Goal: Transaction & Acquisition: Download file/media

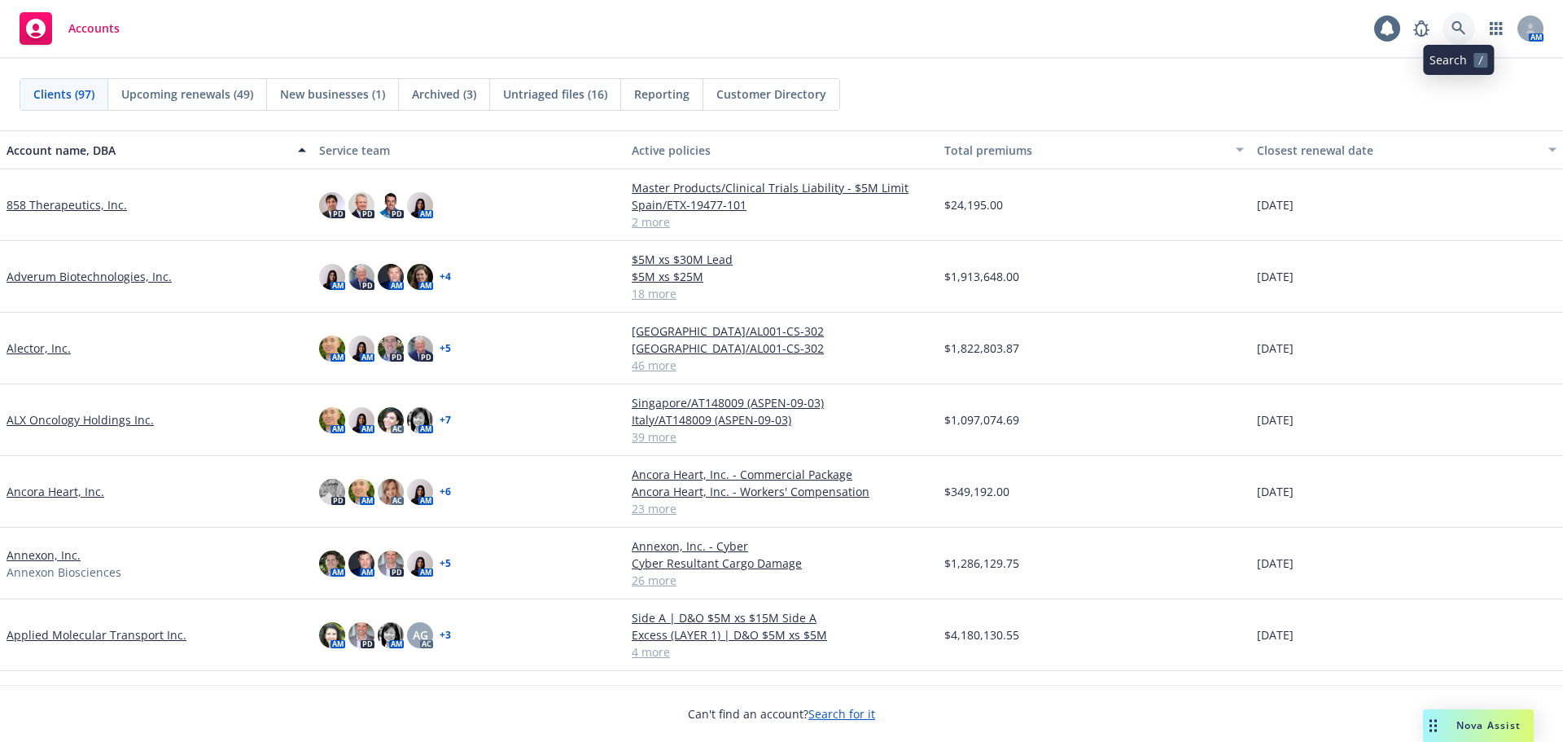
click at [1462, 33] on icon at bounding box center [1459, 28] width 15 height 15
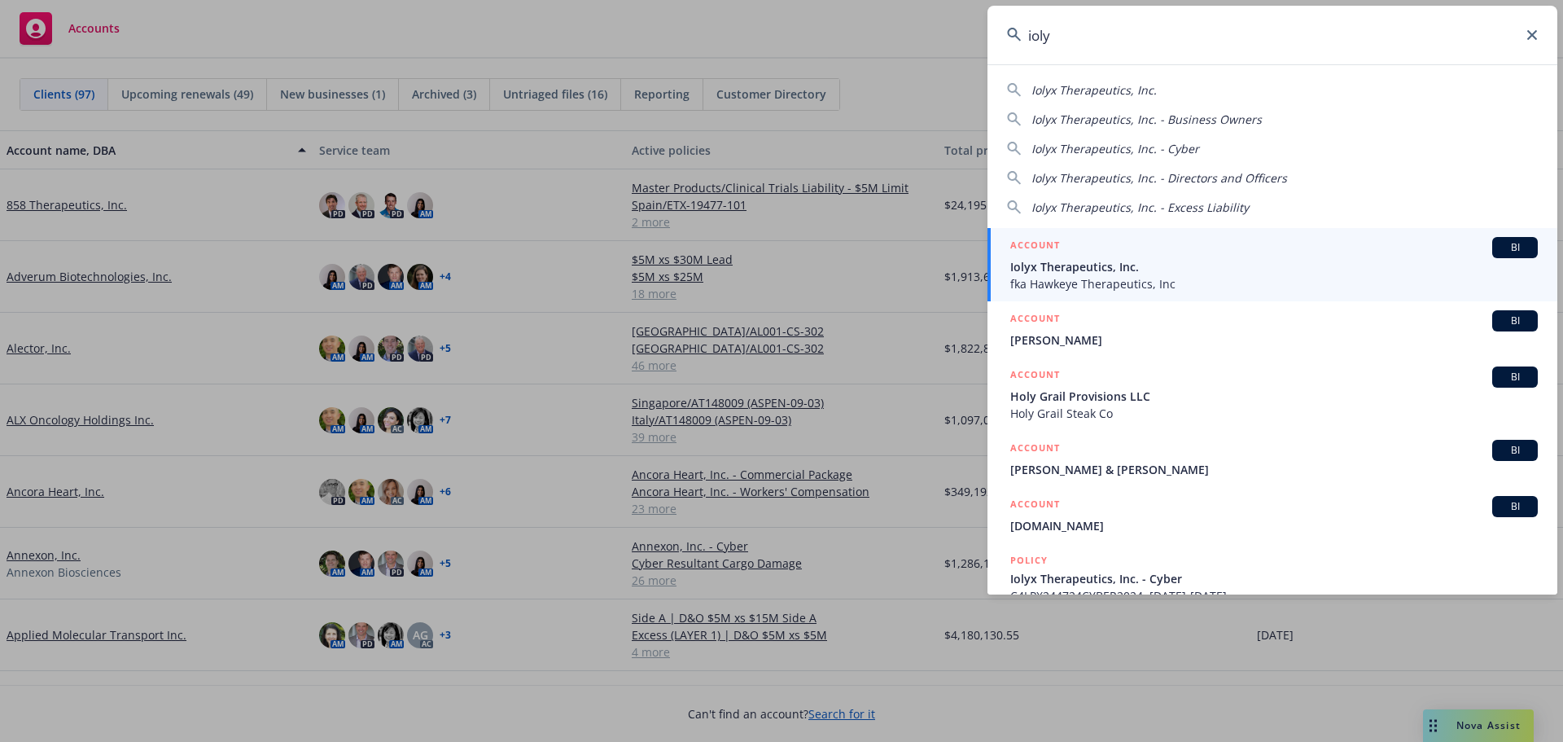
type input "ioly"
click at [1290, 257] on div "ACCOUNT BI" at bounding box center [1274, 247] width 528 height 21
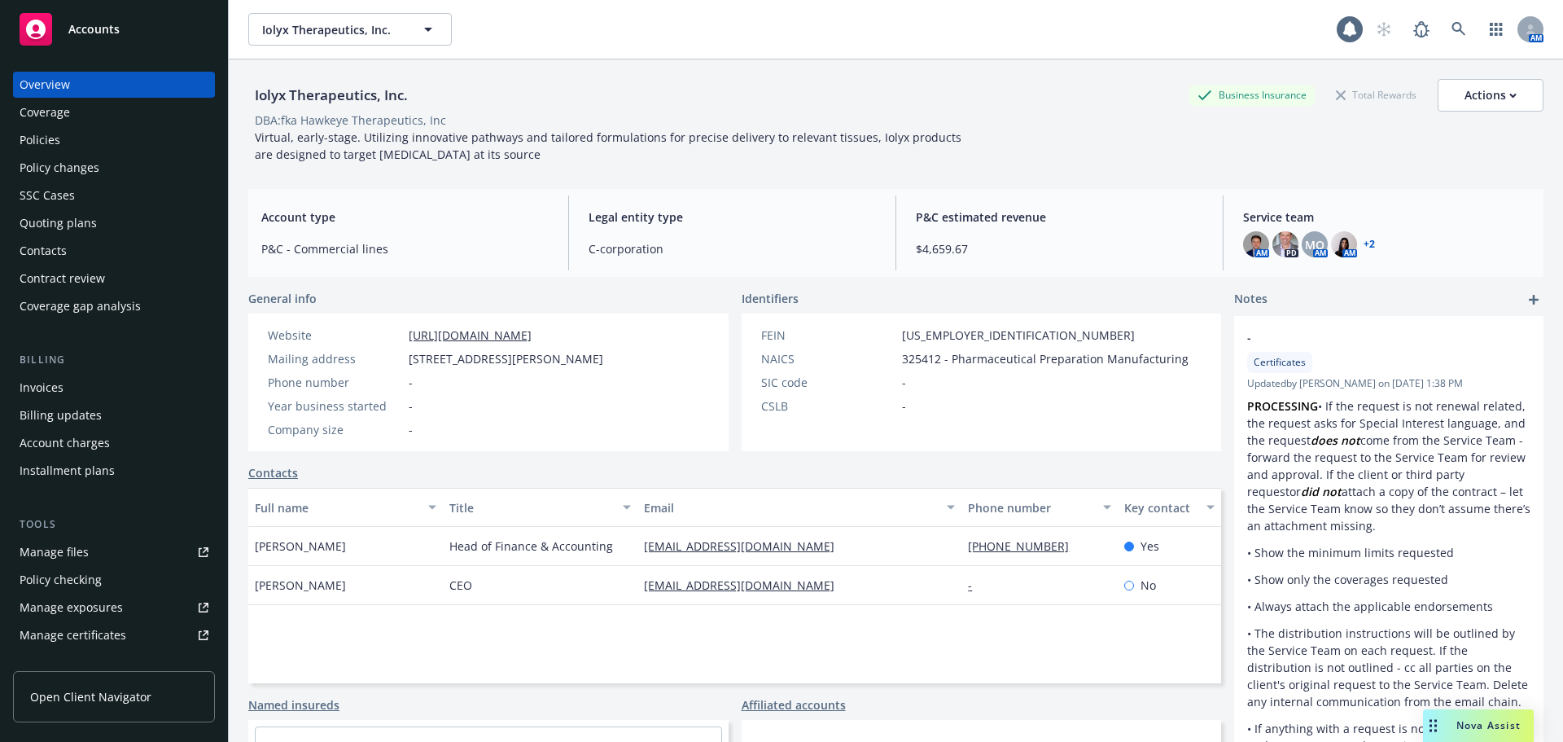
click at [59, 147] on div "Policies" at bounding box center [114, 140] width 189 height 26
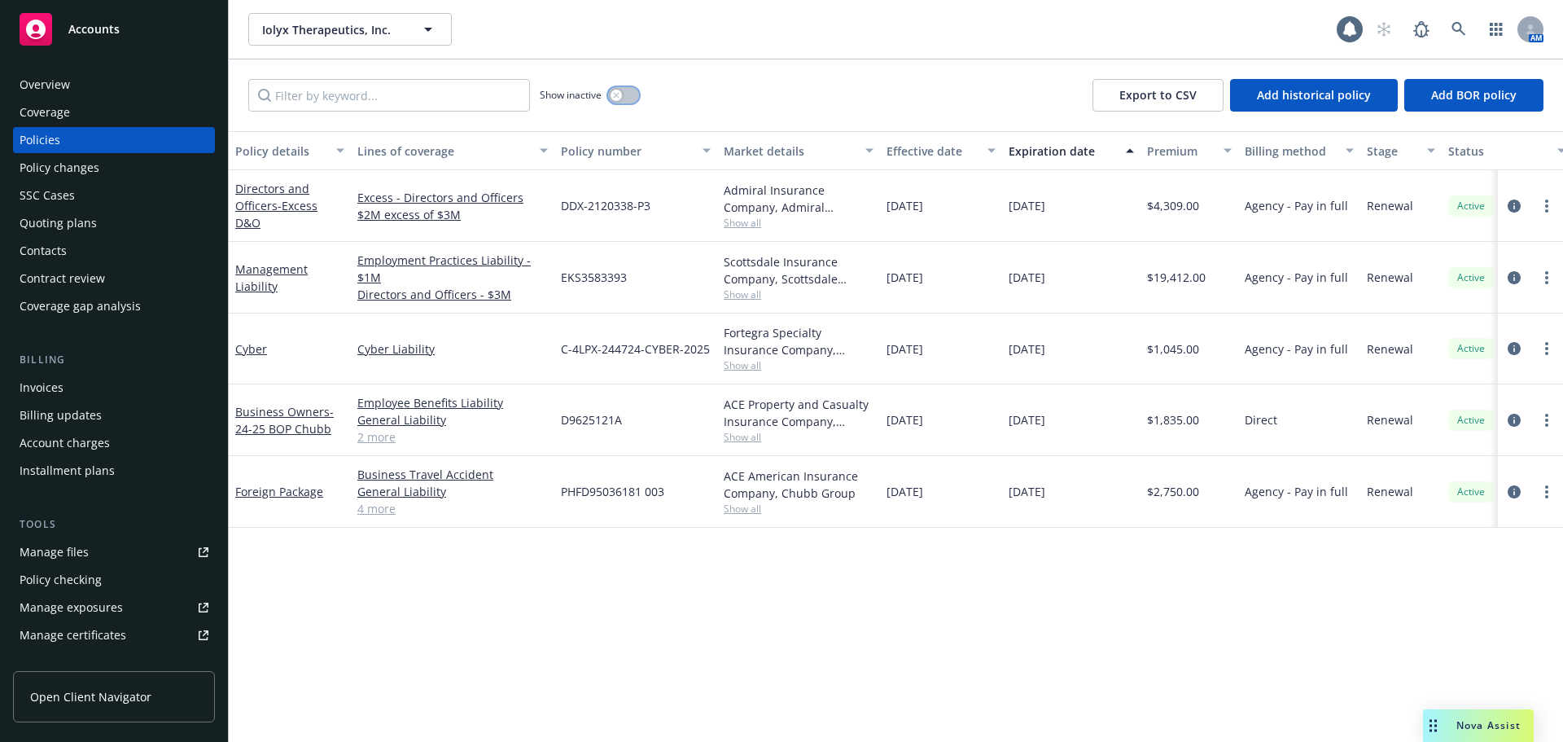
click at [625, 98] on button "button" at bounding box center [623, 95] width 31 height 16
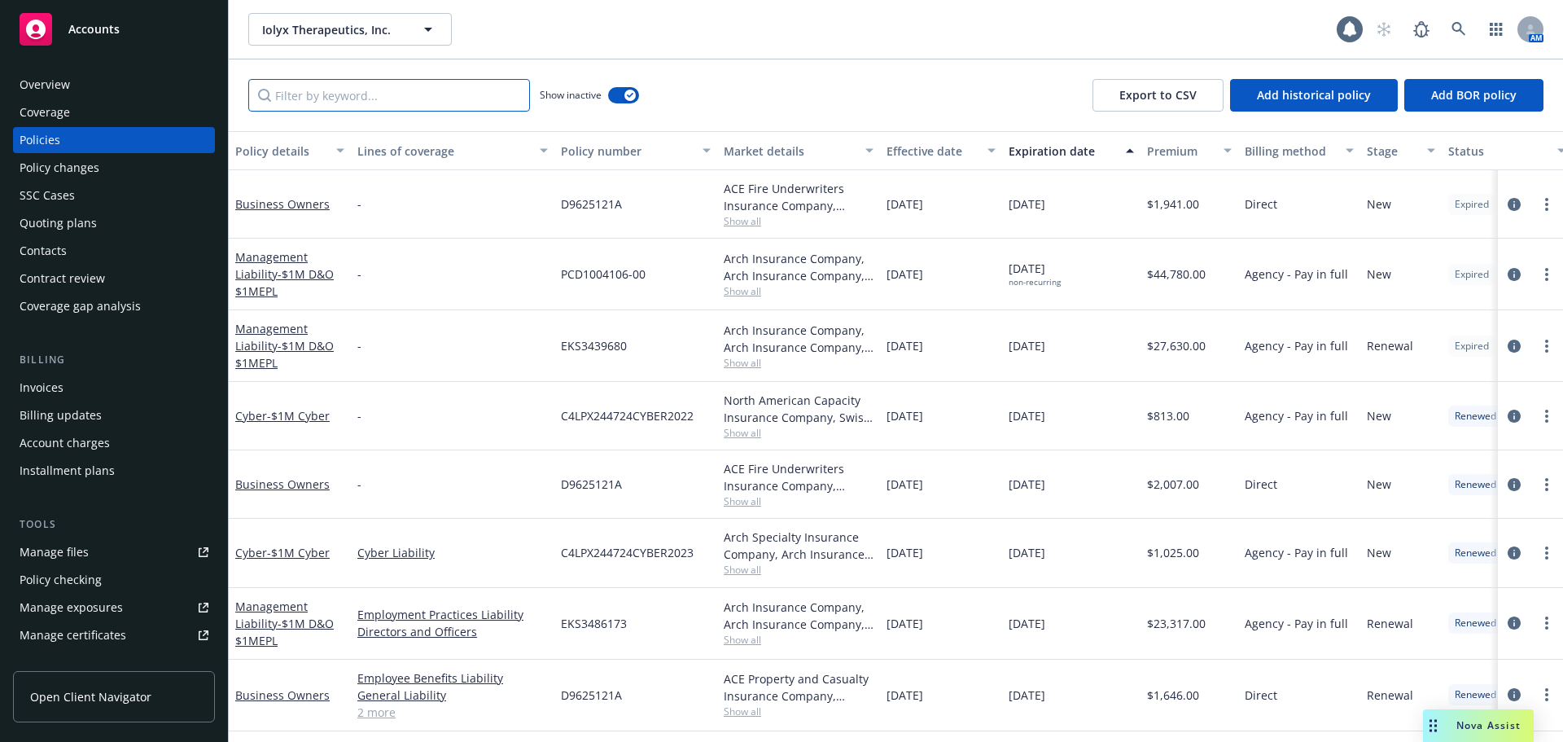
click at [332, 94] on input "Filter by keyword..." at bounding box center [389, 95] width 282 height 33
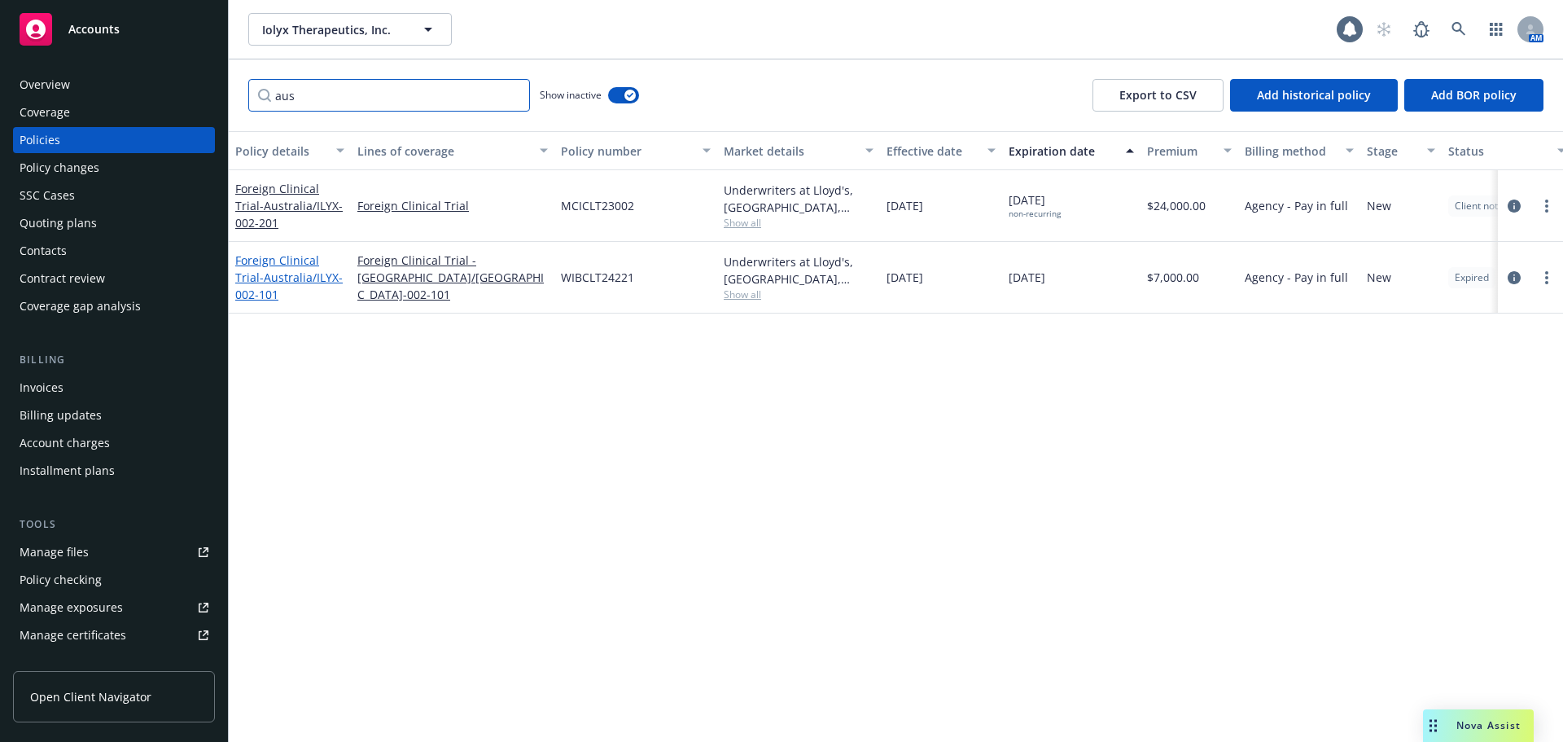
type input "aus"
click at [315, 274] on span "- Australia/ILYX-002-101" at bounding box center [288, 286] width 107 height 33
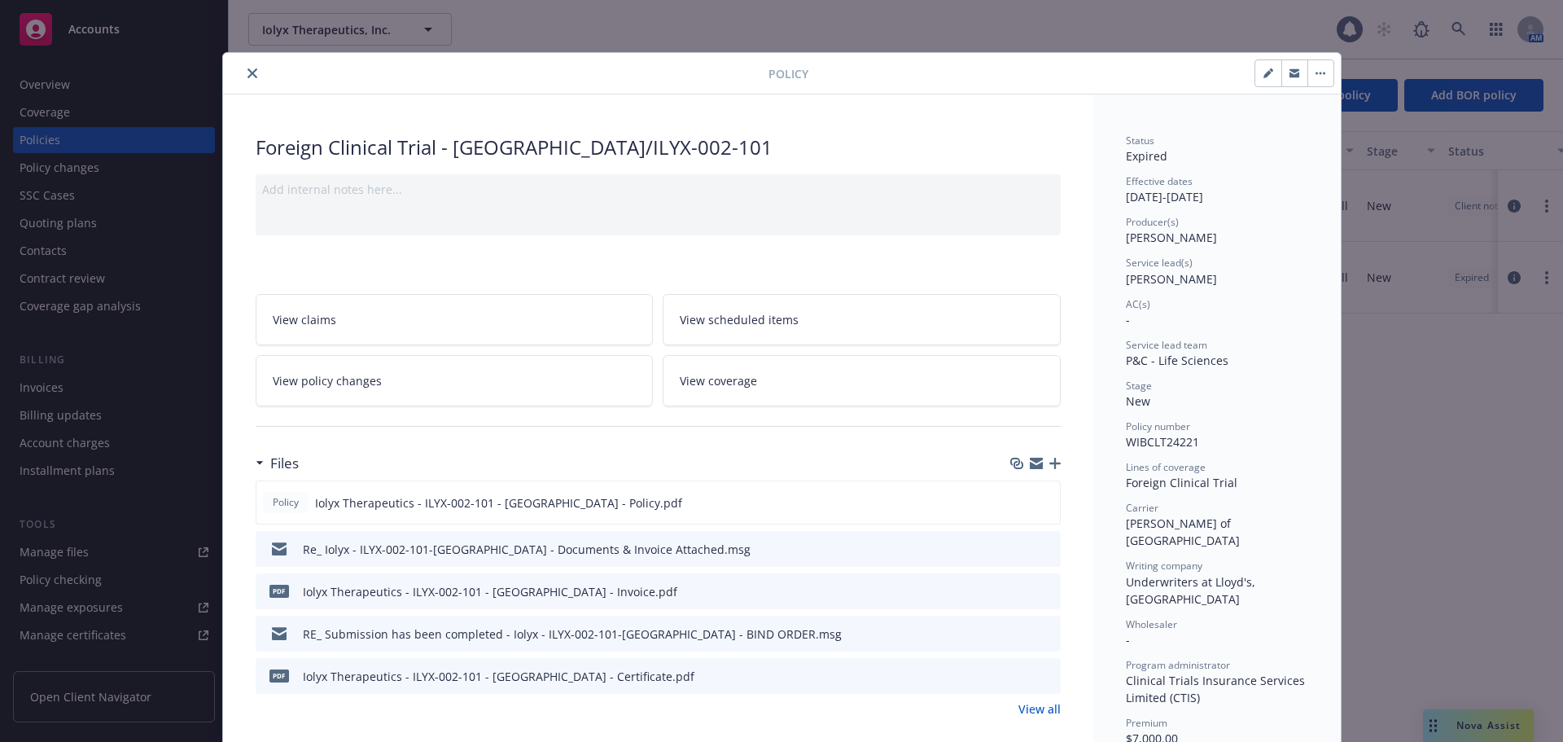
click at [1050, 462] on icon "button" at bounding box center [1055, 463] width 11 height 11
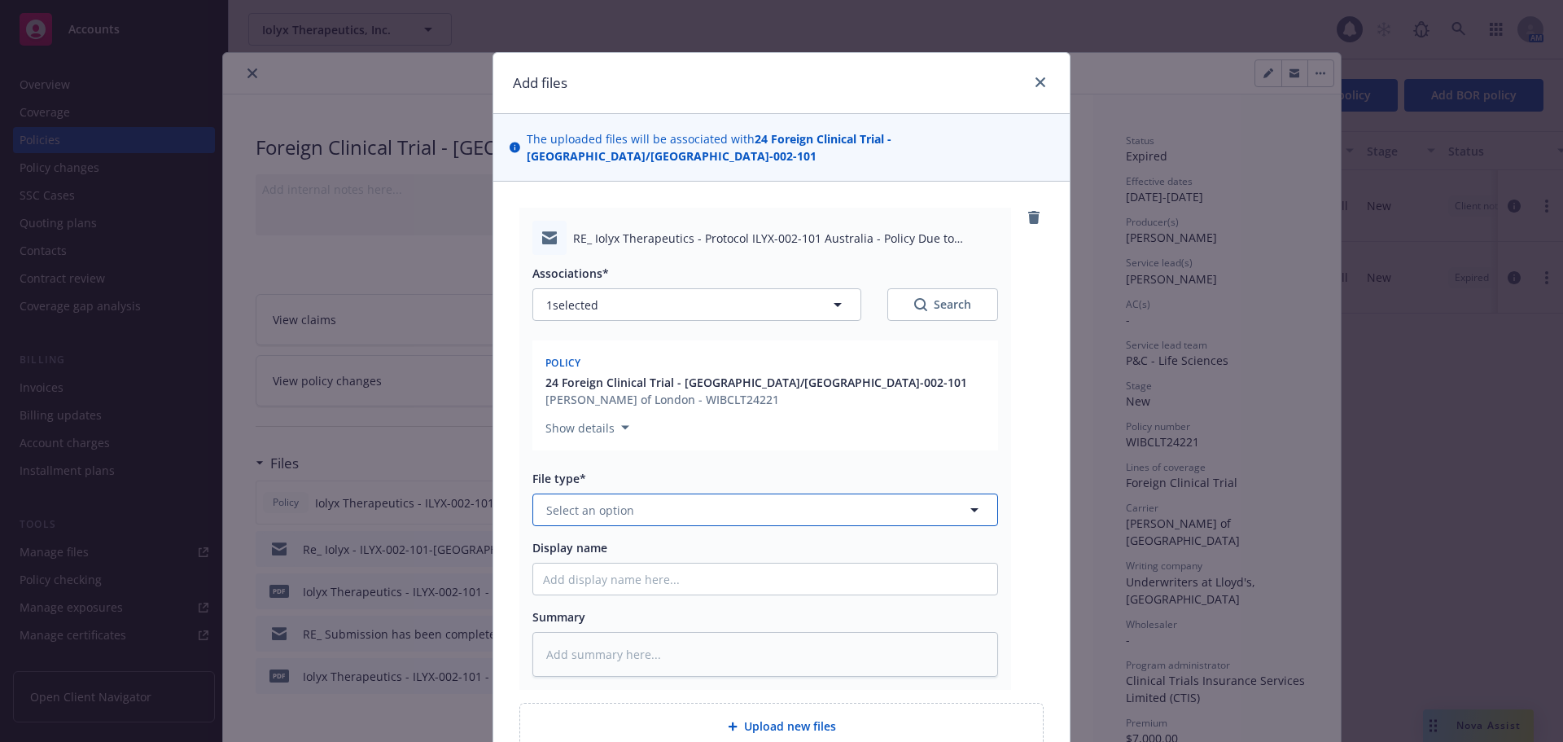
click at [676, 495] on button "Select an option" at bounding box center [766, 509] width 466 height 33
type input "em"
click at [664, 588] on div "Email" at bounding box center [765, 598] width 445 height 24
type textarea "x"
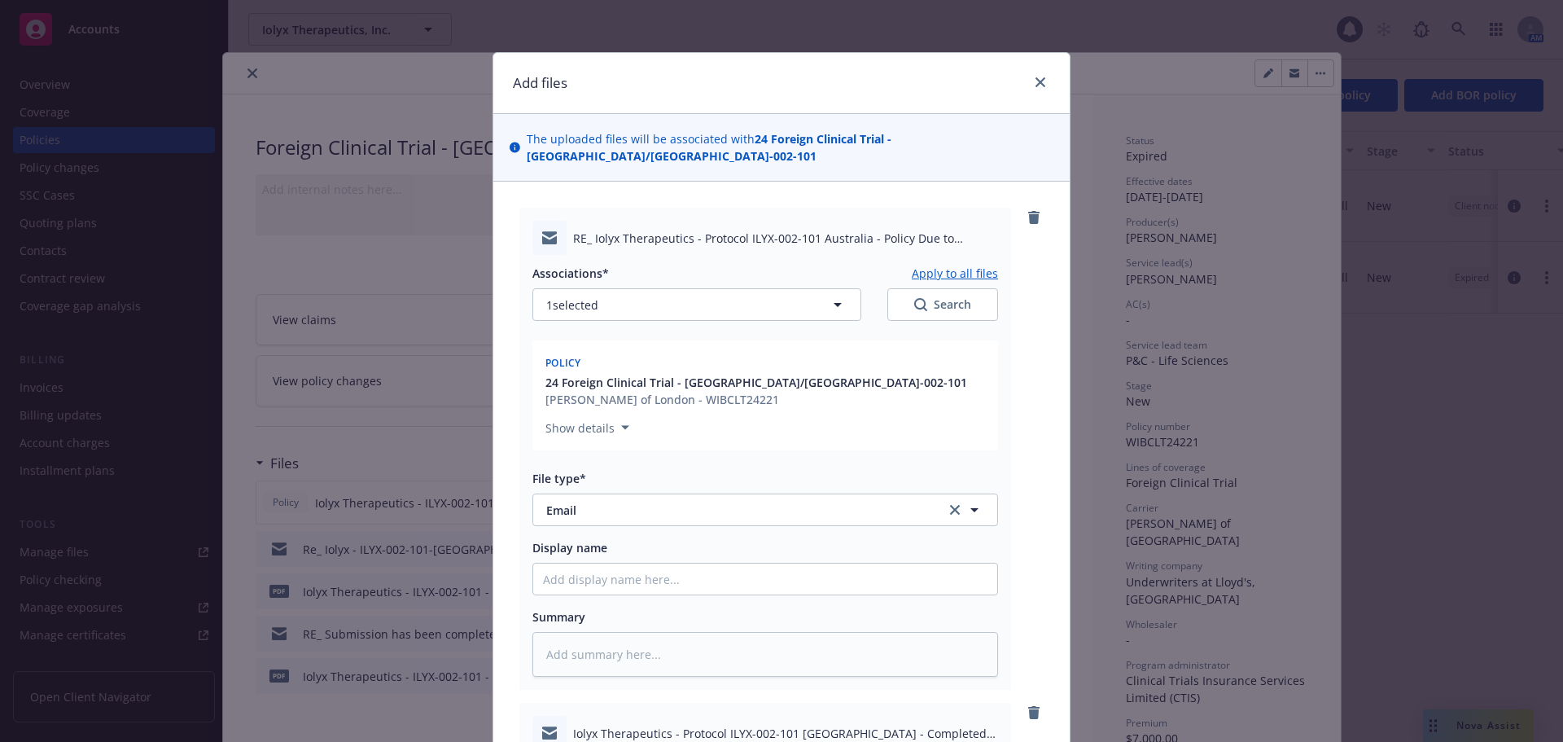
scroll to position [489, 0]
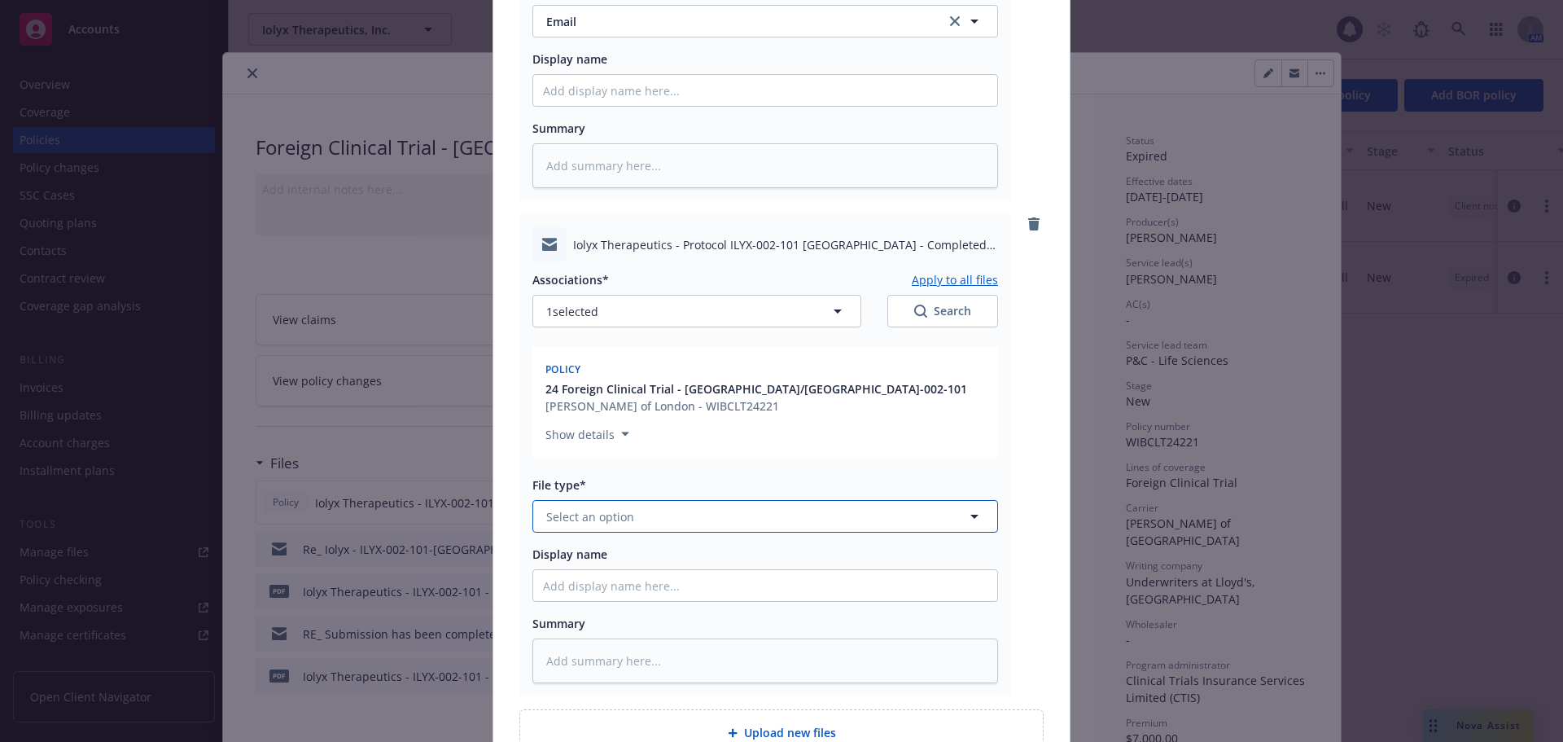
click at [622, 508] on span "Select an option" at bounding box center [590, 516] width 88 height 17
type input "em"
click at [823, 593] on div "Email" at bounding box center [765, 605] width 445 height 24
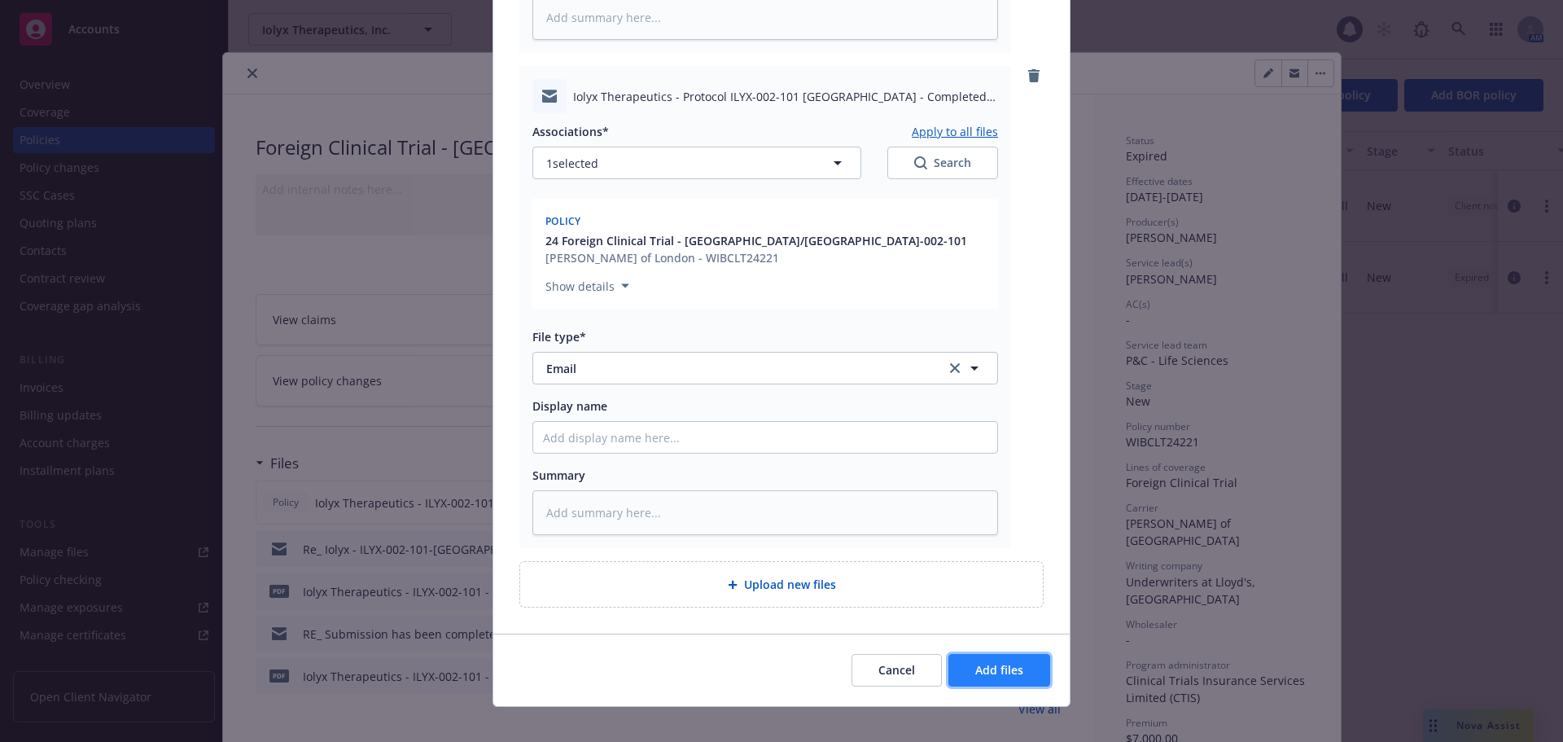
click at [991, 662] on span "Add files" at bounding box center [999, 669] width 48 height 15
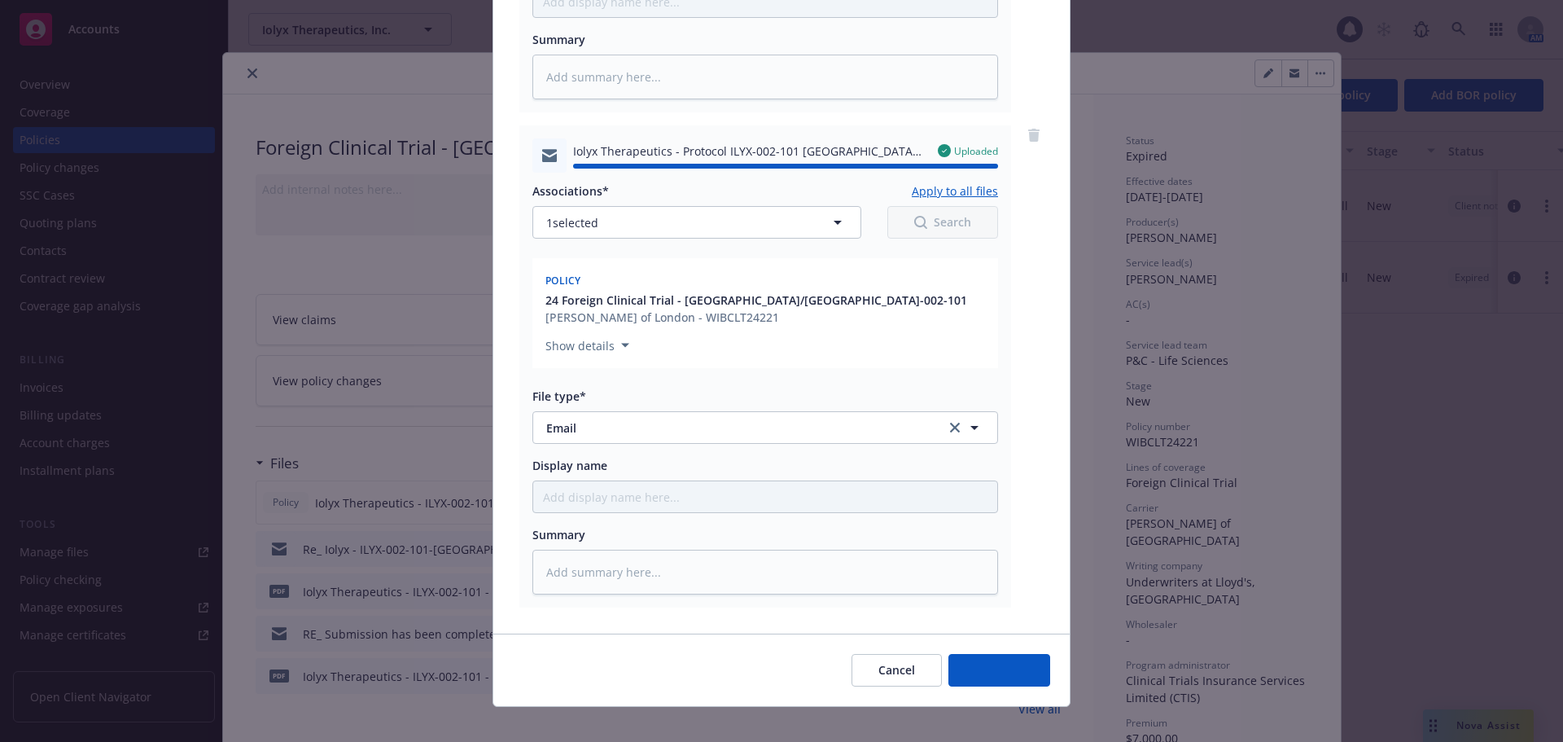
type textarea "x"
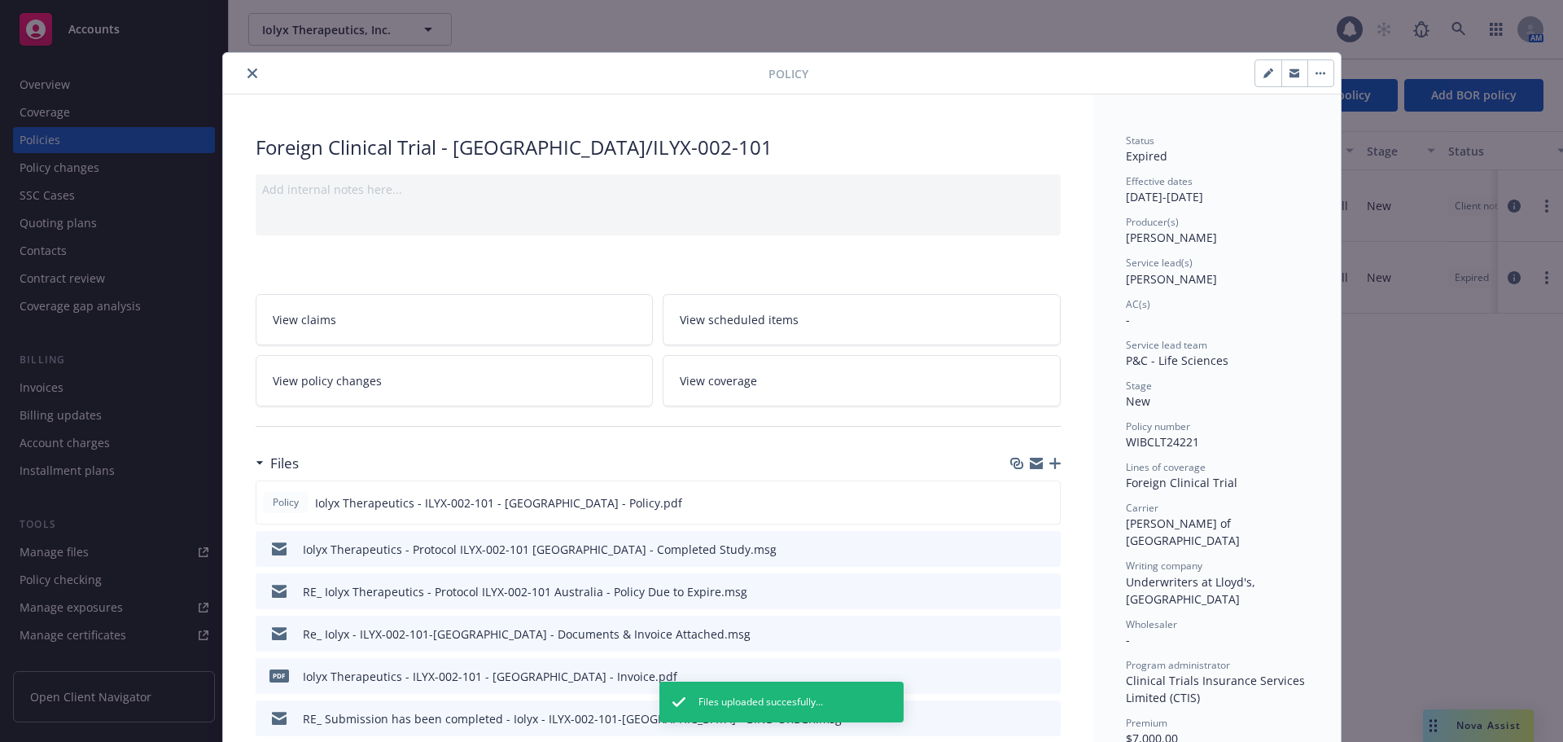
click at [1317, 75] on button "button" at bounding box center [1321, 73] width 26 height 26
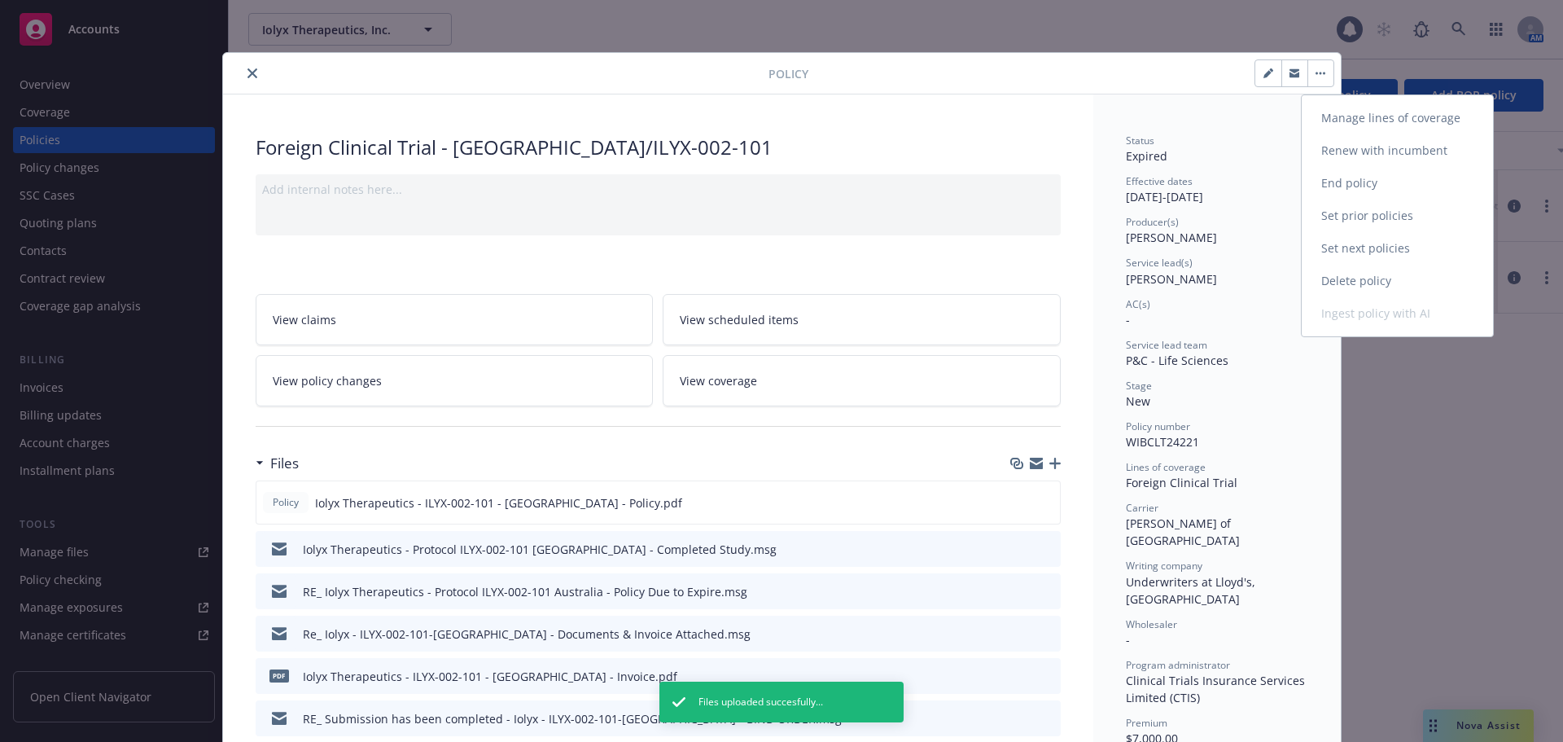
click at [1352, 186] on link "End policy" at bounding box center [1397, 183] width 191 height 33
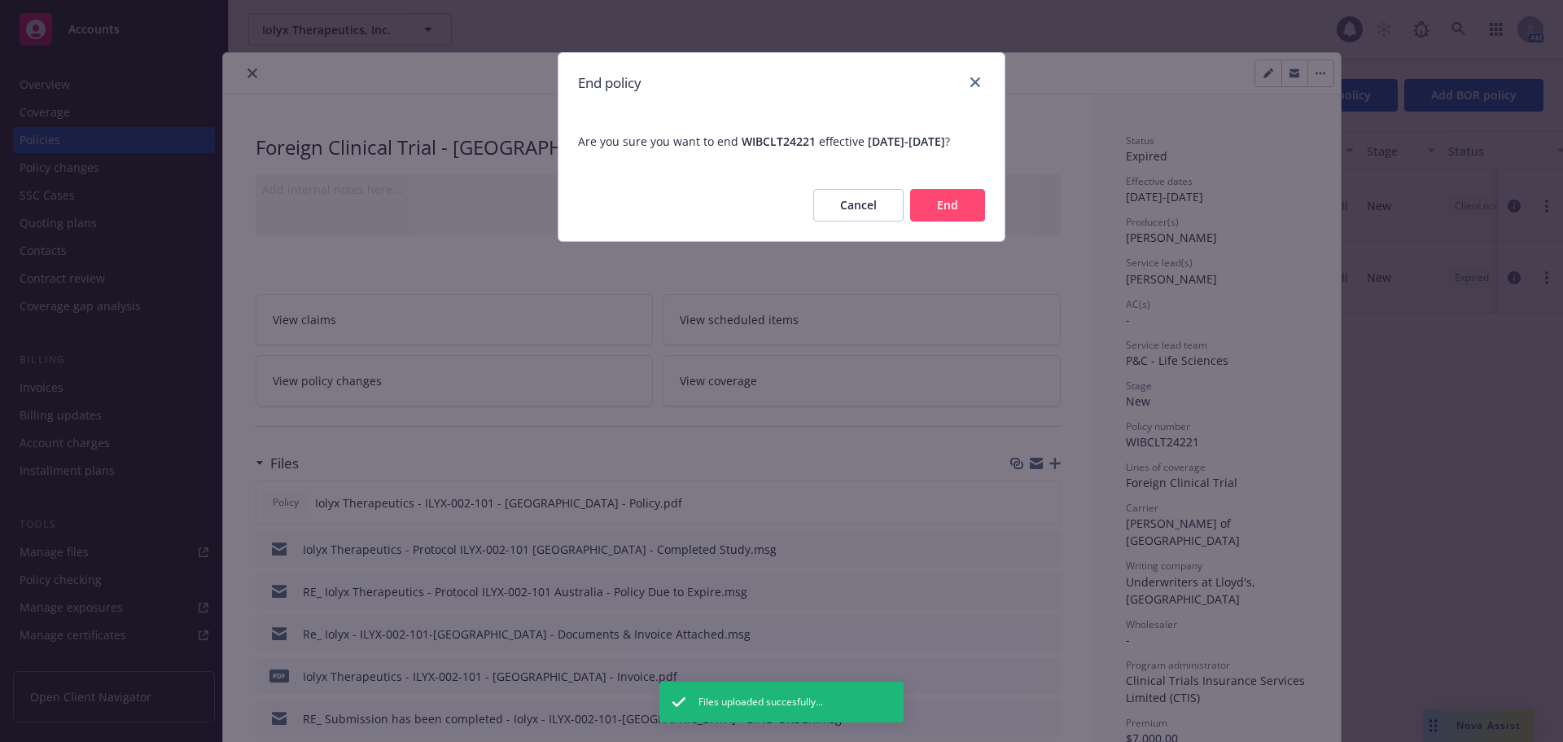
click at [963, 220] on button "End" at bounding box center [947, 205] width 75 height 33
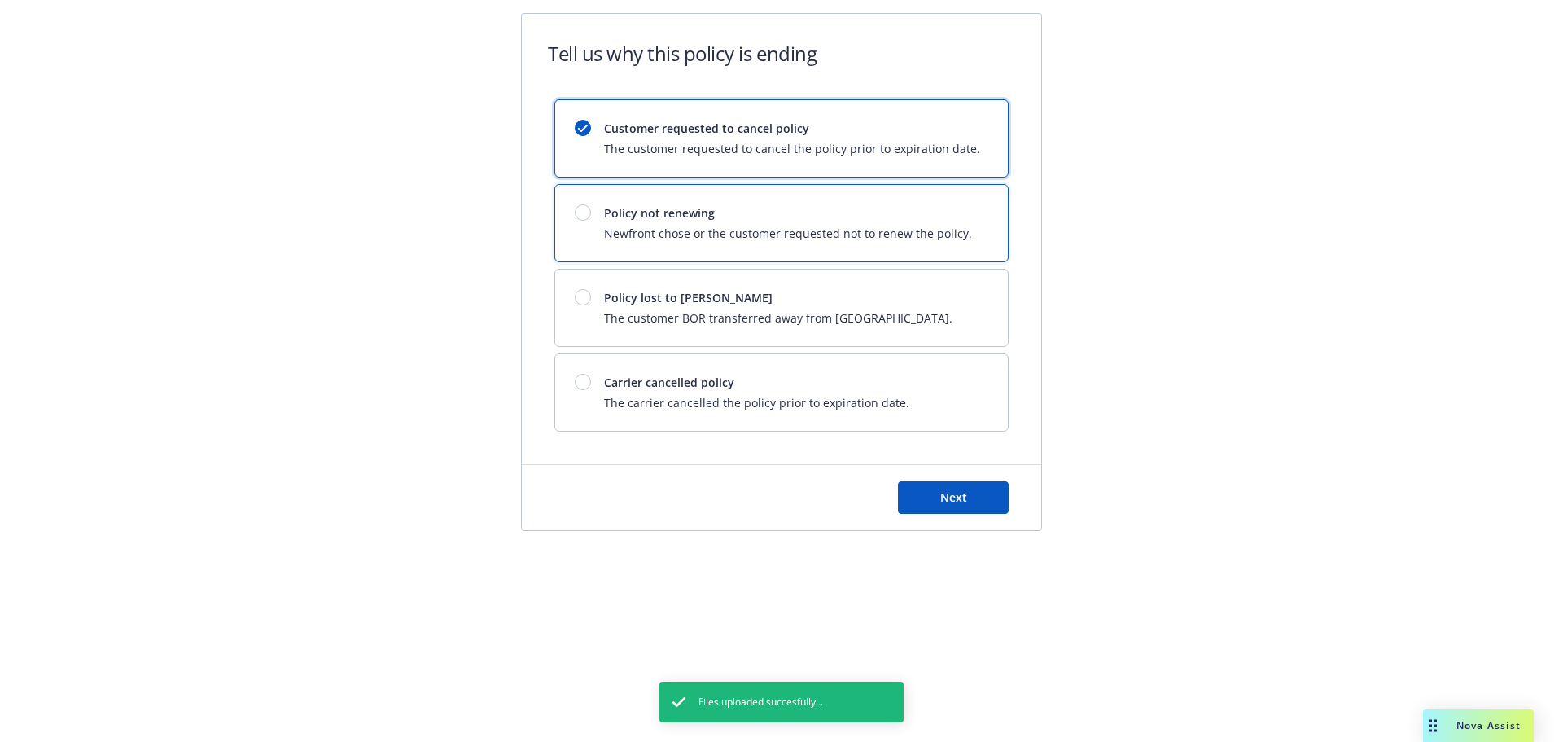
click at [727, 231] on span "Newfront chose or the customer requested not to renew the policy." at bounding box center [788, 233] width 368 height 17
click at [958, 505] on button "Next" at bounding box center [953, 497] width 111 height 33
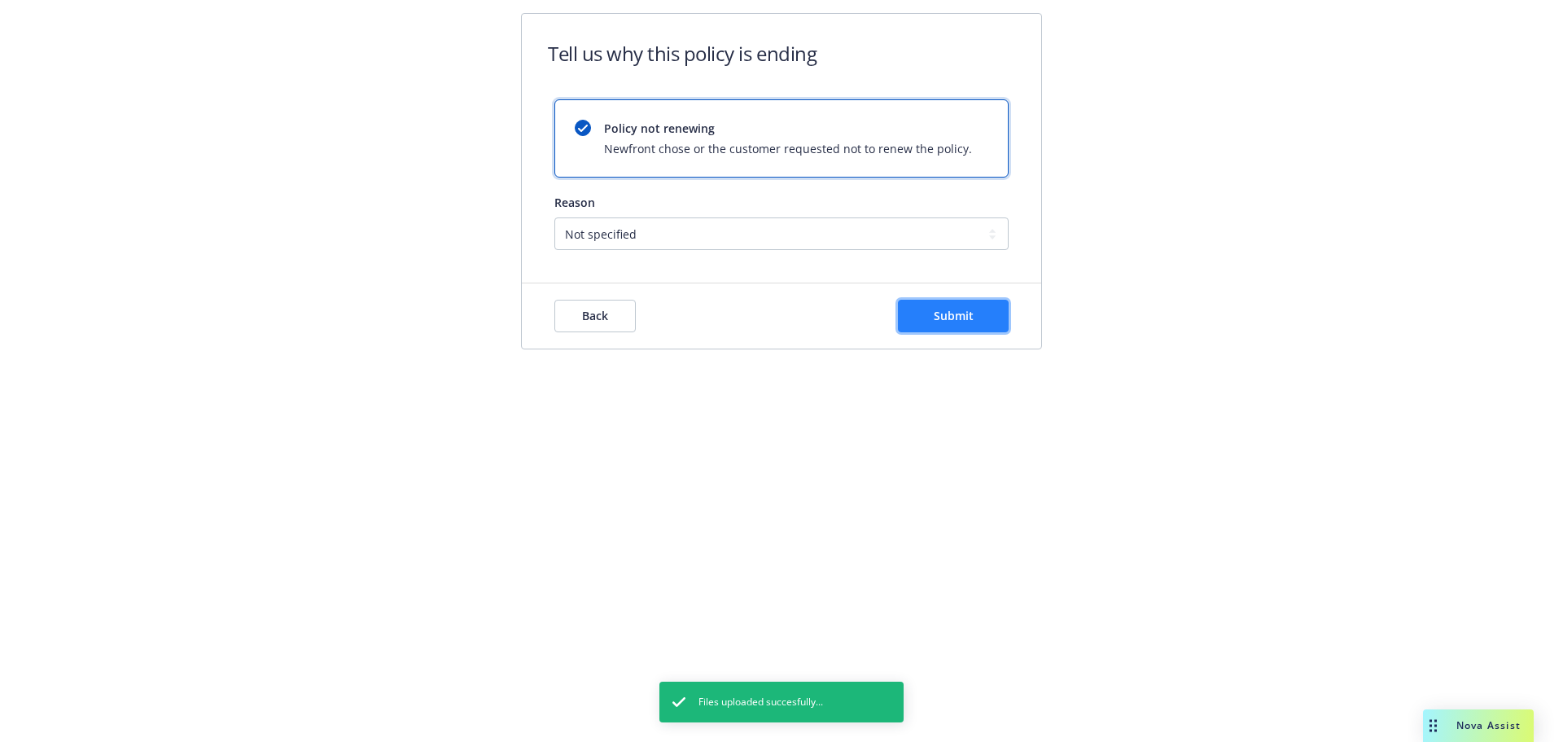
click at [945, 318] on span "Submit" at bounding box center [954, 315] width 40 height 15
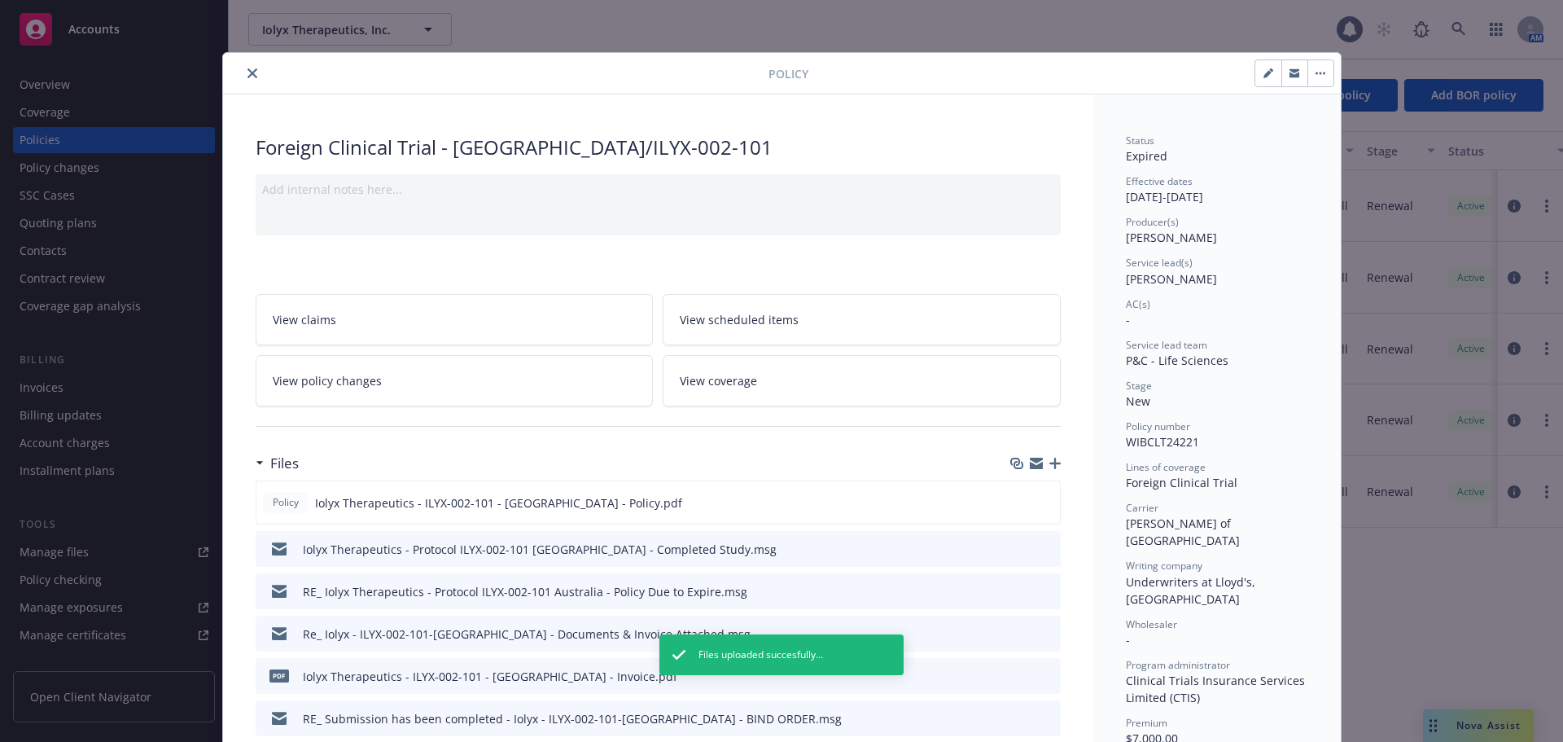
scroll to position [49, 0]
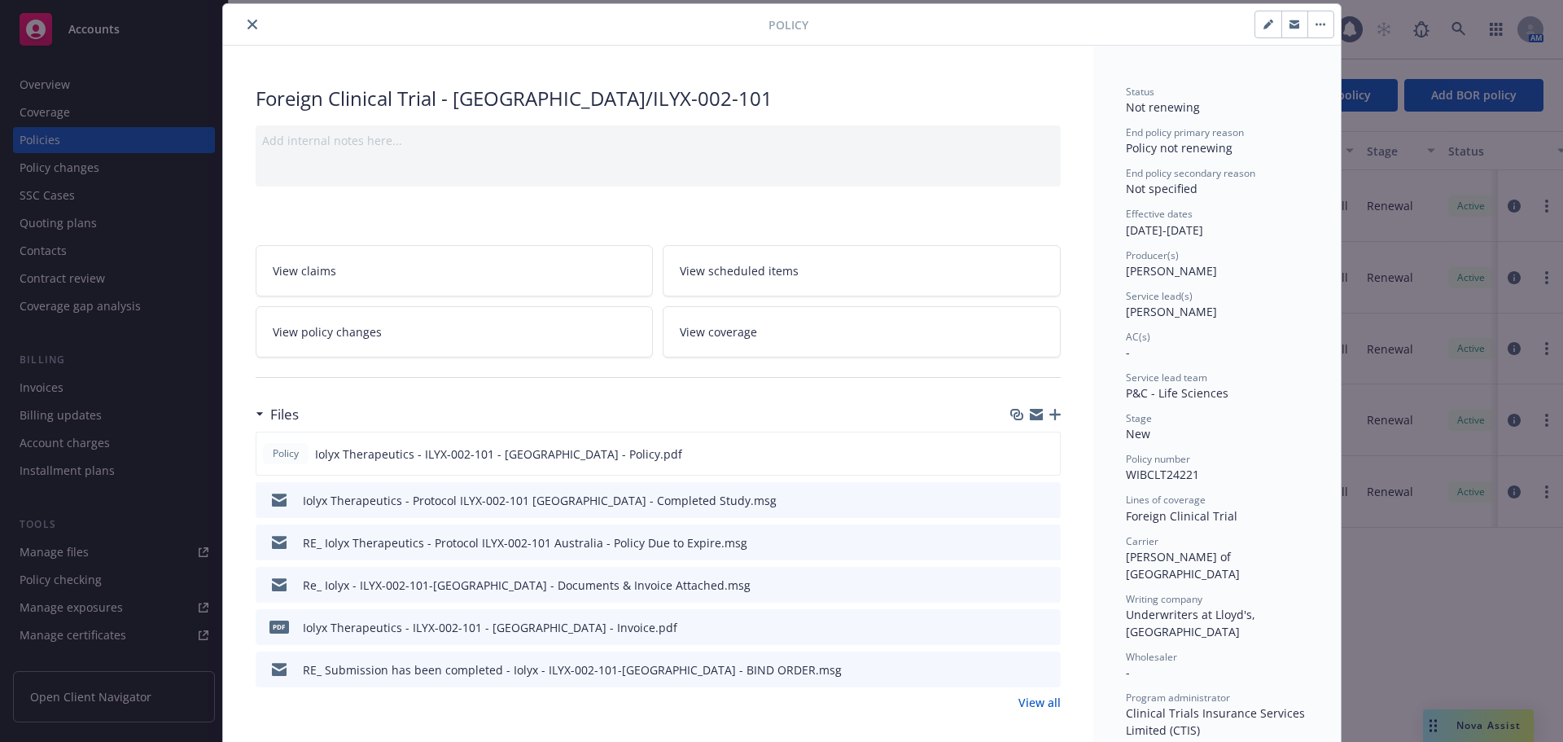
click at [250, 21] on icon "close" at bounding box center [253, 25] width 10 height 10
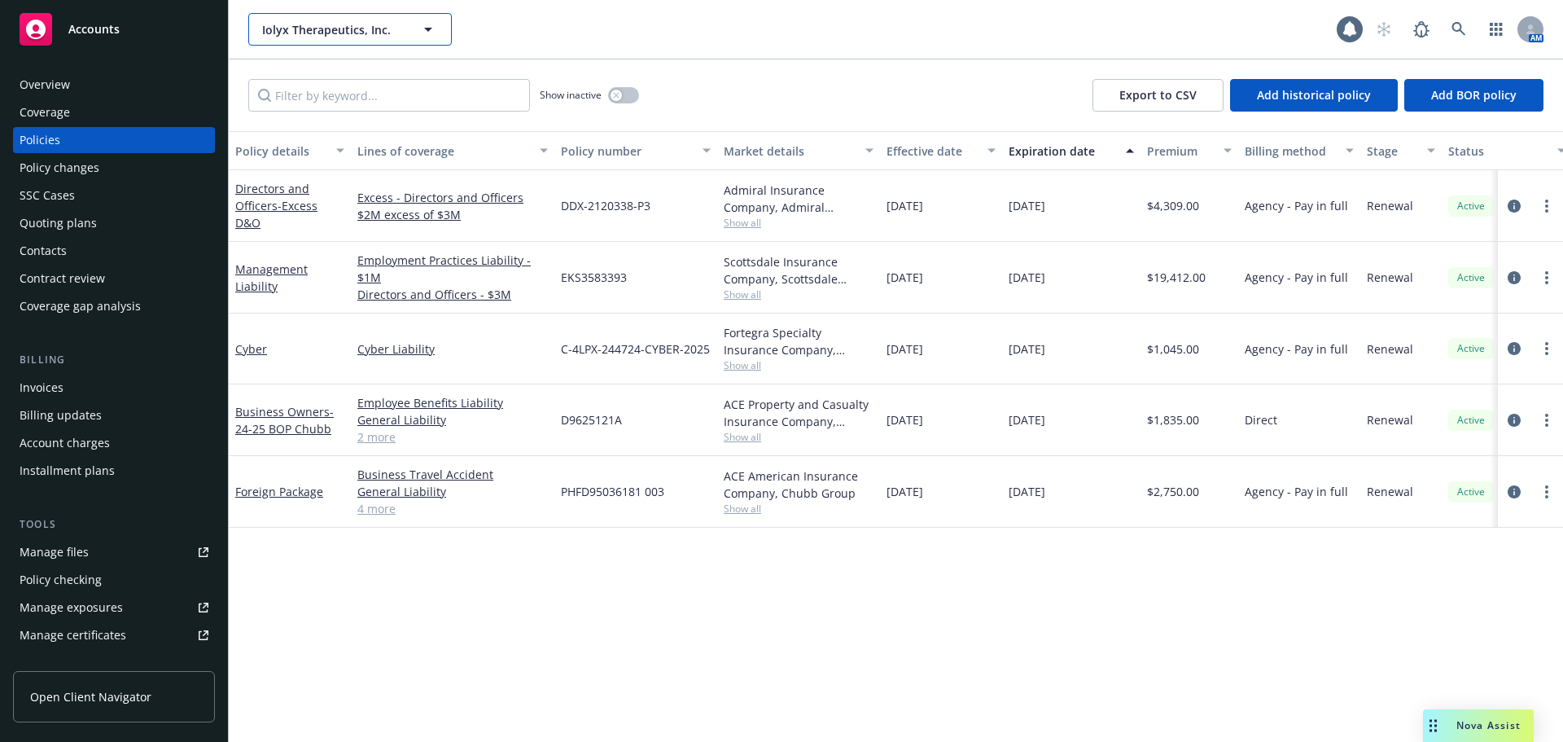
click at [309, 19] on button "Iolyx Therapeutics, Inc." at bounding box center [350, 29] width 204 height 33
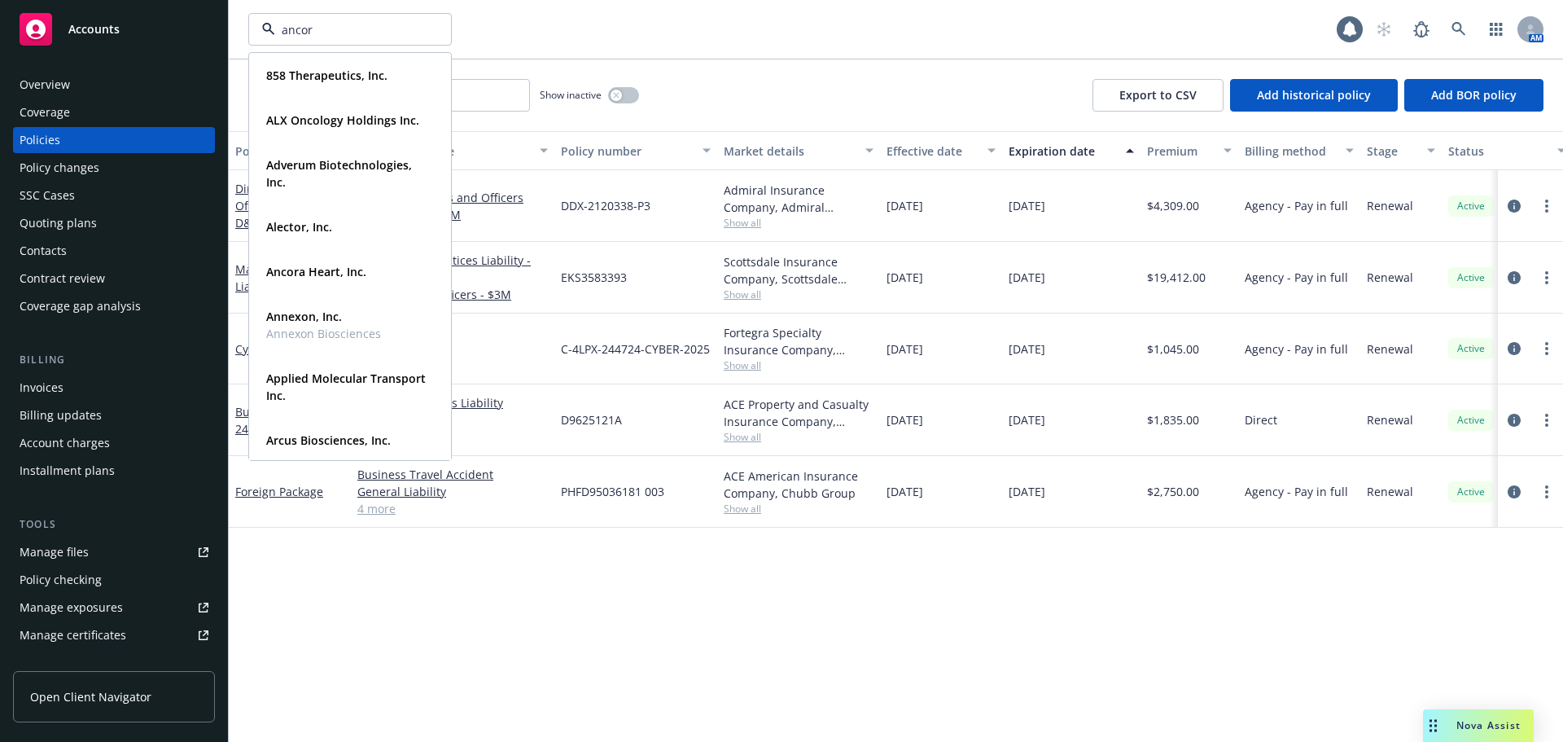
type input "ancora"
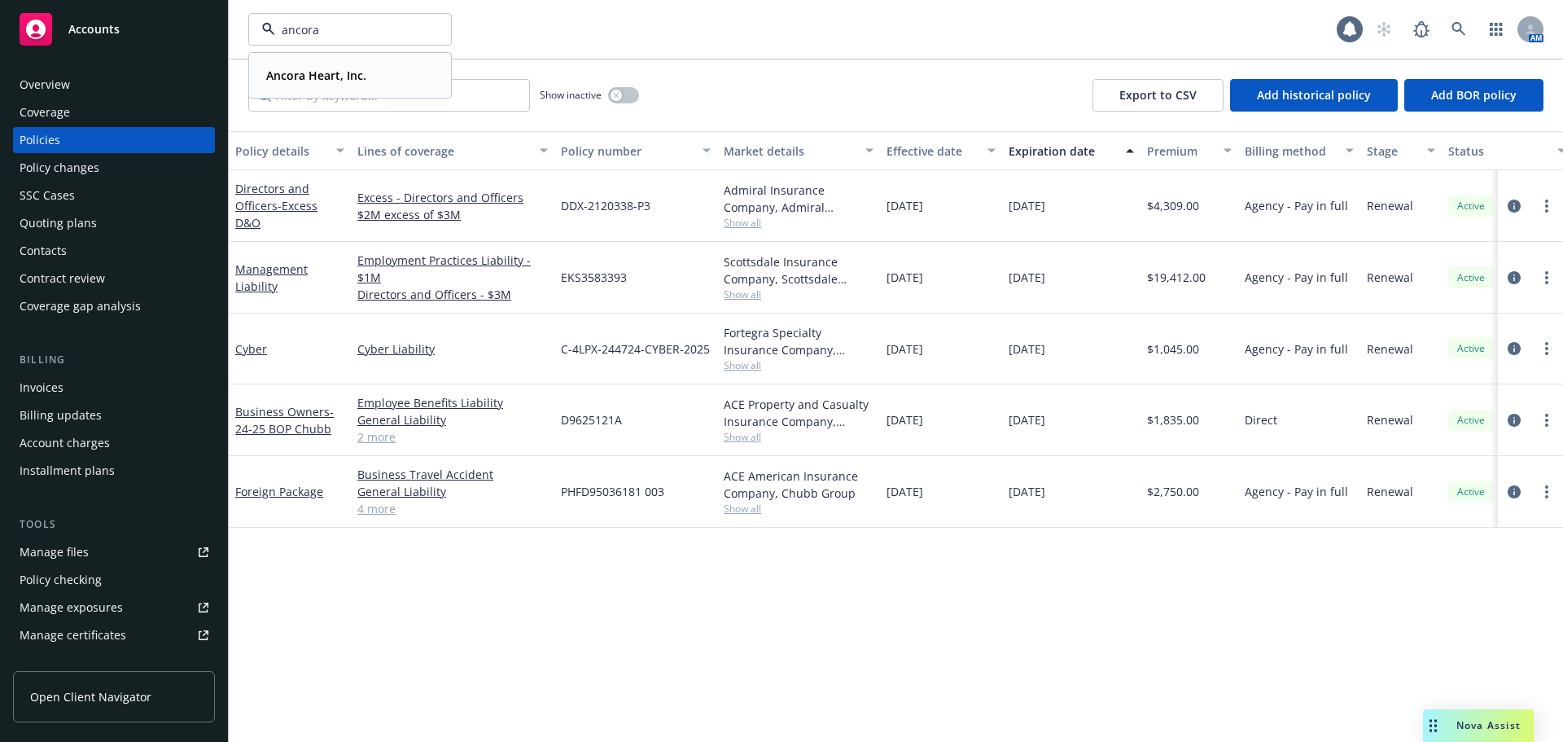
click at [331, 67] on span "Ancora Heart, Inc." at bounding box center [316, 75] width 100 height 17
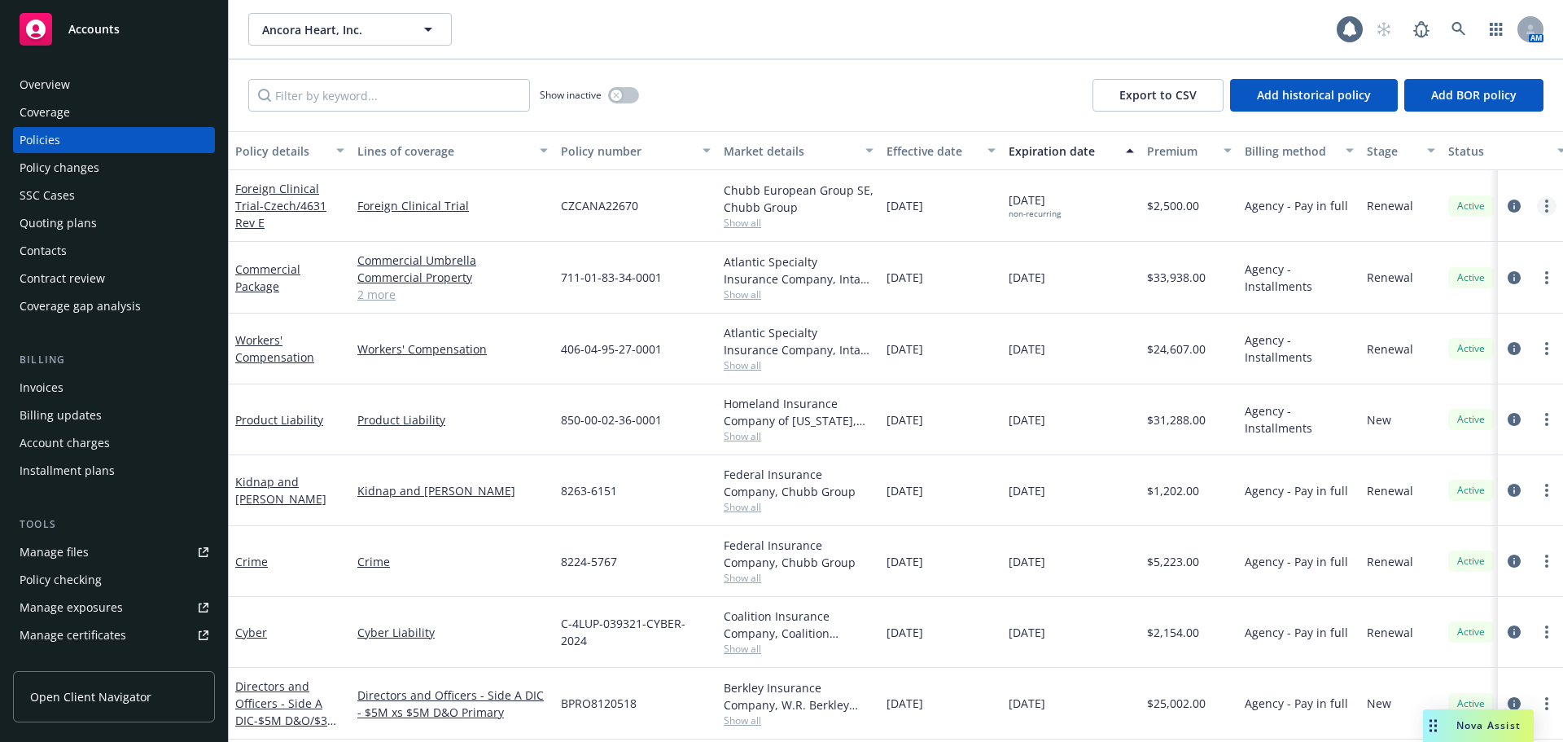
click at [1545, 205] on circle "more" at bounding box center [1546, 205] width 3 height 3
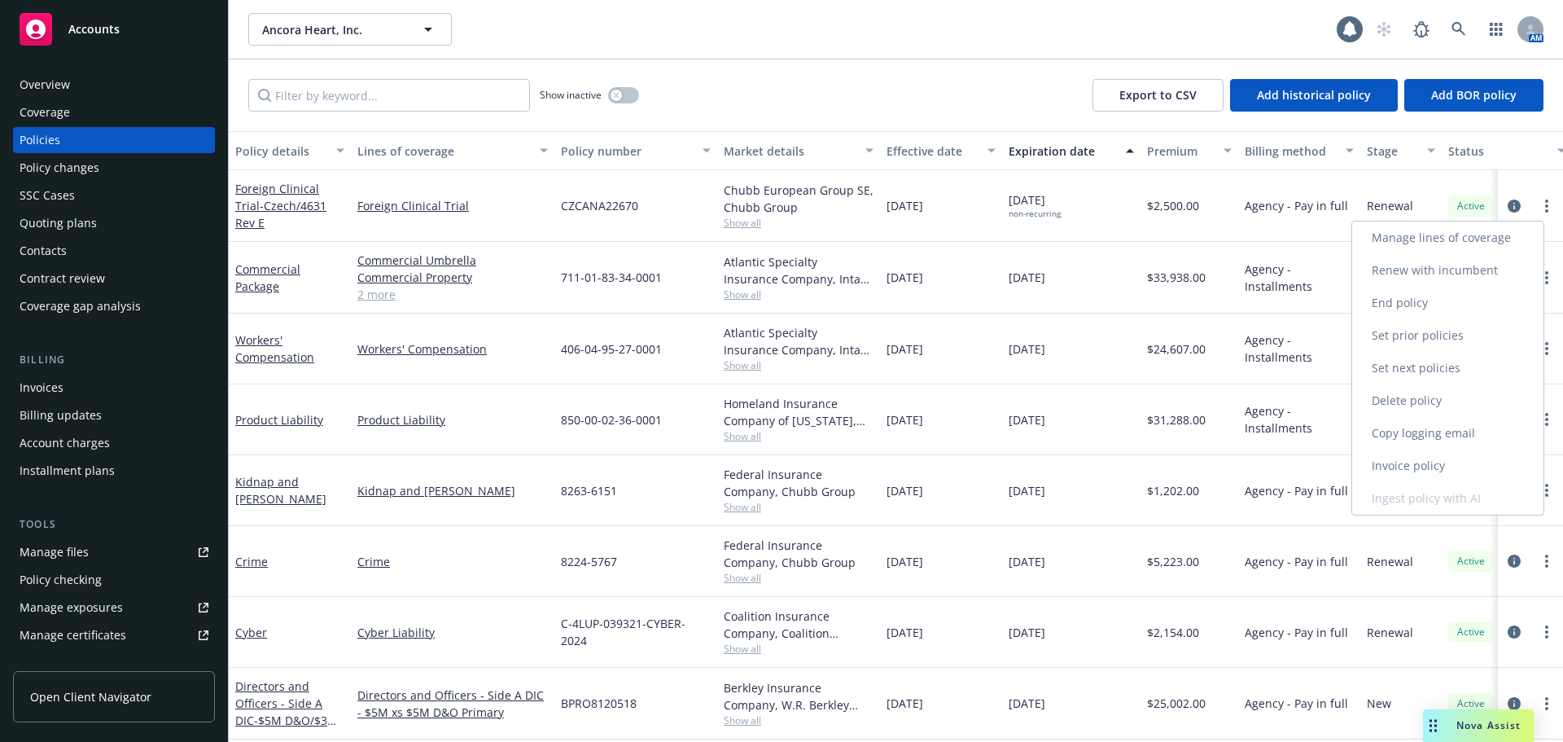
click at [1452, 296] on link "End policy" at bounding box center [1447, 303] width 191 height 33
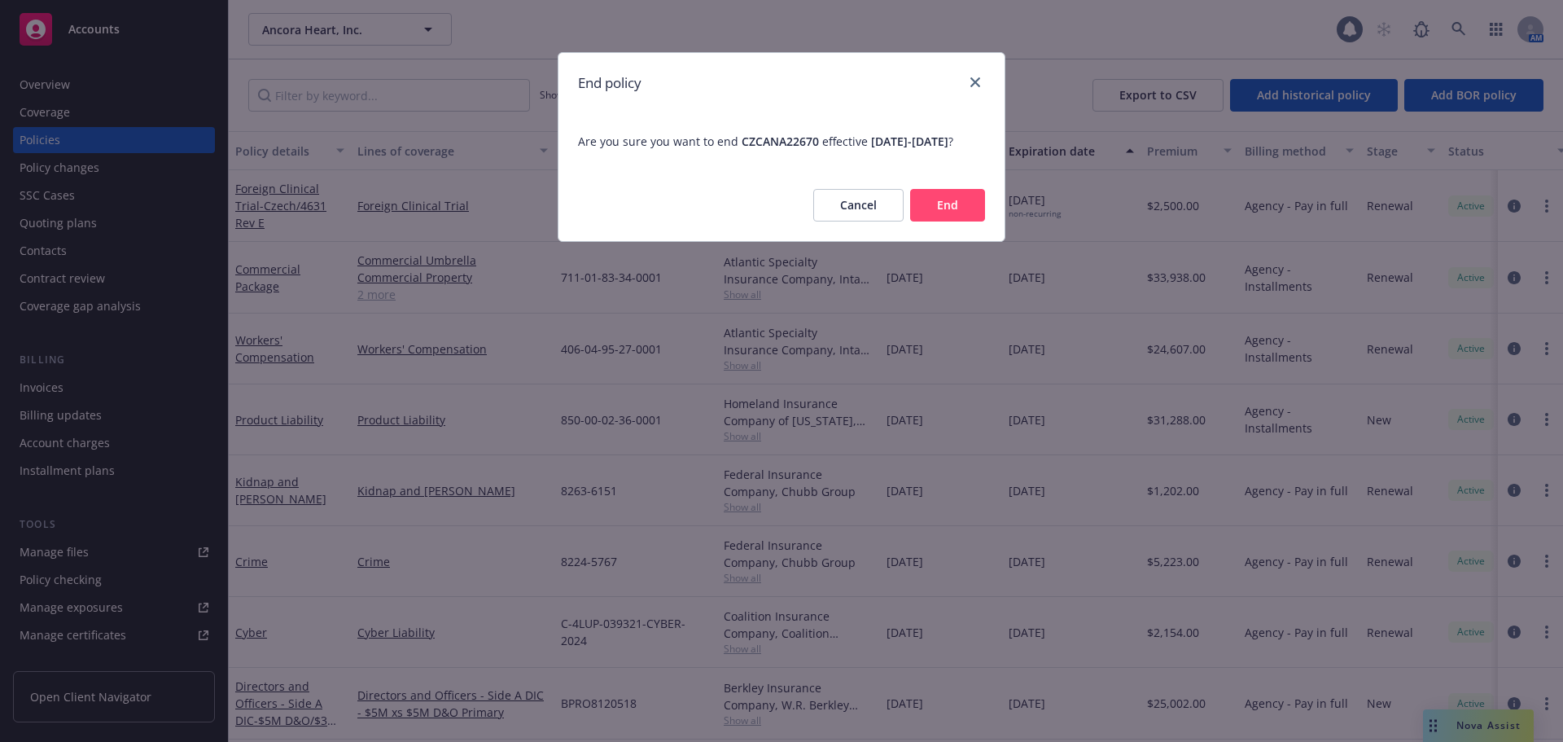
click at [967, 221] on button "End" at bounding box center [947, 205] width 75 height 33
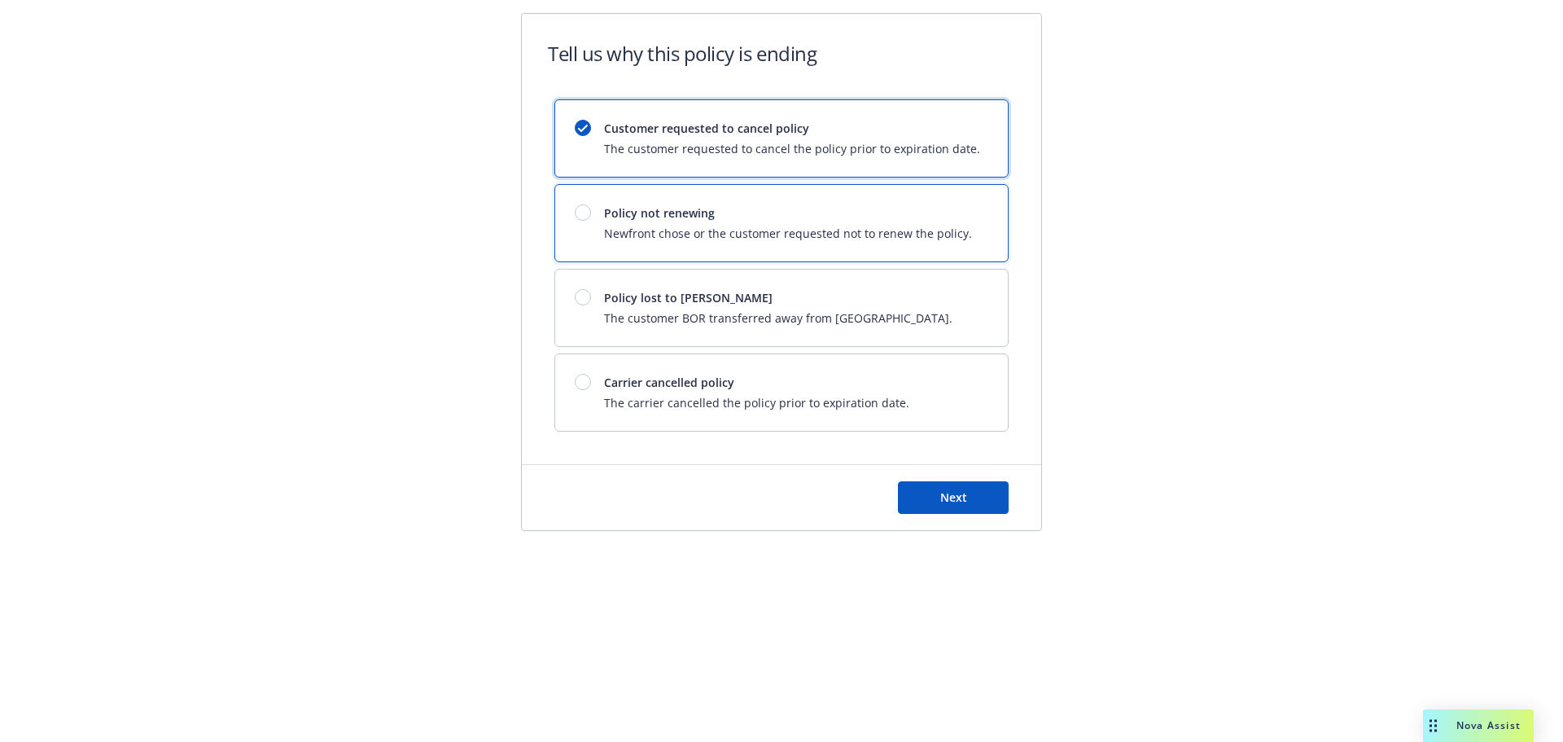
click at [804, 250] on div "Policy not renewing Newfront chose or the customer requested not to renew the p…" at bounding box center [781, 223] width 453 height 77
click at [940, 493] on span "Next" at bounding box center [953, 496] width 27 height 15
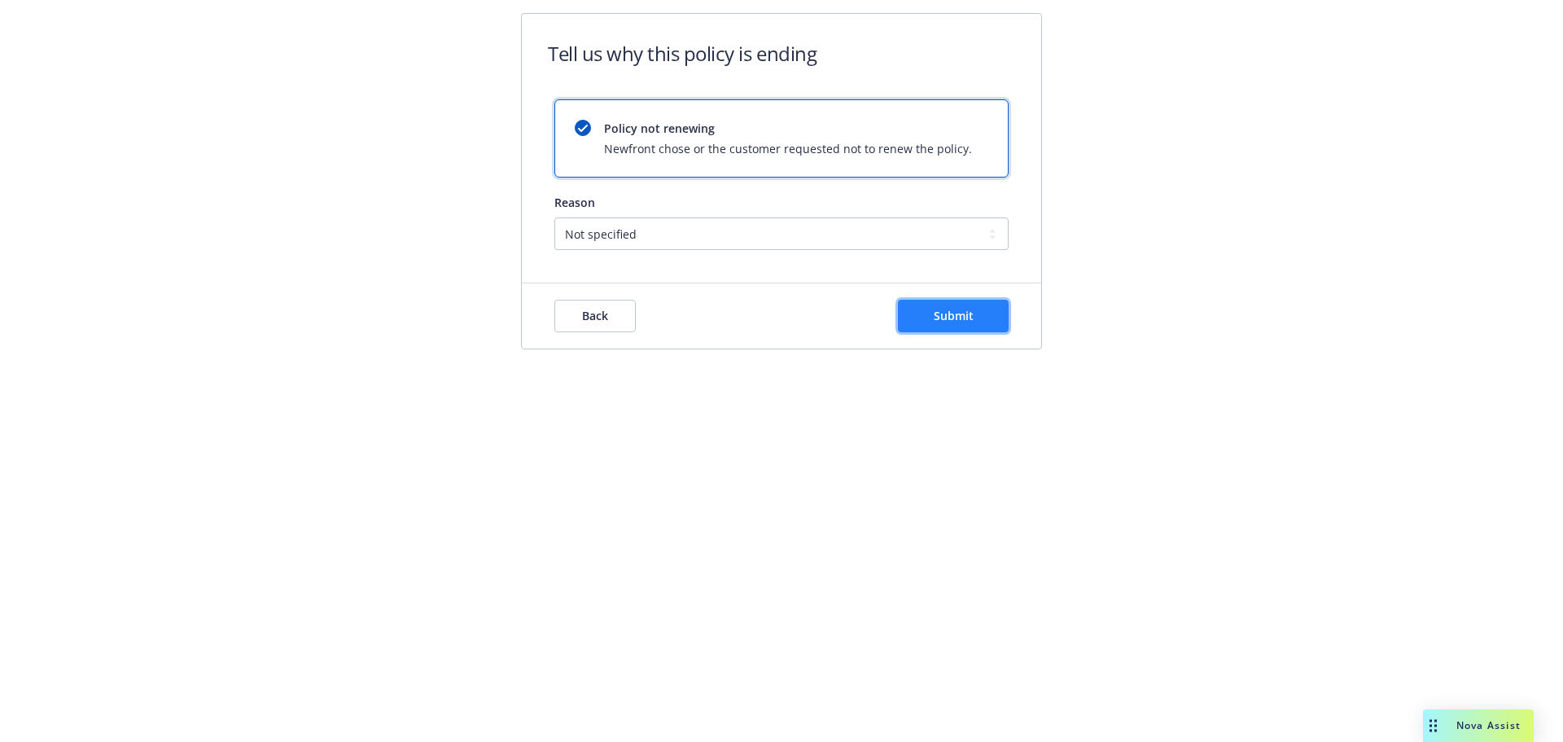
click at [956, 319] on span "Submit" at bounding box center [954, 315] width 40 height 15
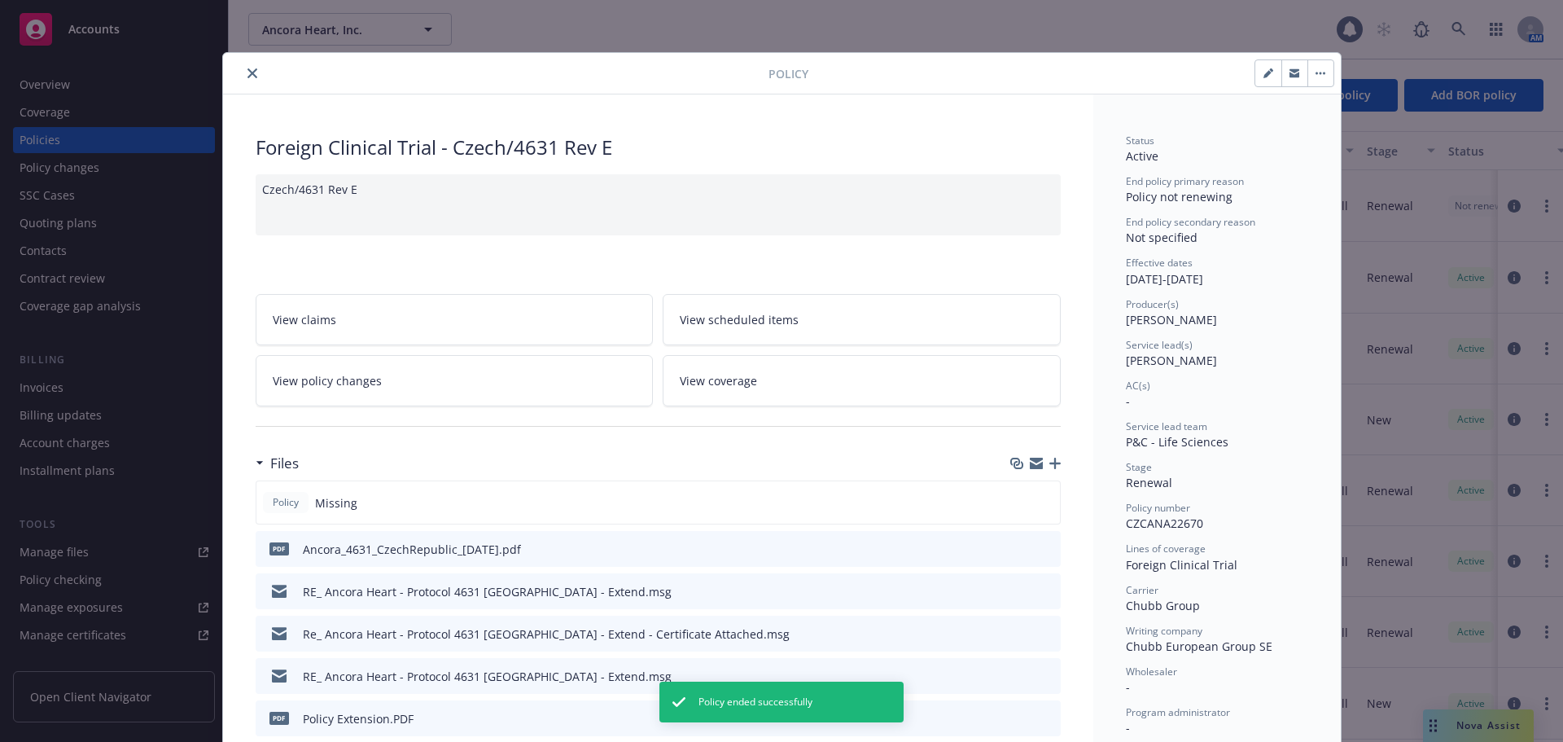
scroll to position [49, 0]
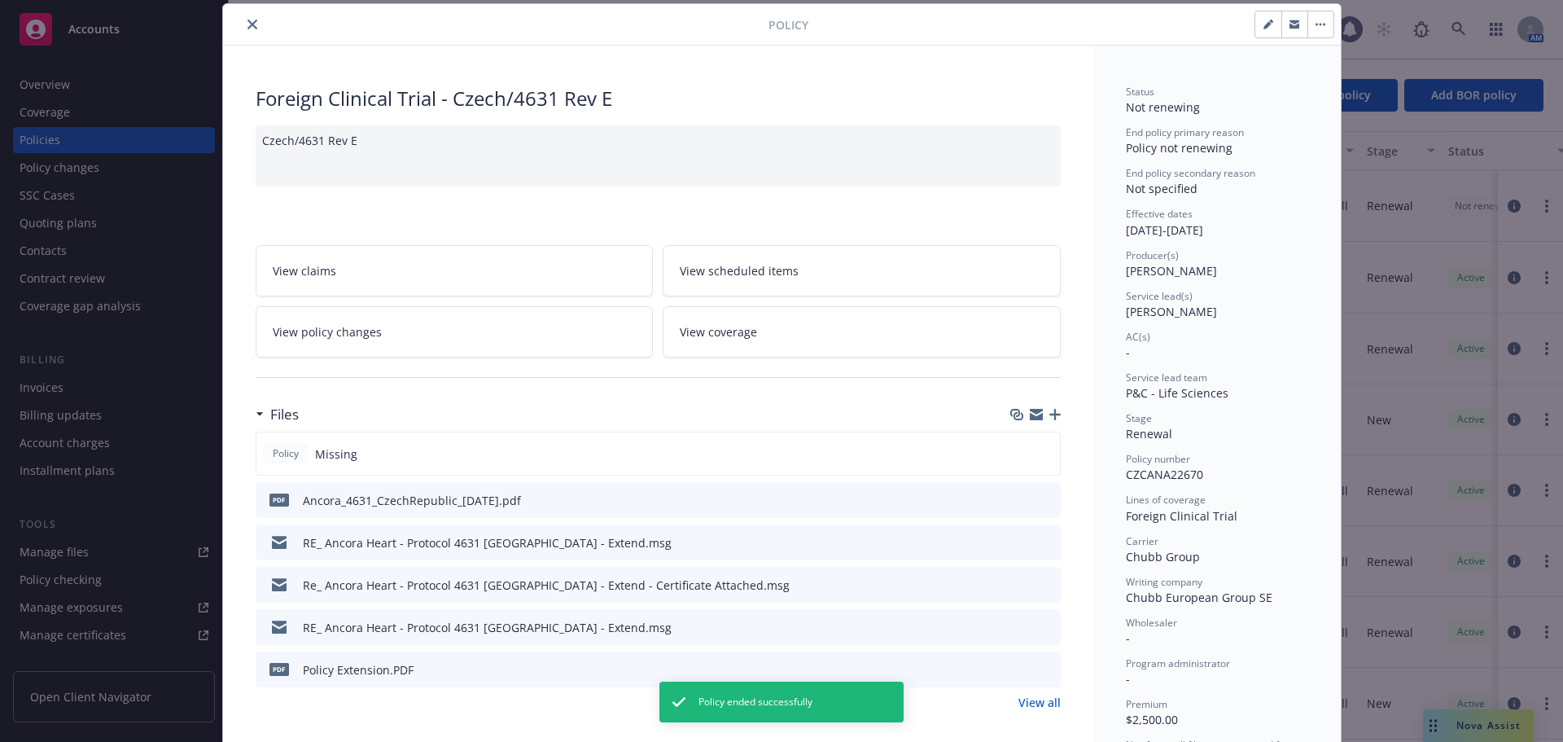
click at [1050, 412] on icon "button" at bounding box center [1055, 414] width 11 height 11
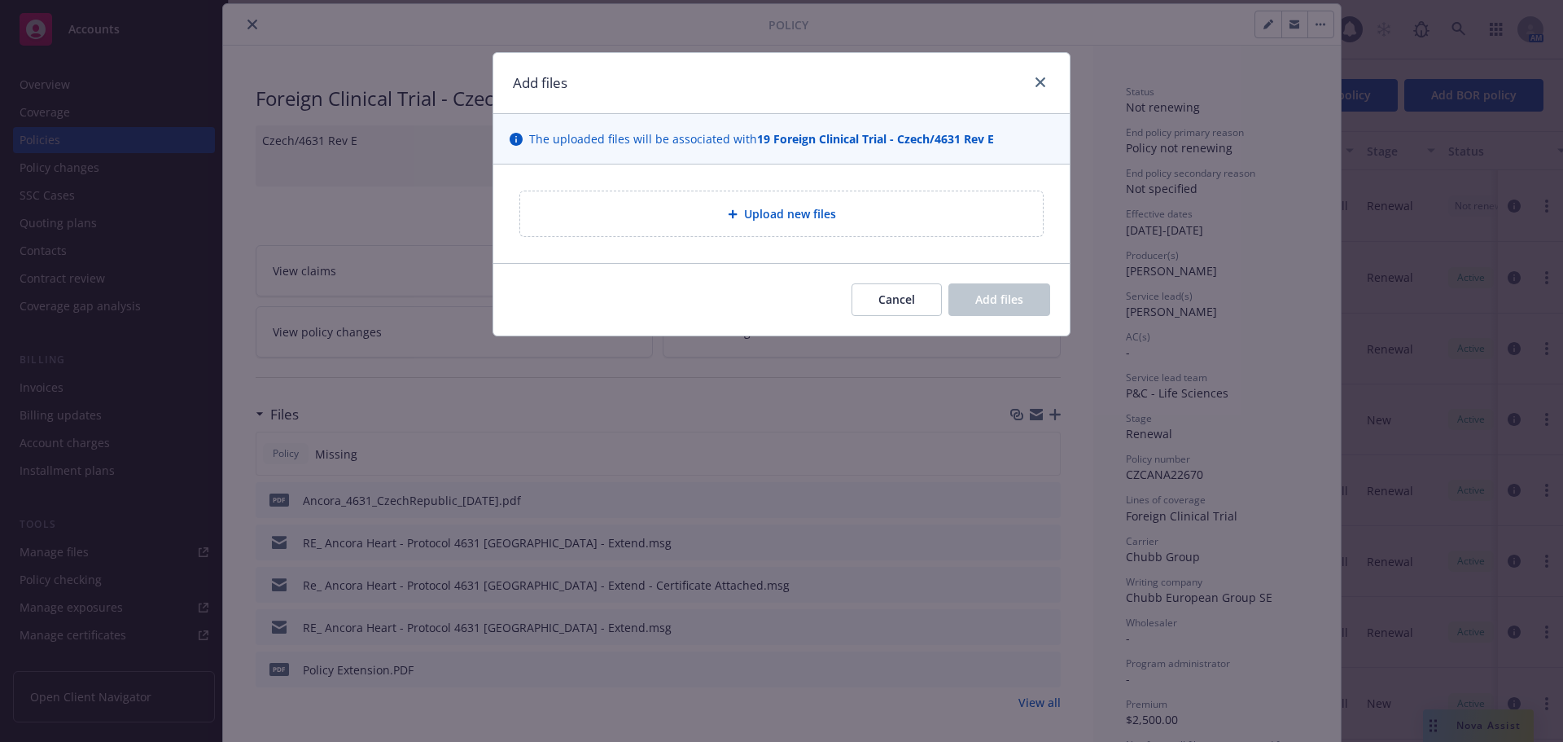
type textarea "x"
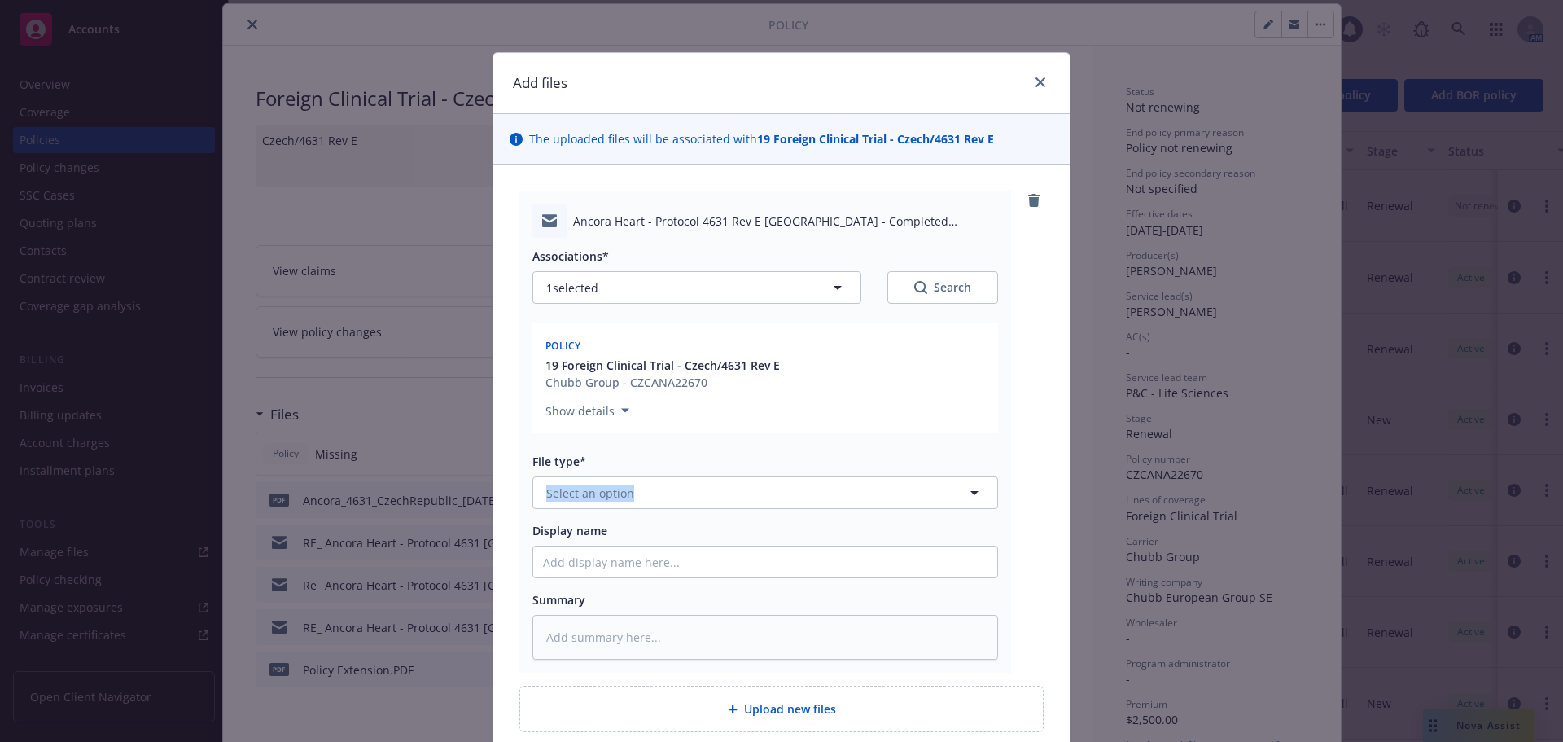
click at [652, 489] on div "File type* Select an option" at bounding box center [766, 481] width 466 height 56
click at [649, 483] on button "Select an option" at bounding box center [766, 492] width 466 height 33
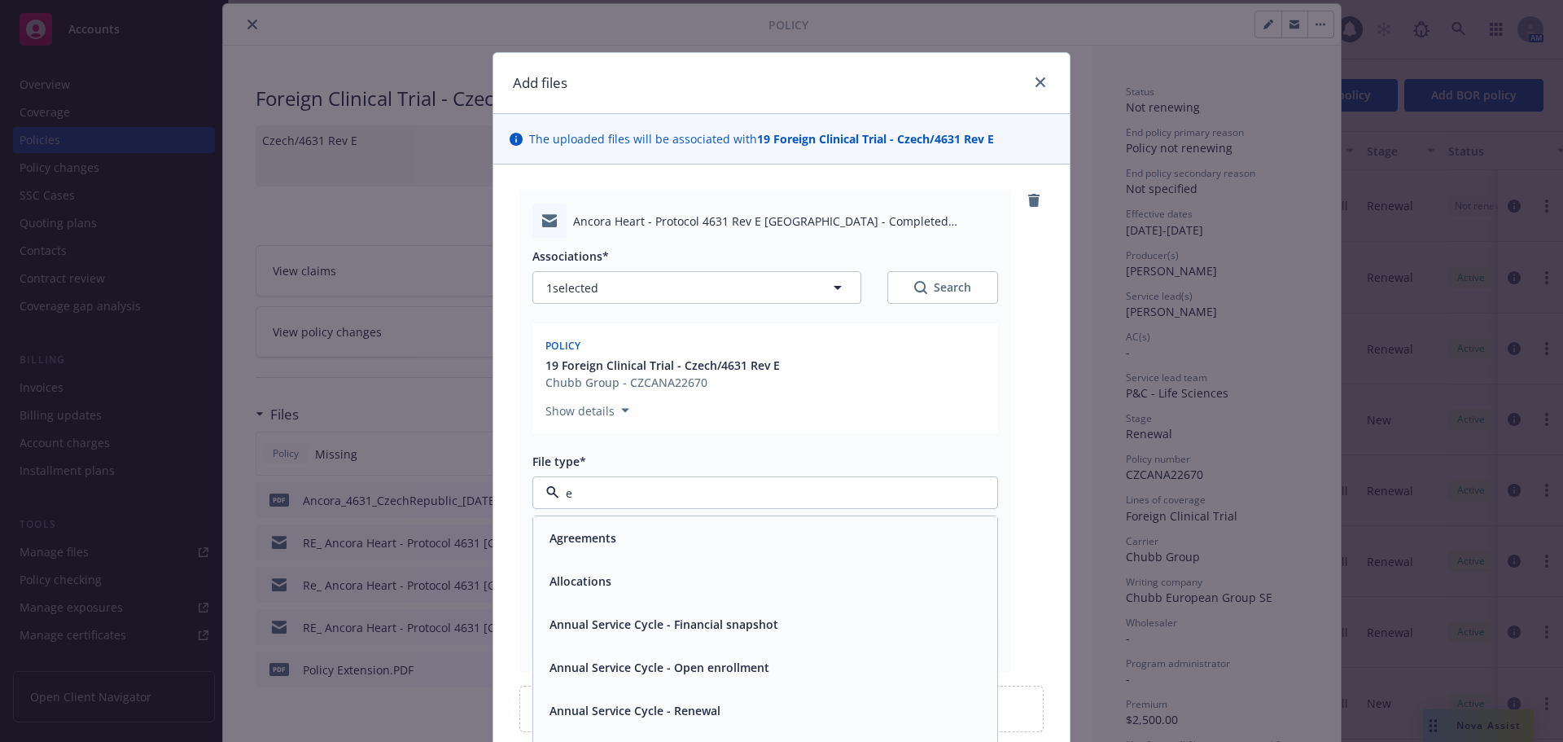
type input "em"
click at [670, 581] on div "Email" at bounding box center [765, 581] width 445 height 24
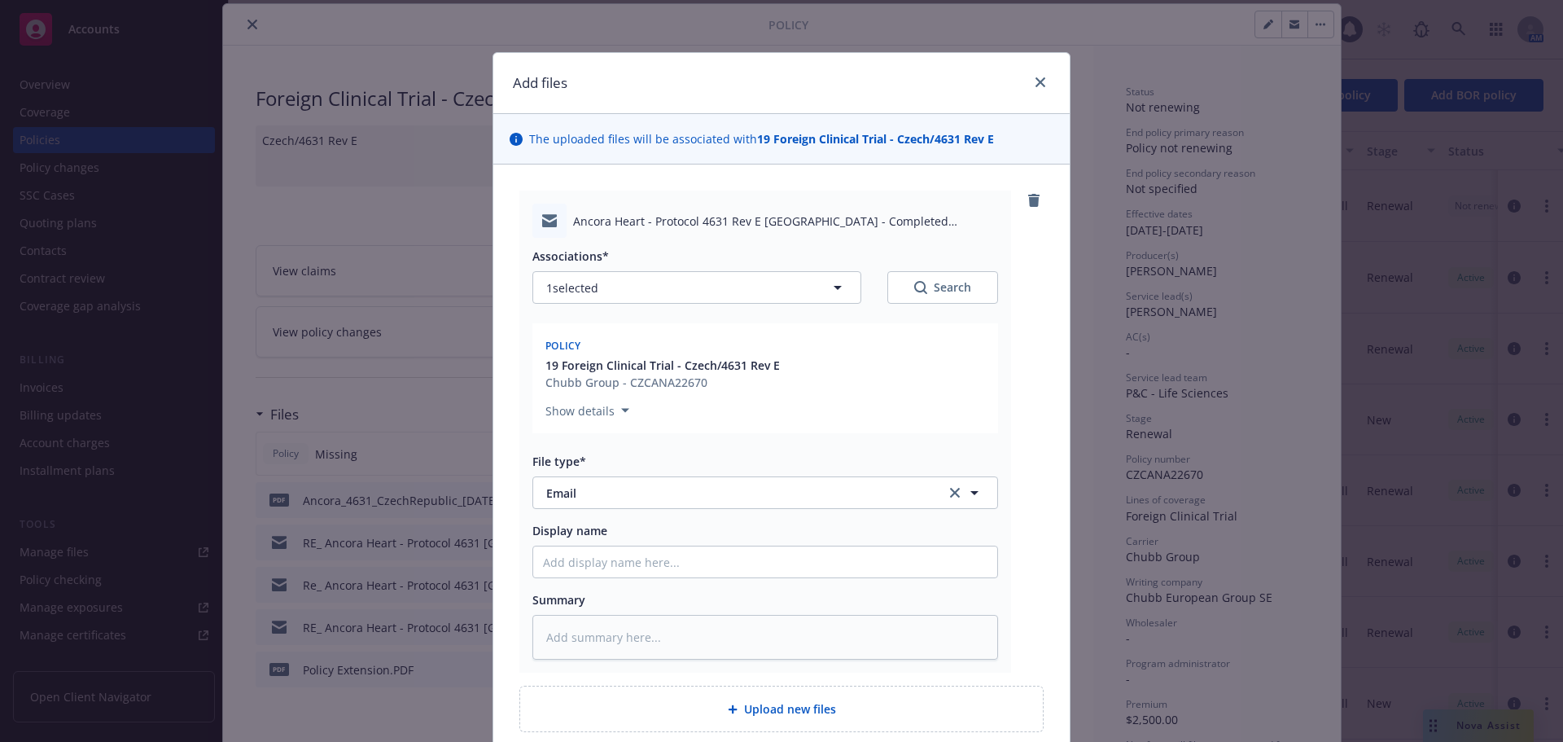
type textarea "x"
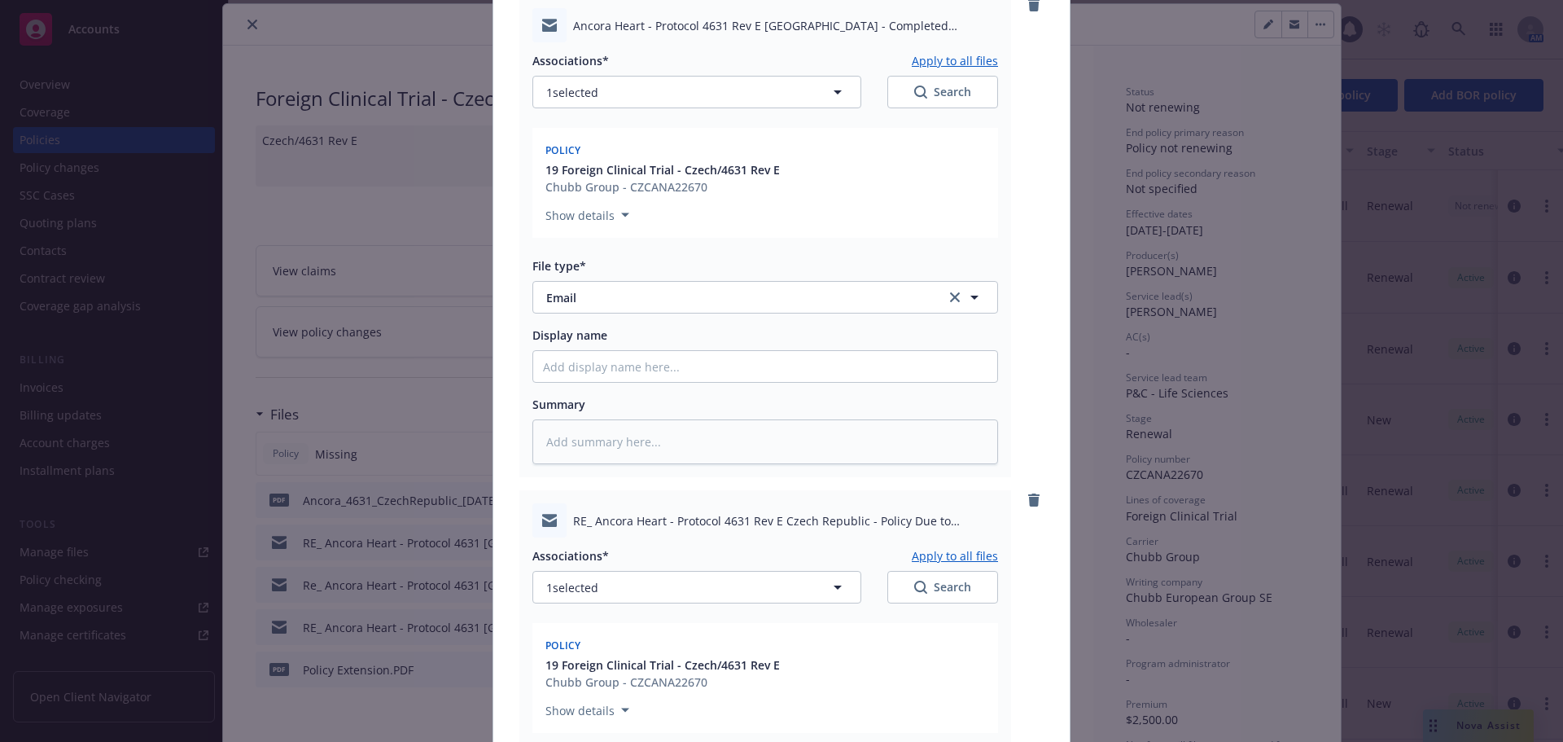
scroll to position [489, 0]
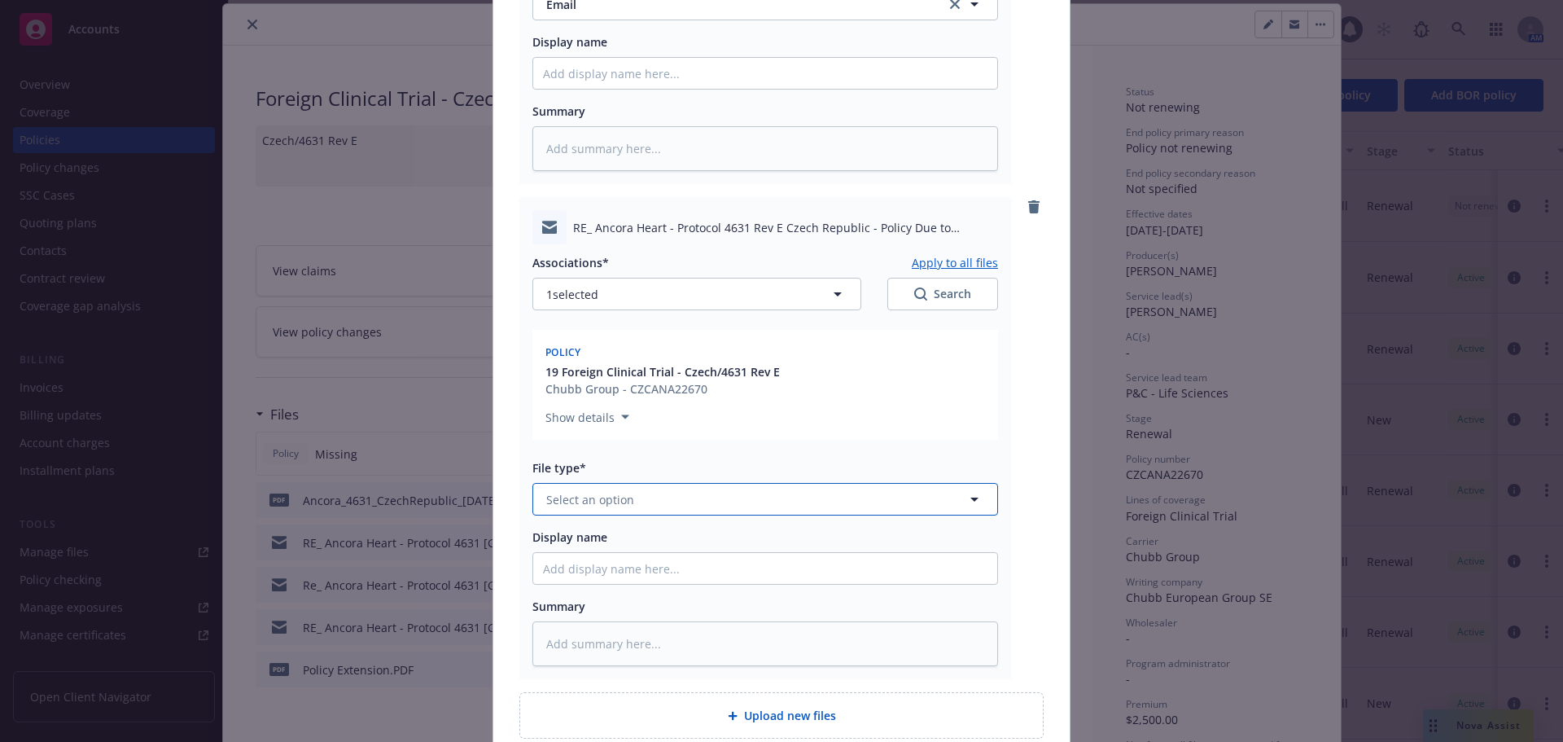
click at [647, 499] on button "Select an option" at bounding box center [766, 499] width 466 height 33
type input "em"
click at [700, 581] on div "Email" at bounding box center [765, 588] width 445 height 24
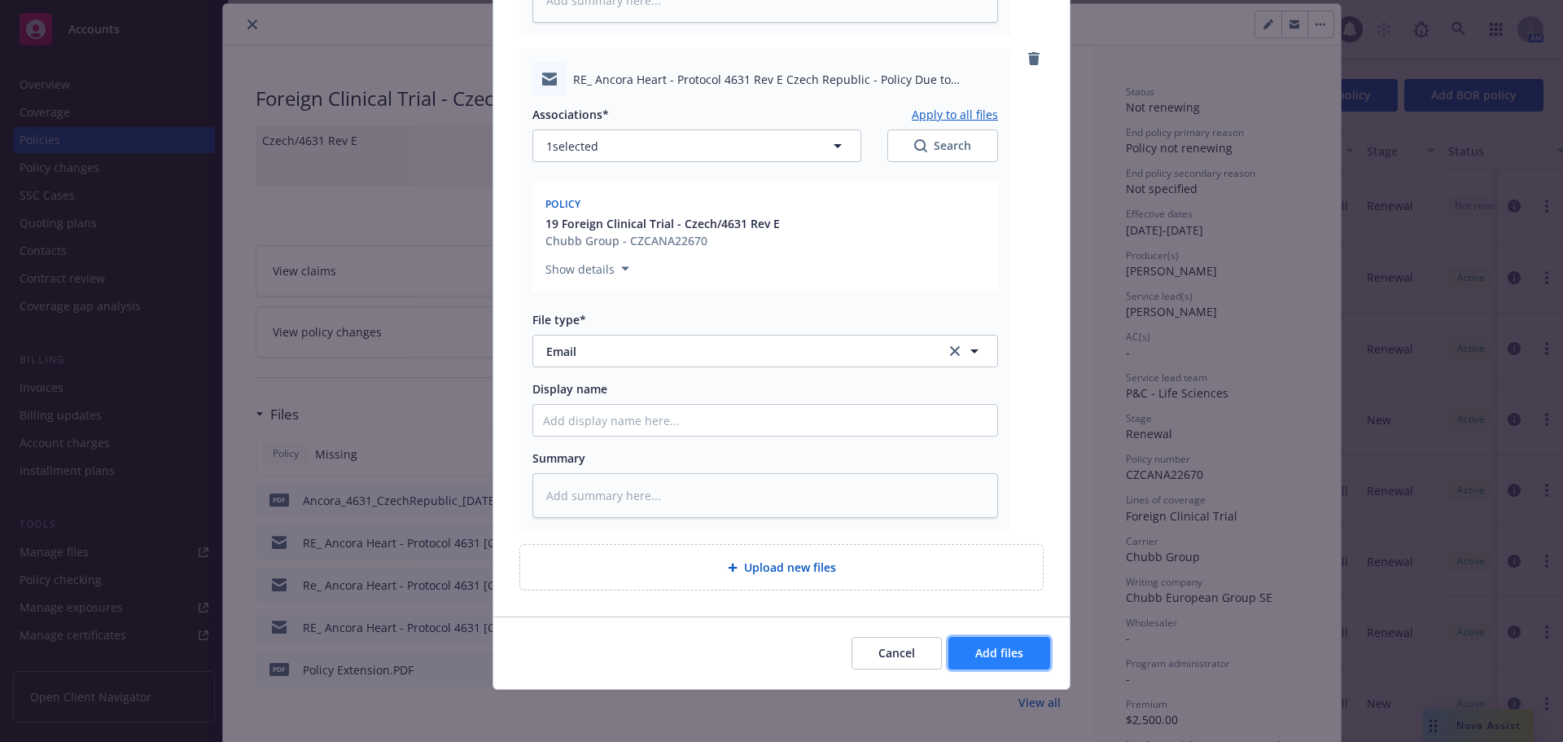
click at [984, 649] on span "Add files" at bounding box center [999, 652] width 48 height 15
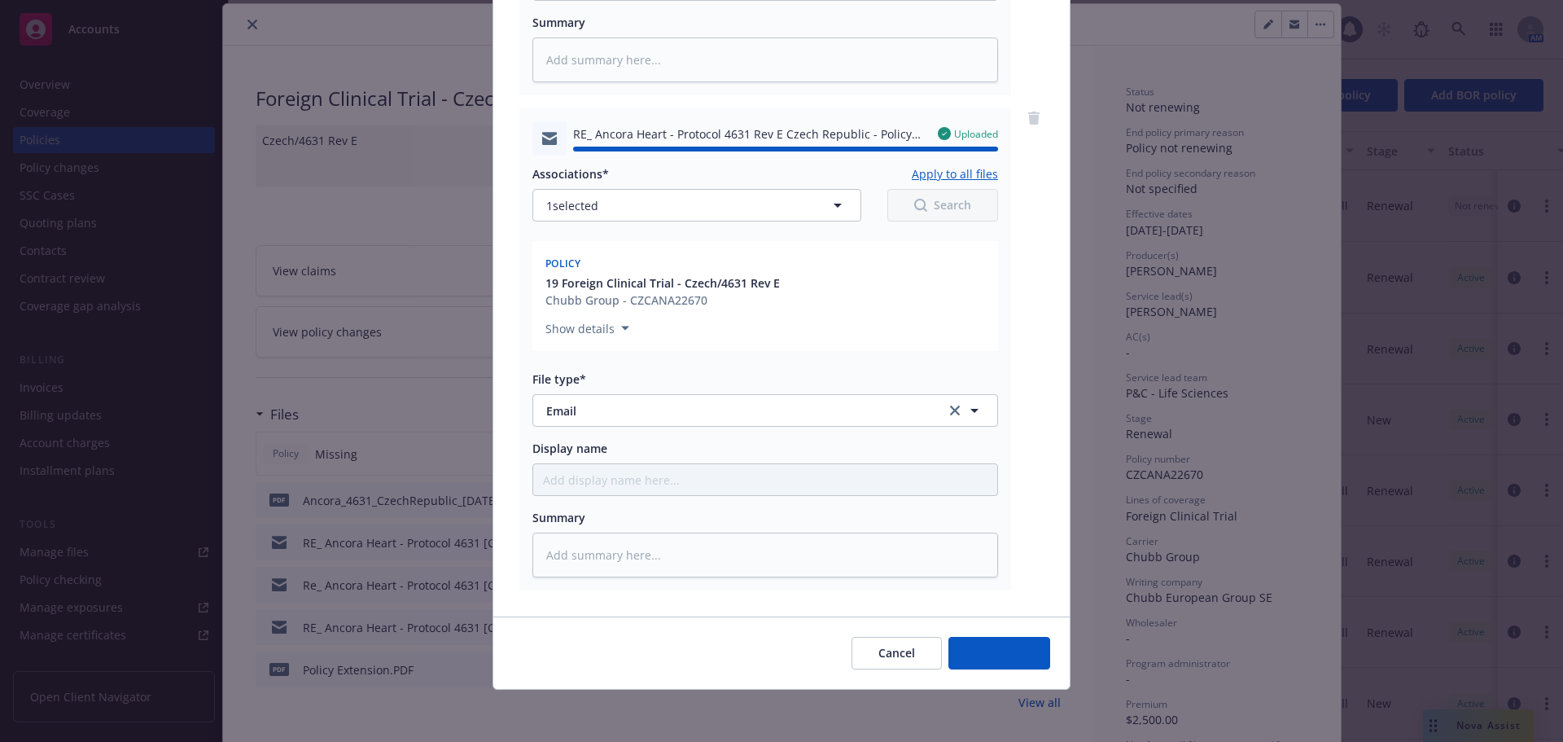
type textarea "x"
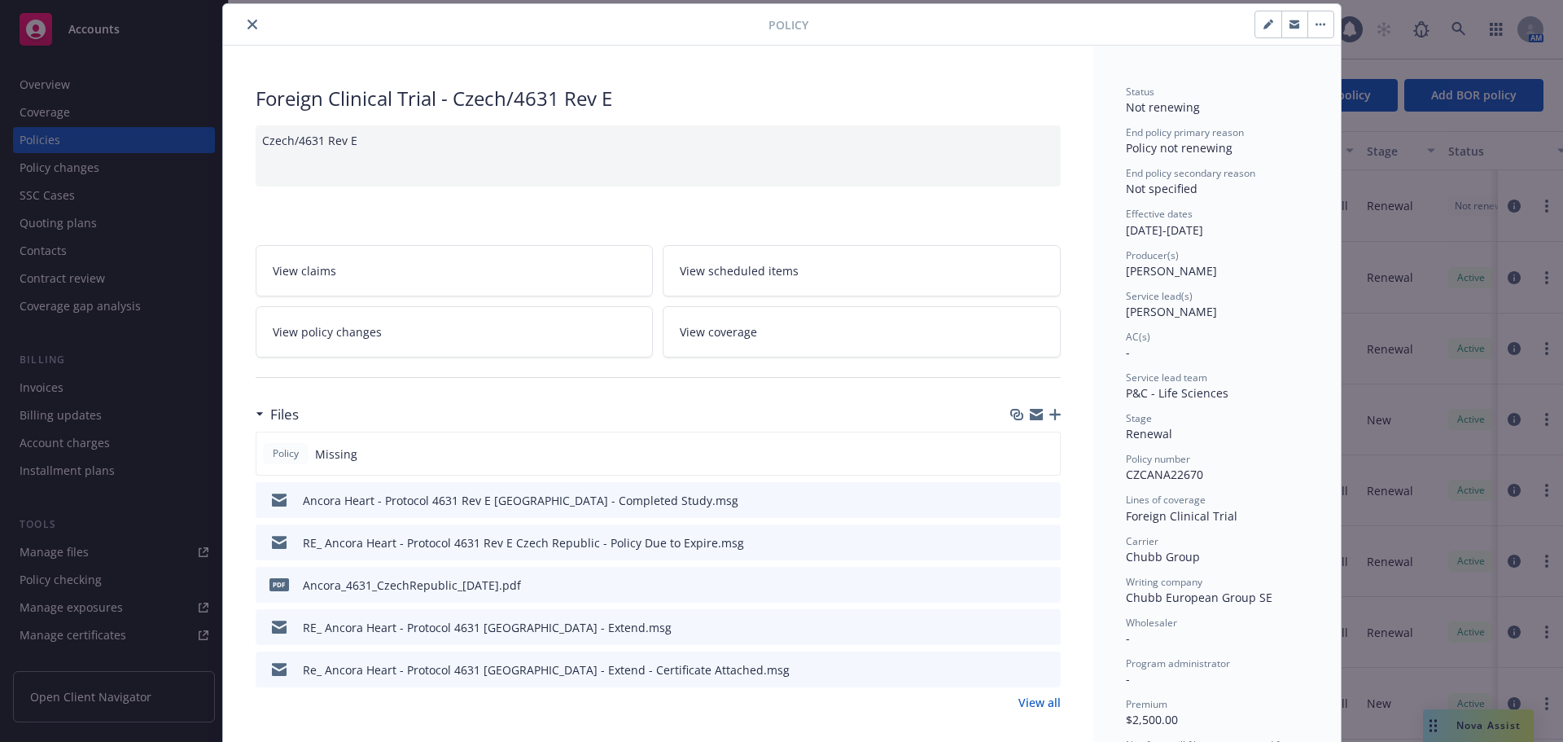
click at [248, 23] on icon "close" at bounding box center [253, 25] width 10 height 10
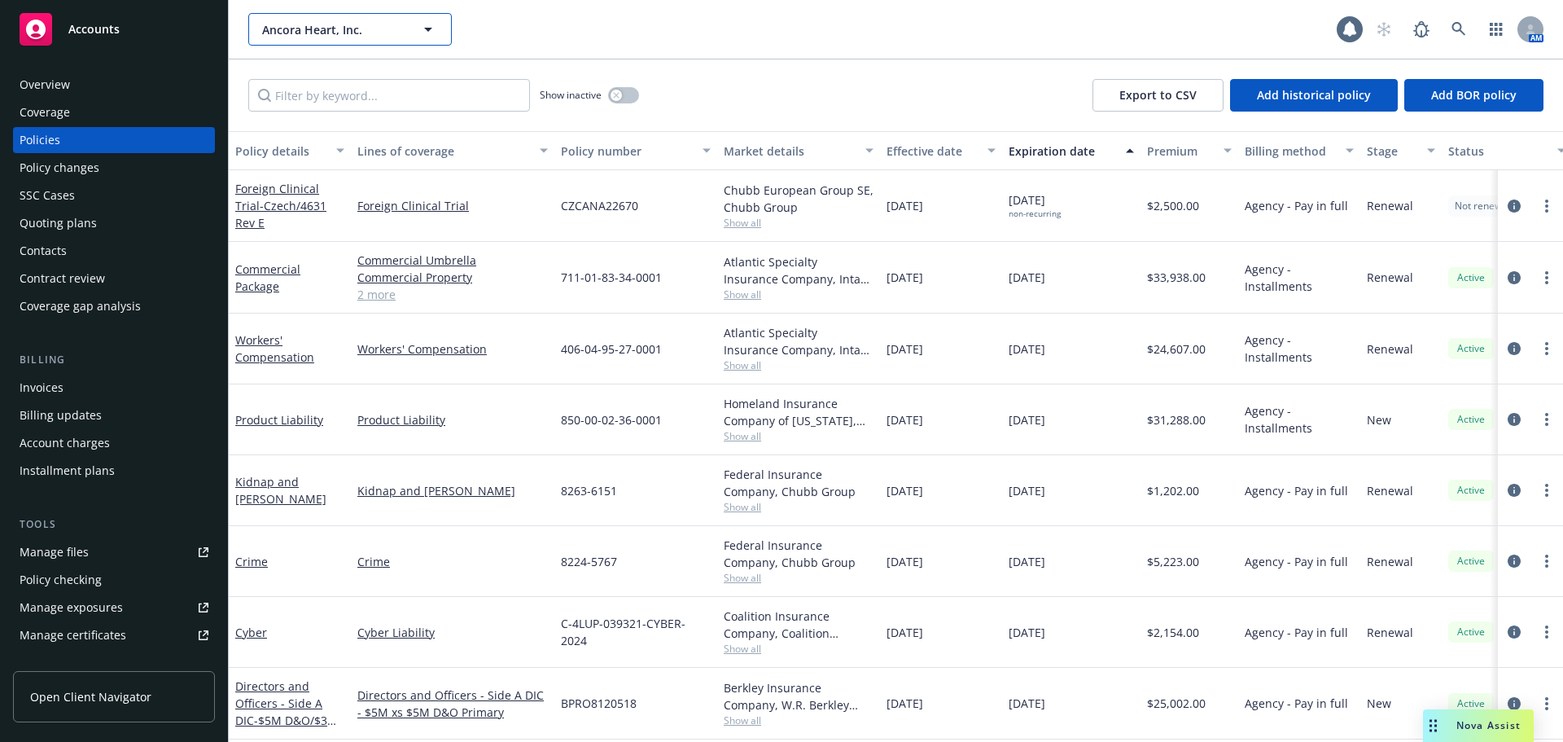
click at [370, 28] on span "Ancora Heart, Inc." at bounding box center [332, 29] width 141 height 17
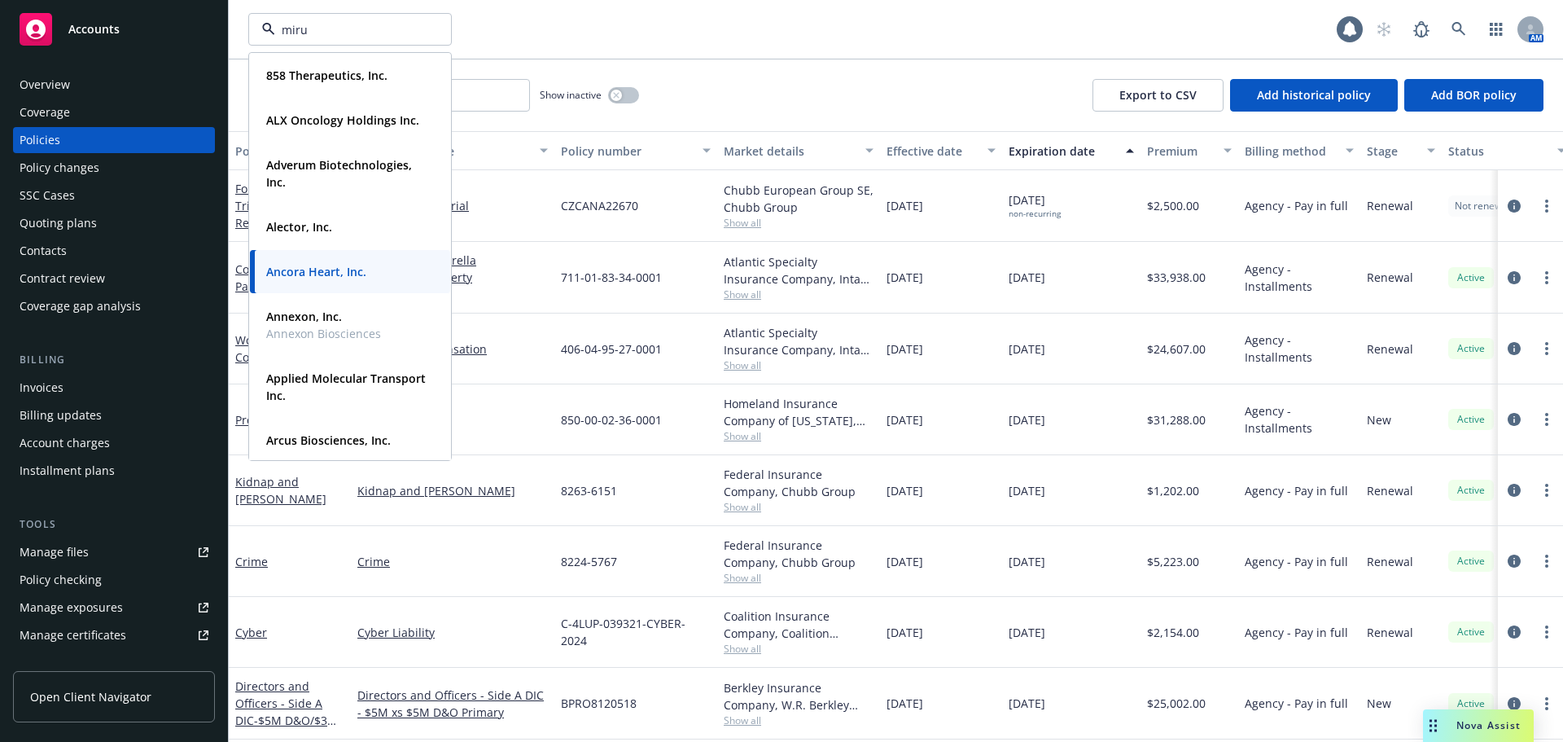
type input "mirum"
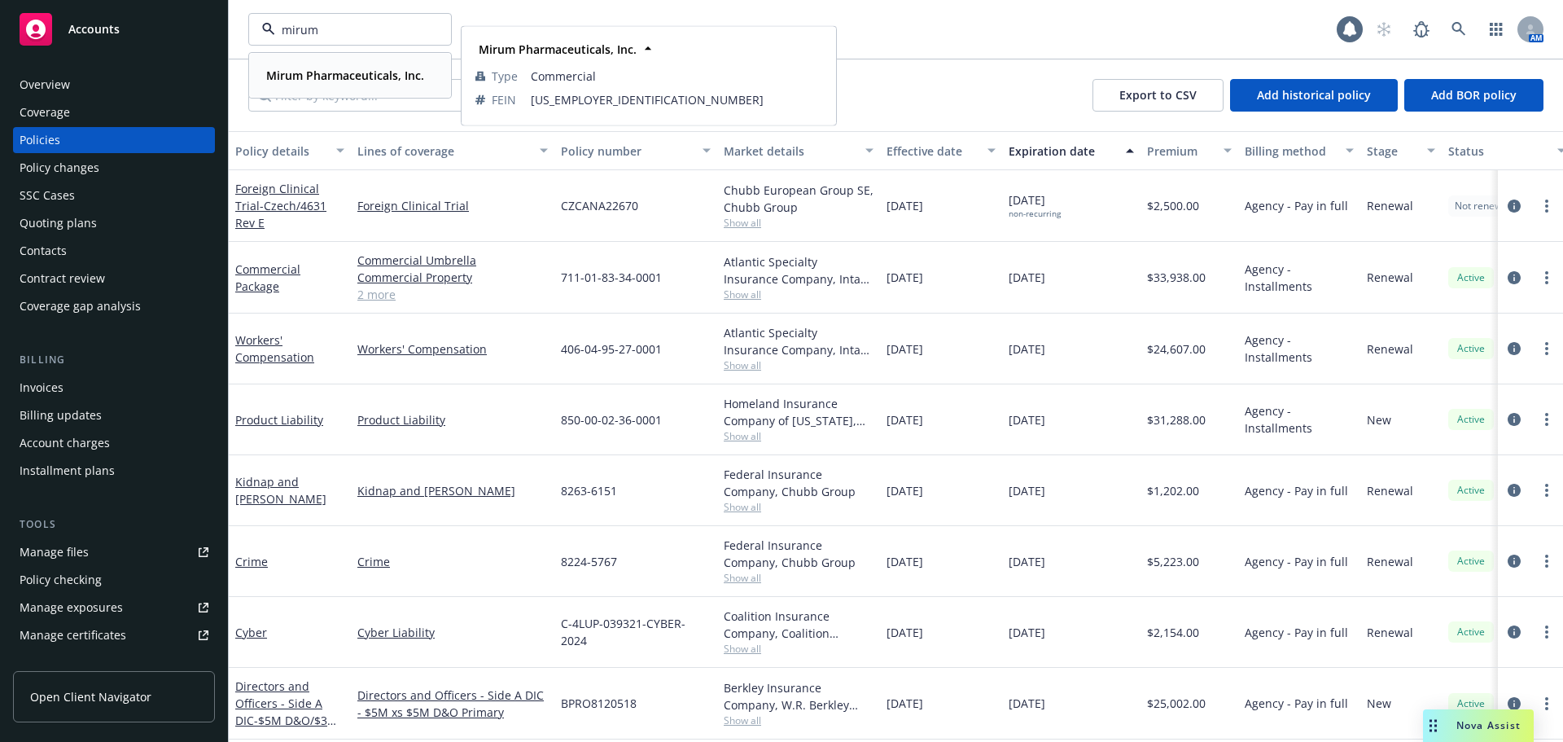
click at [344, 80] on strong "Mirum Pharmaceuticals, Inc." at bounding box center [345, 75] width 158 height 15
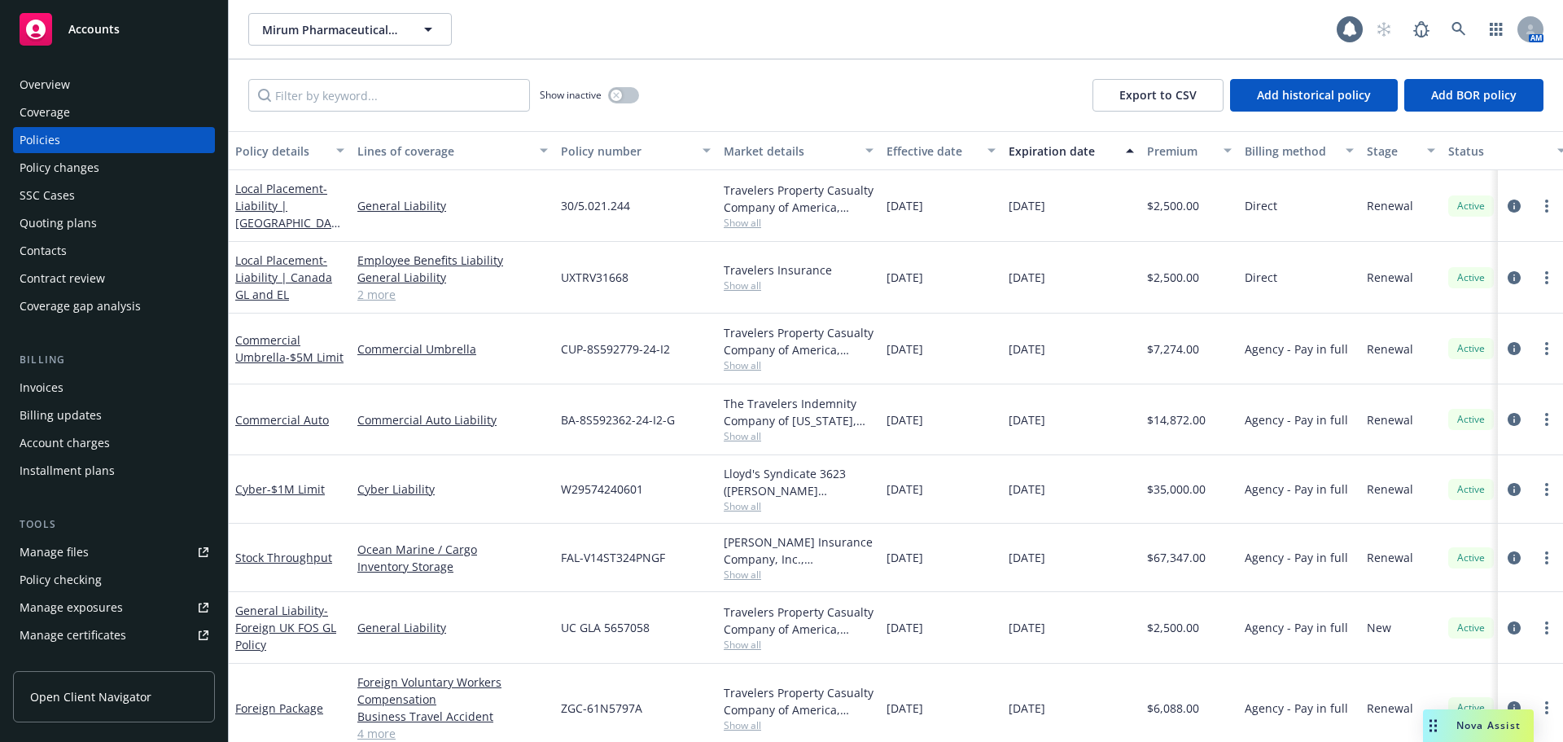
click at [81, 168] on div "Policy changes" at bounding box center [60, 168] width 80 height 26
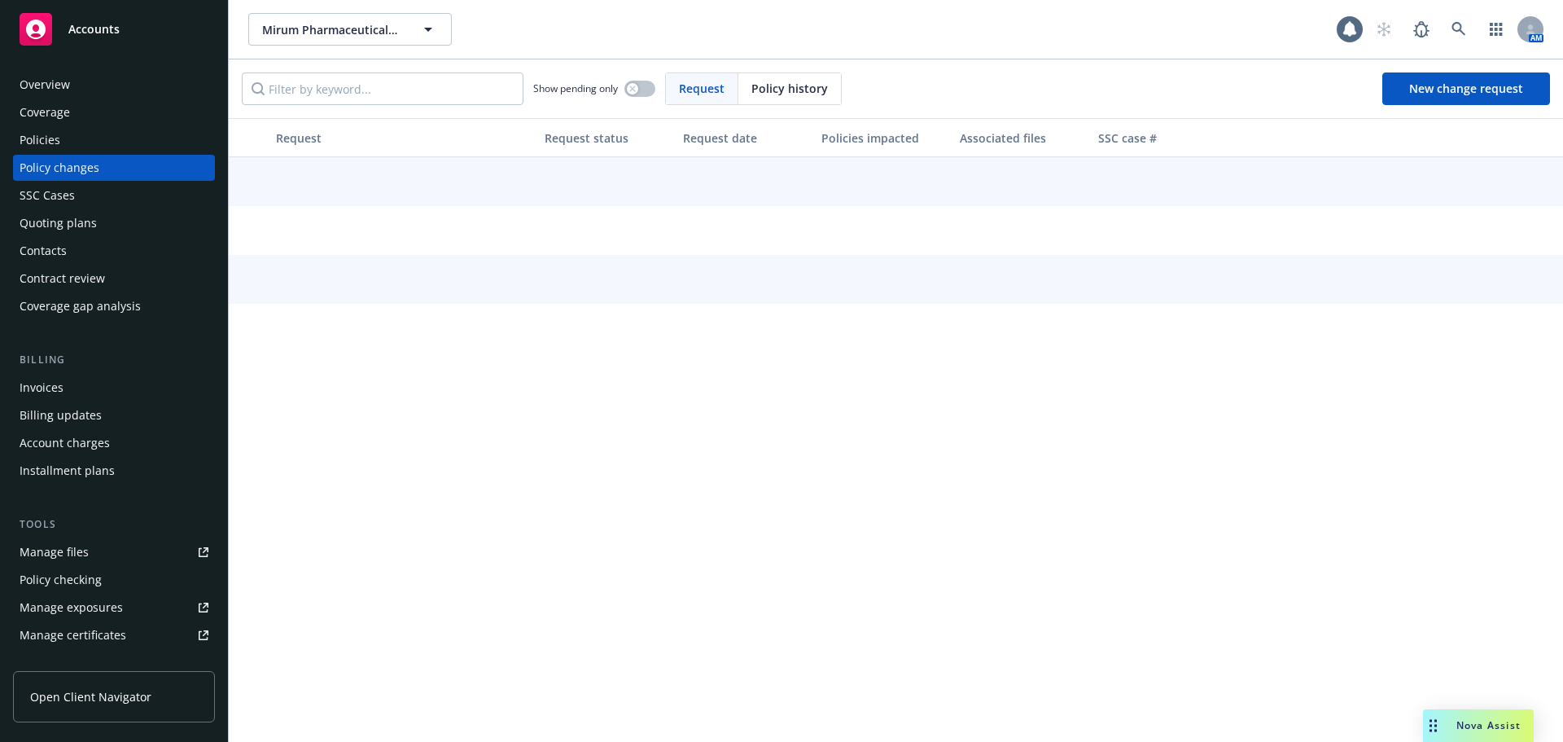
click at [80, 143] on div "Policies" at bounding box center [114, 140] width 189 height 26
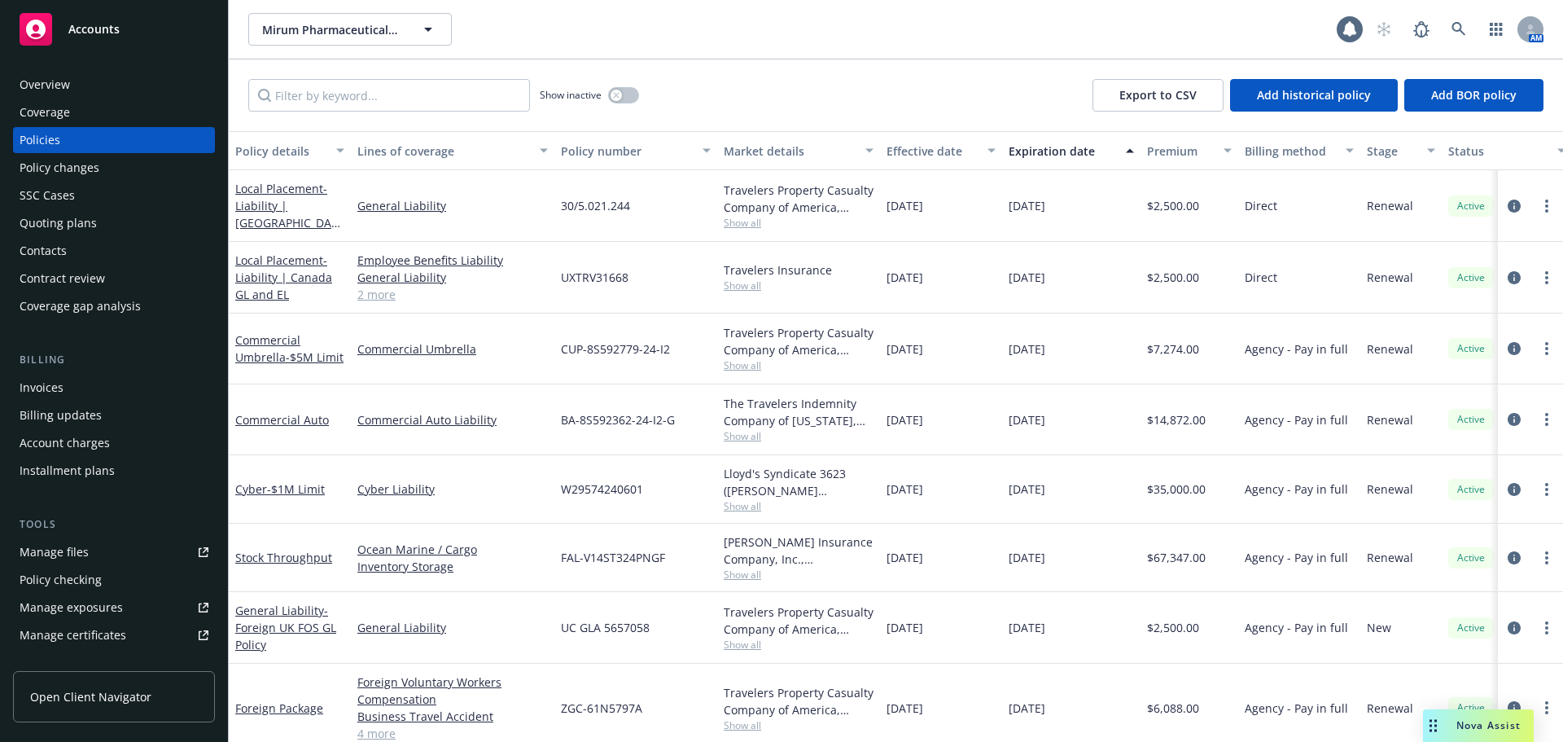
click at [101, 236] on div "Overview Coverage Policies Policy changes SSC Cases Quoting plans Contacts Cont…" at bounding box center [114, 196] width 202 height 248
click at [105, 224] on div "Quoting plans" at bounding box center [114, 223] width 189 height 26
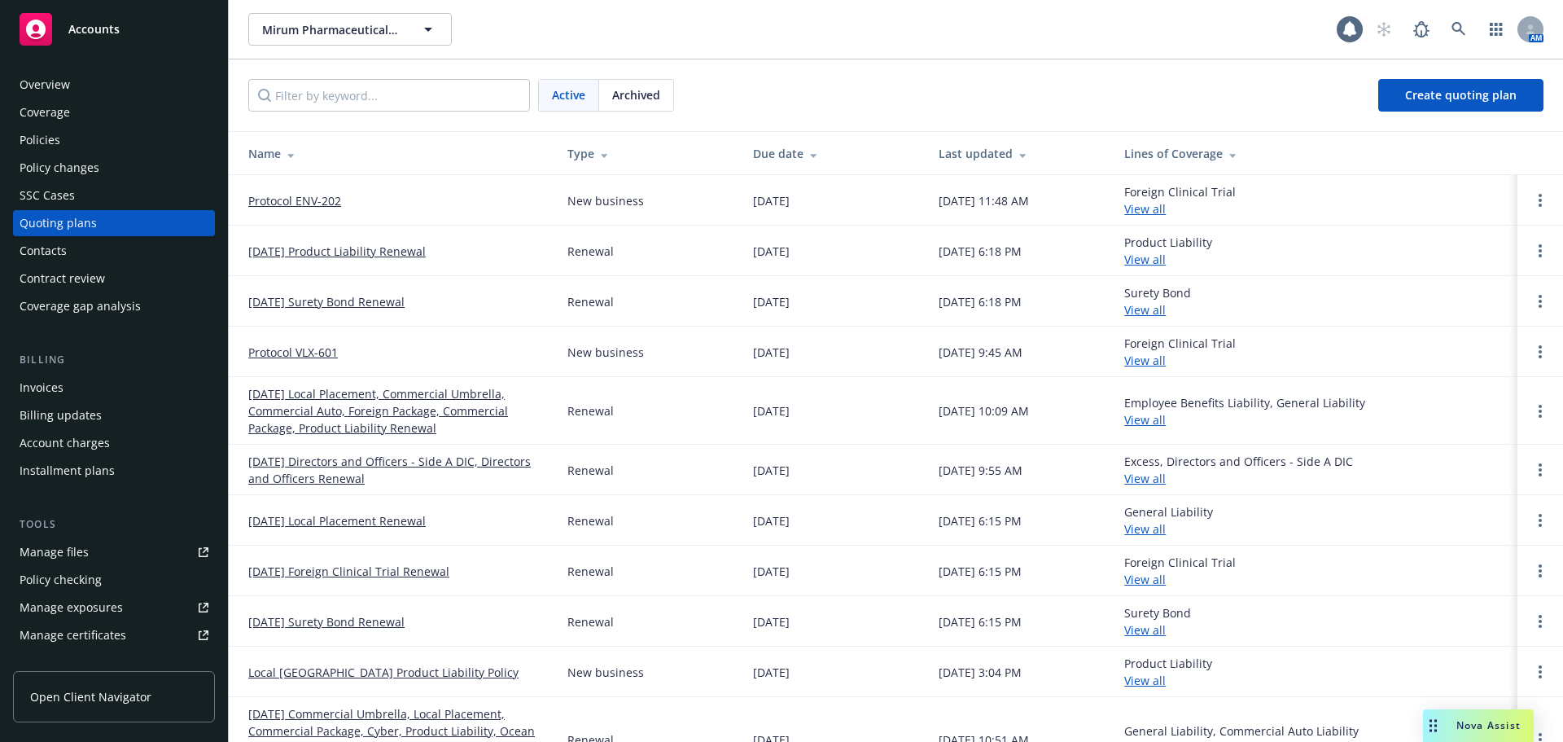
click at [61, 144] on div "Policies" at bounding box center [114, 140] width 189 height 26
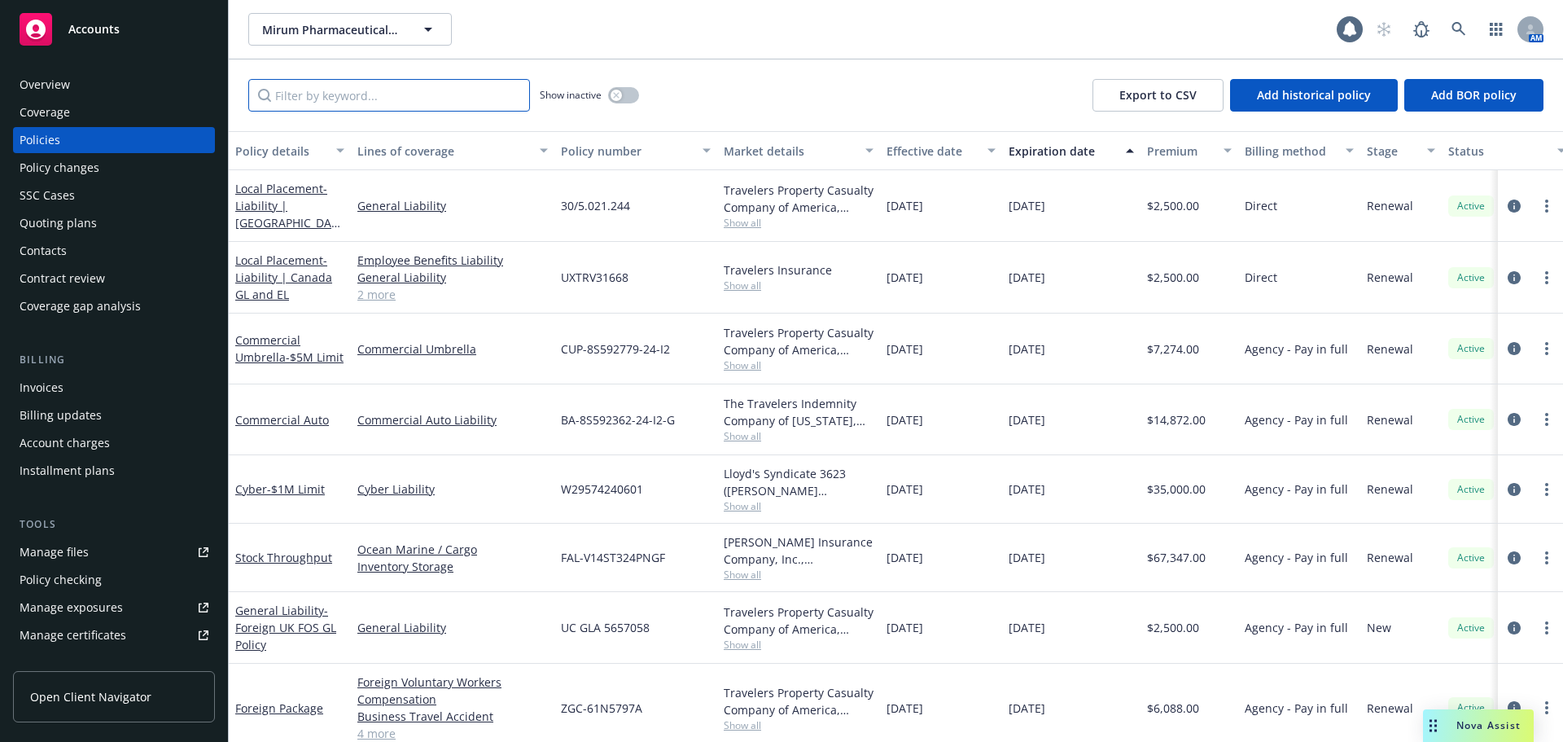
click at [403, 94] on input "Filter by keyword..." at bounding box center [389, 95] width 282 height 33
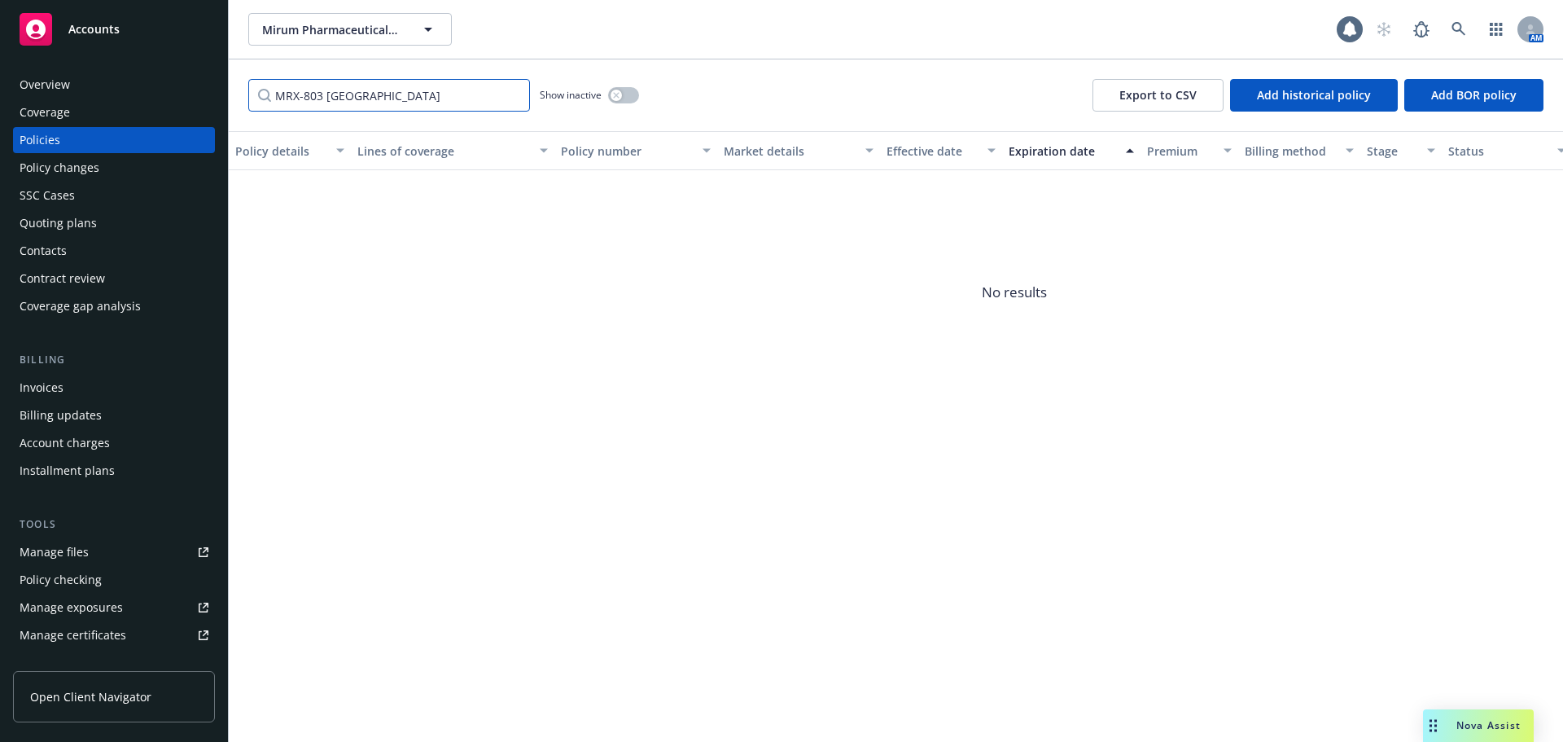
type input "MRX-803 austria"
click at [635, 93] on button "button" at bounding box center [623, 95] width 31 height 16
click at [84, 228] on div "Quoting plans" at bounding box center [58, 223] width 77 height 26
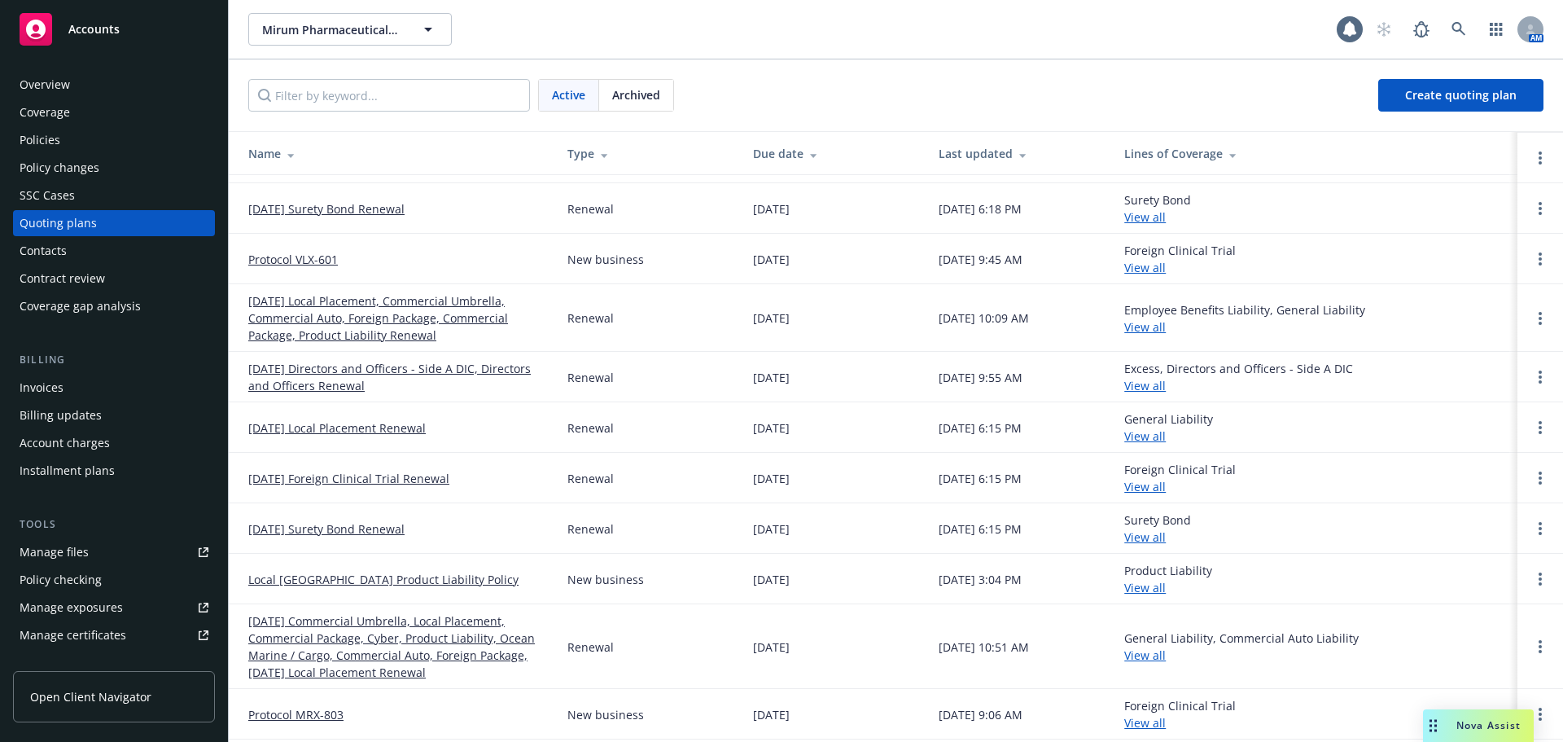
scroll to position [242, 0]
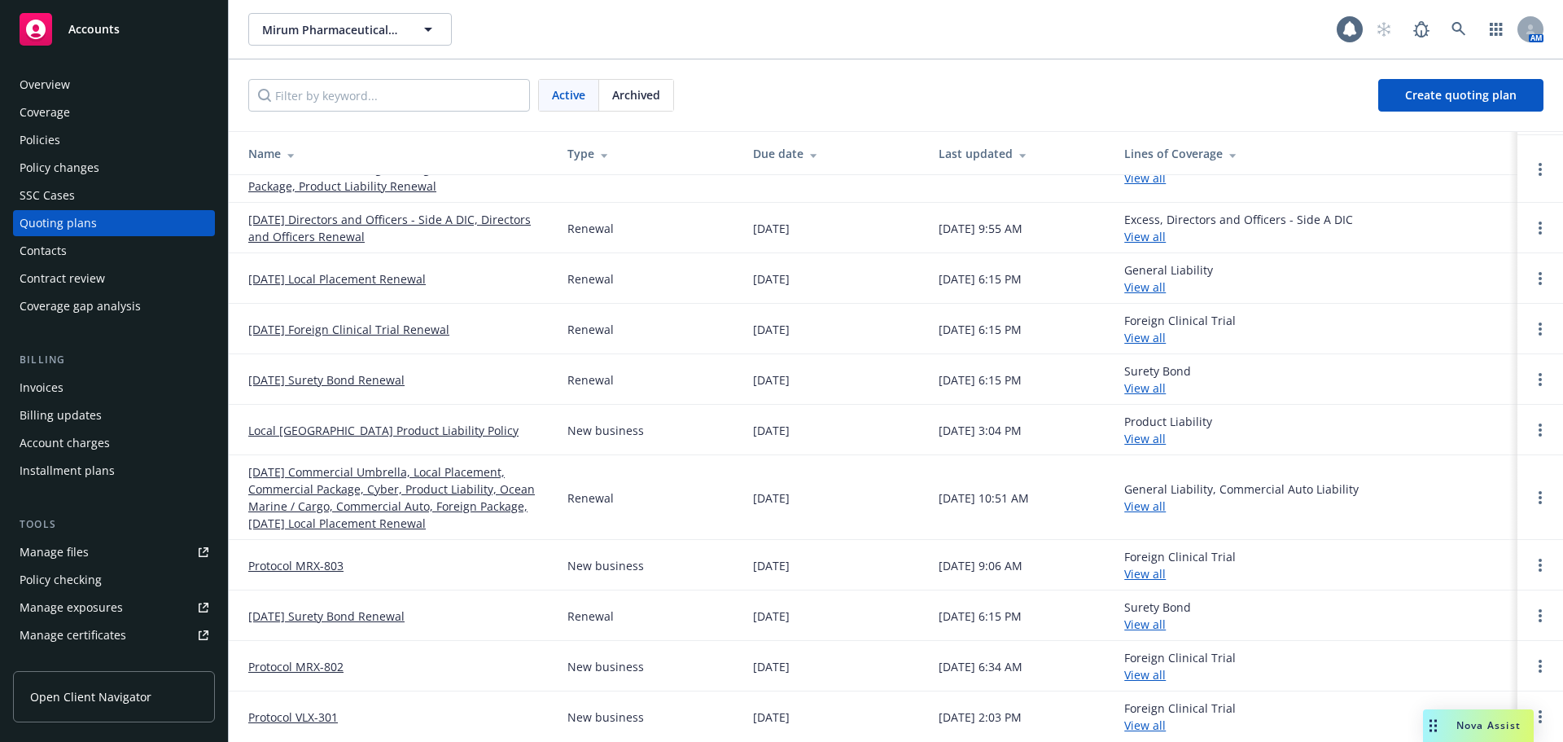
click at [323, 569] on link "Protocol MRX-803" at bounding box center [295, 565] width 95 height 17
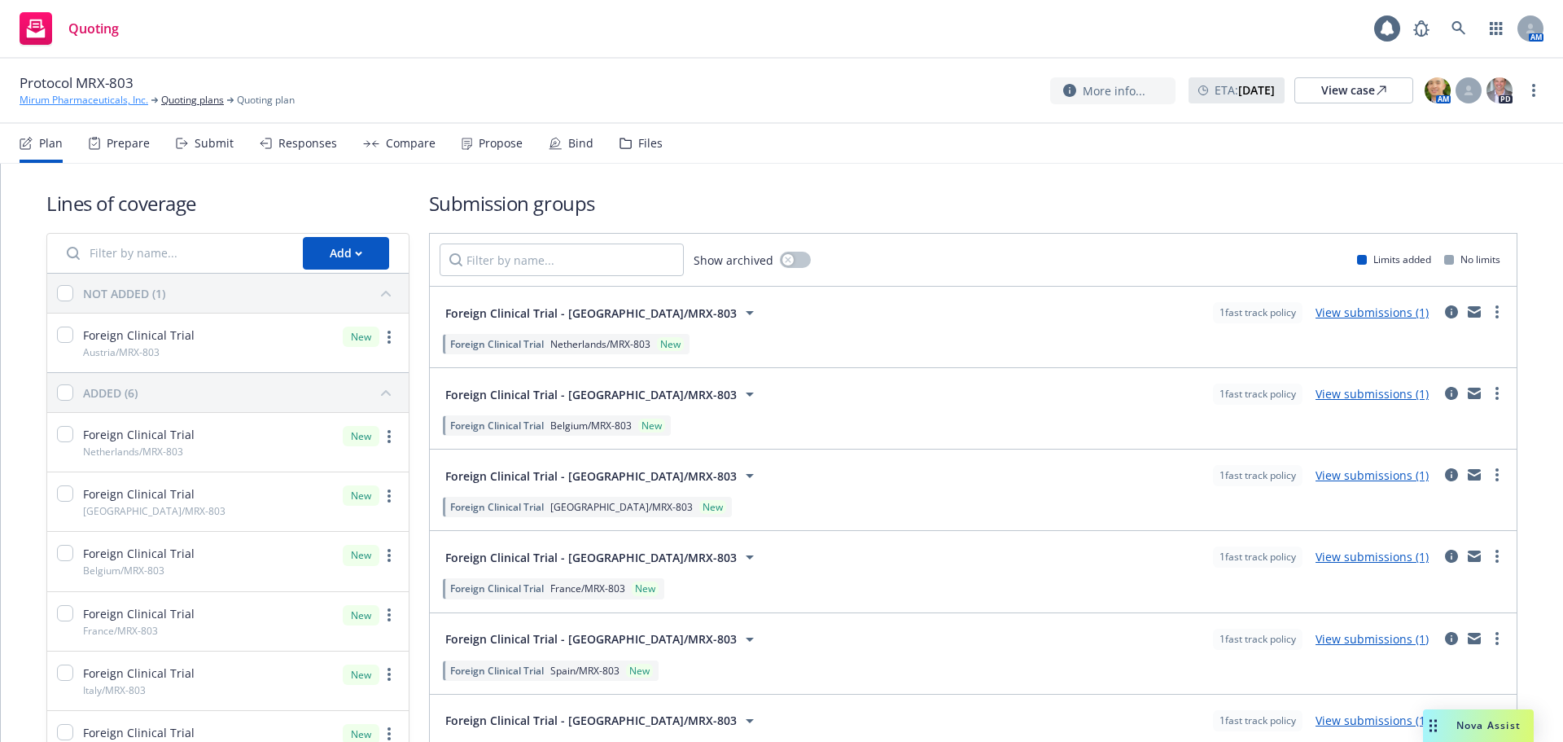
click at [37, 106] on link "Mirum Pharmaceuticals, Inc." at bounding box center [84, 100] width 129 height 15
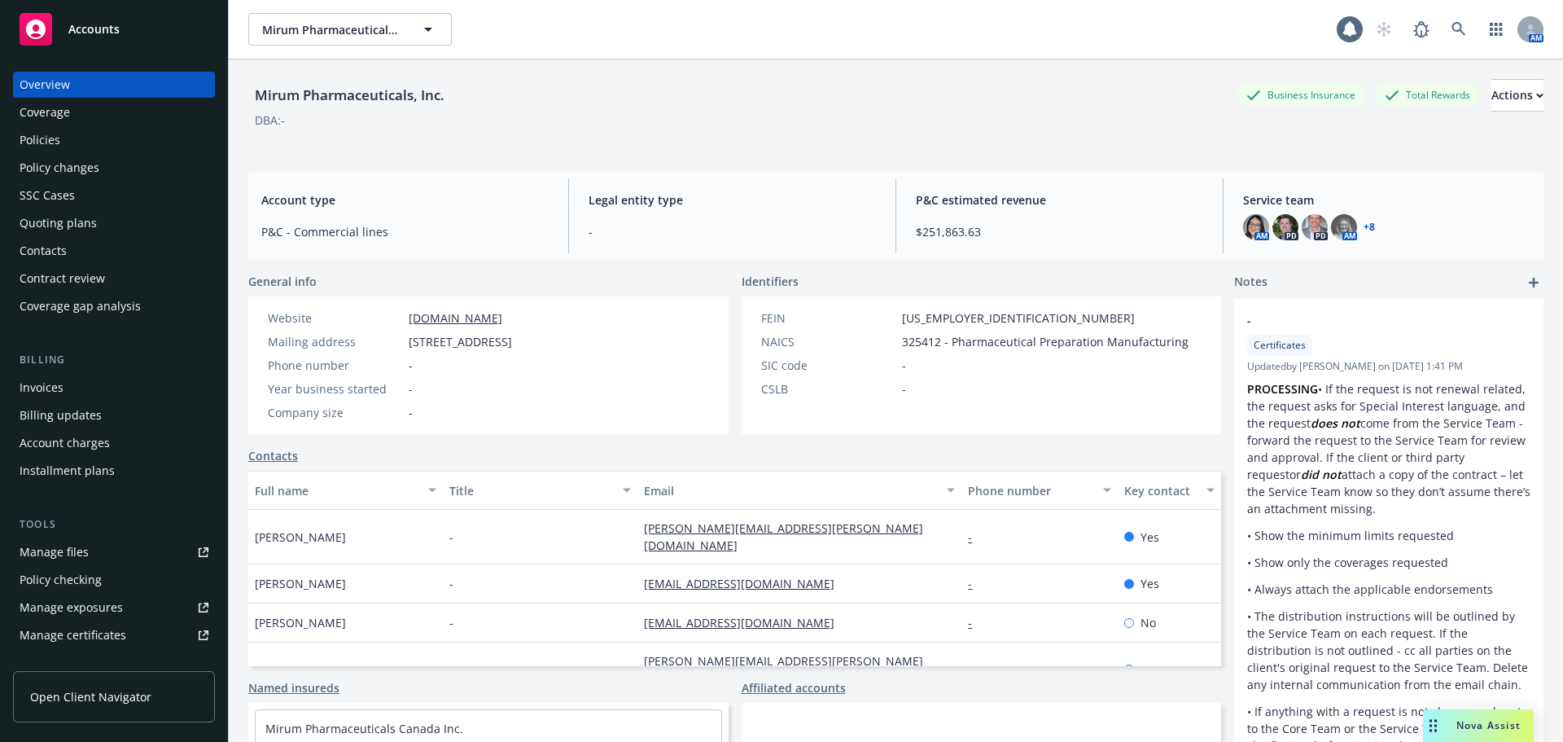
click at [115, 221] on div "Quoting plans" at bounding box center [114, 223] width 189 height 26
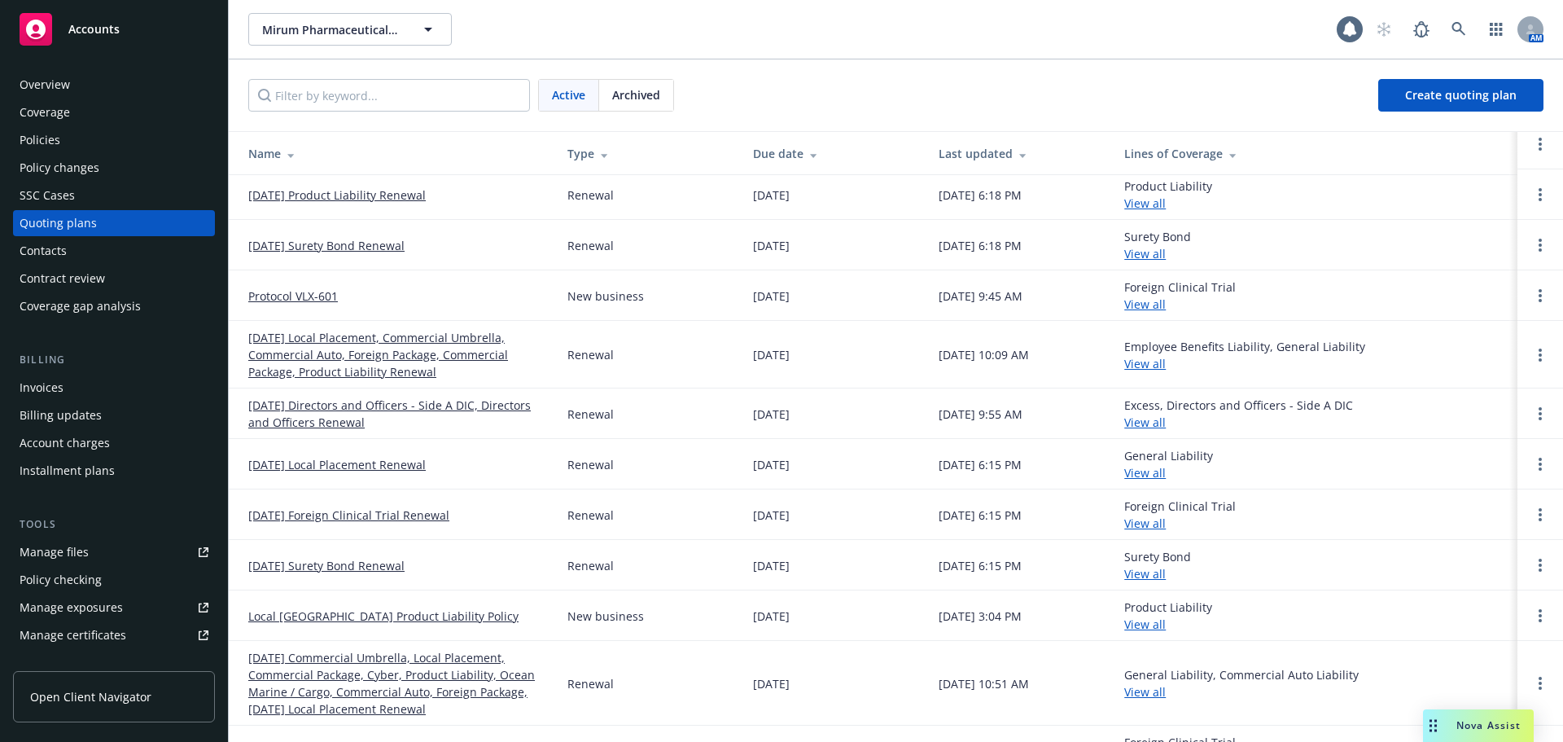
scroll to position [242, 0]
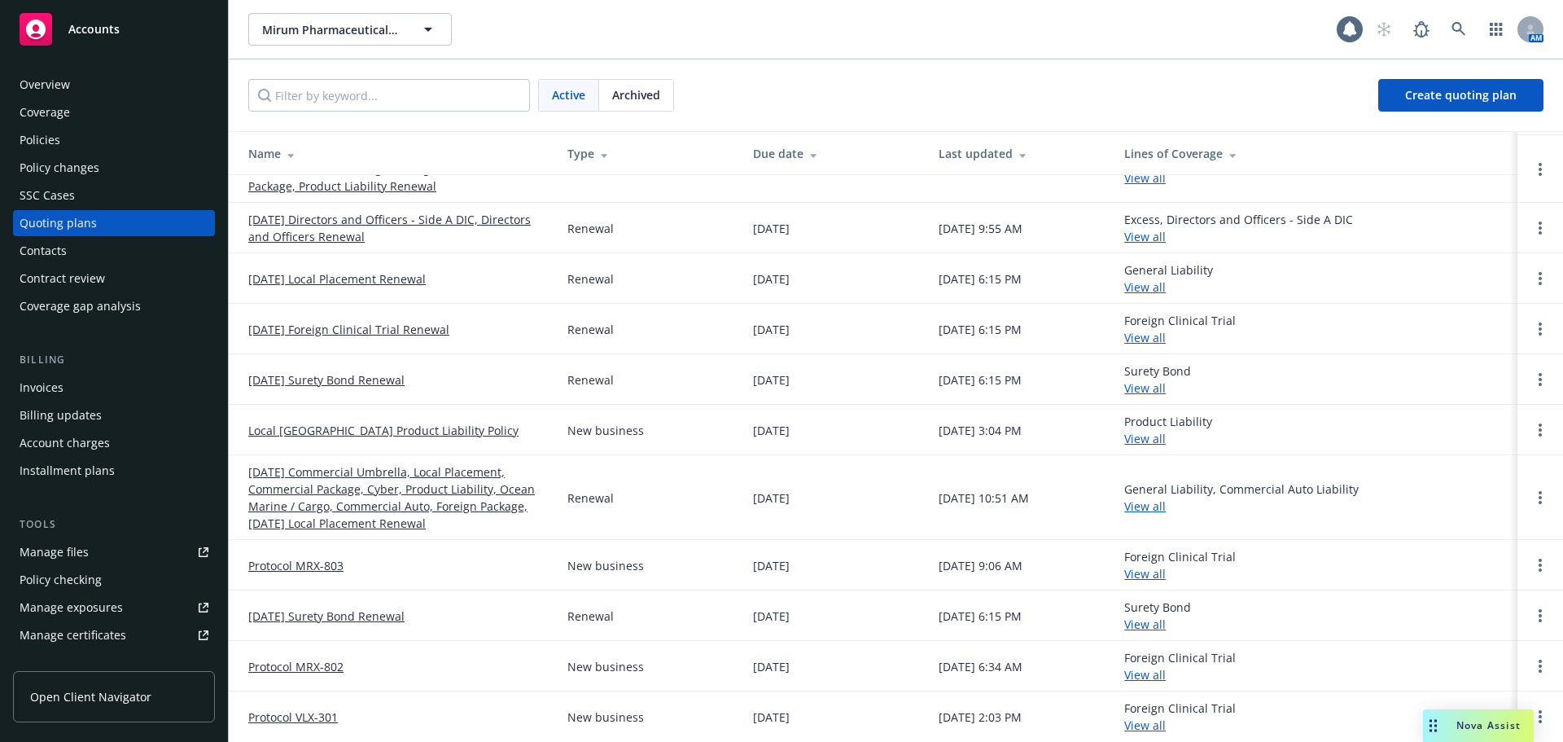
click at [319, 563] on link "Protocol MRX-803" at bounding box center [295, 565] width 95 height 17
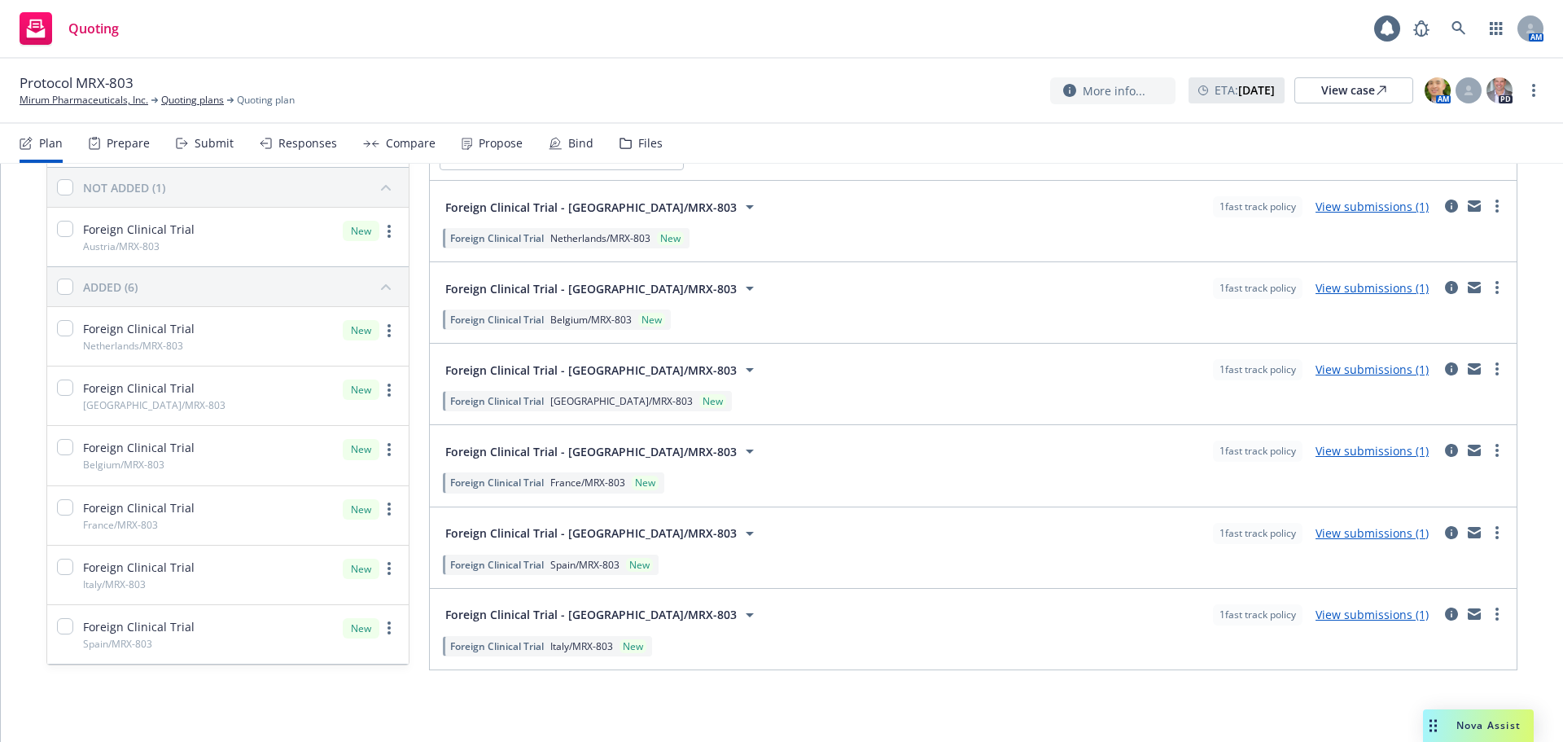
scroll to position [24, 0]
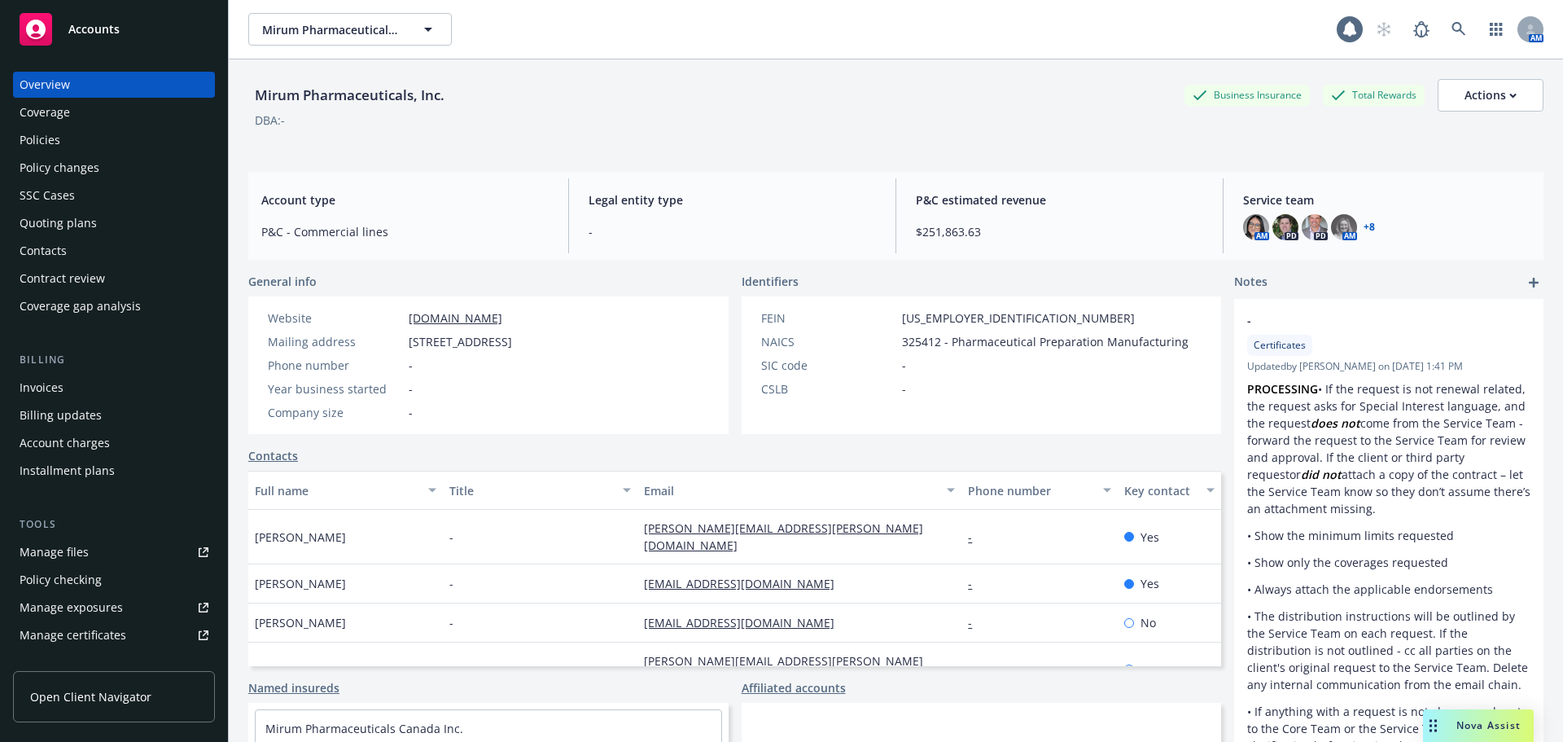
click at [42, 145] on div "Policies" at bounding box center [40, 140] width 41 height 26
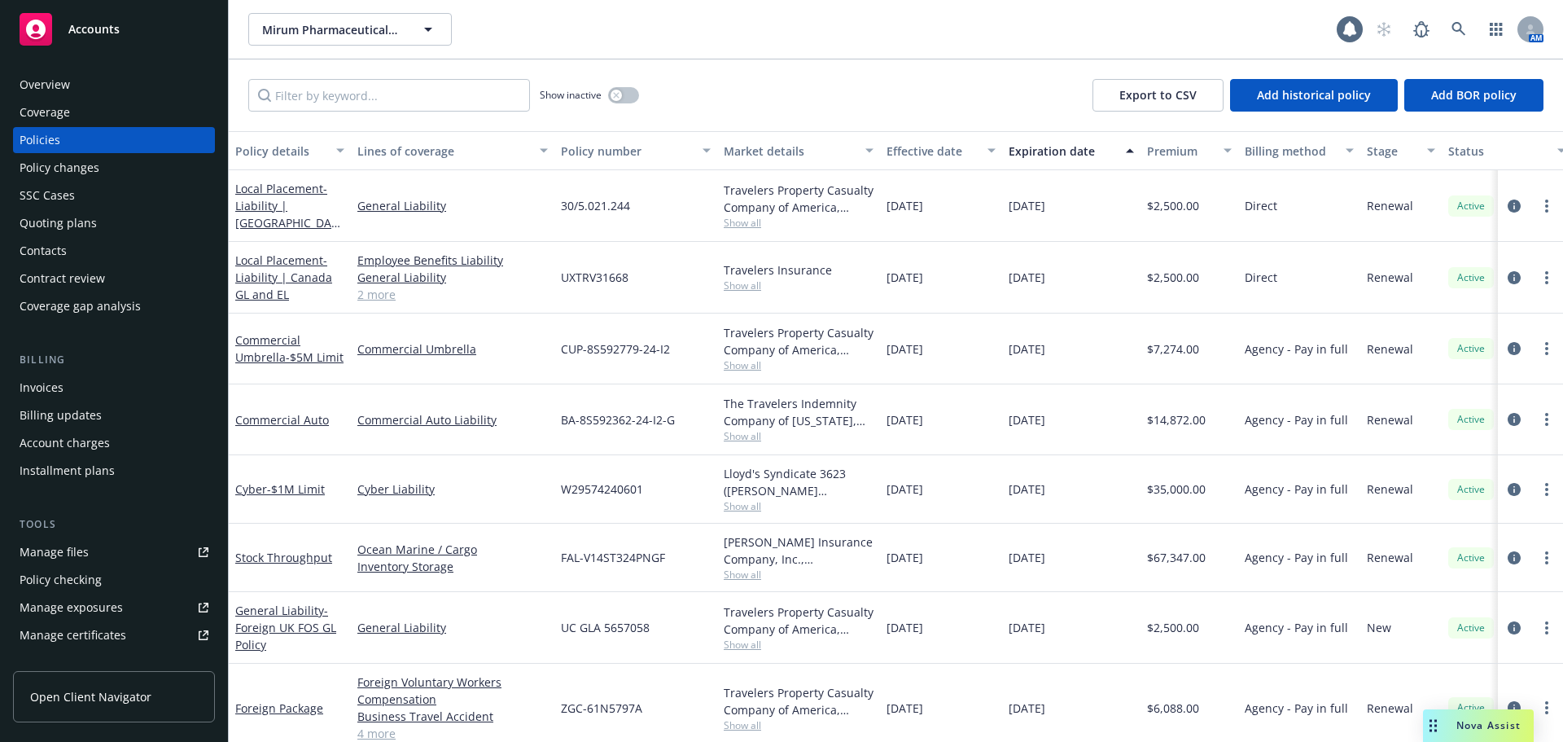
click at [50, 396] on div "Invoices" at bounding box center [42, 388] width 44 height 26
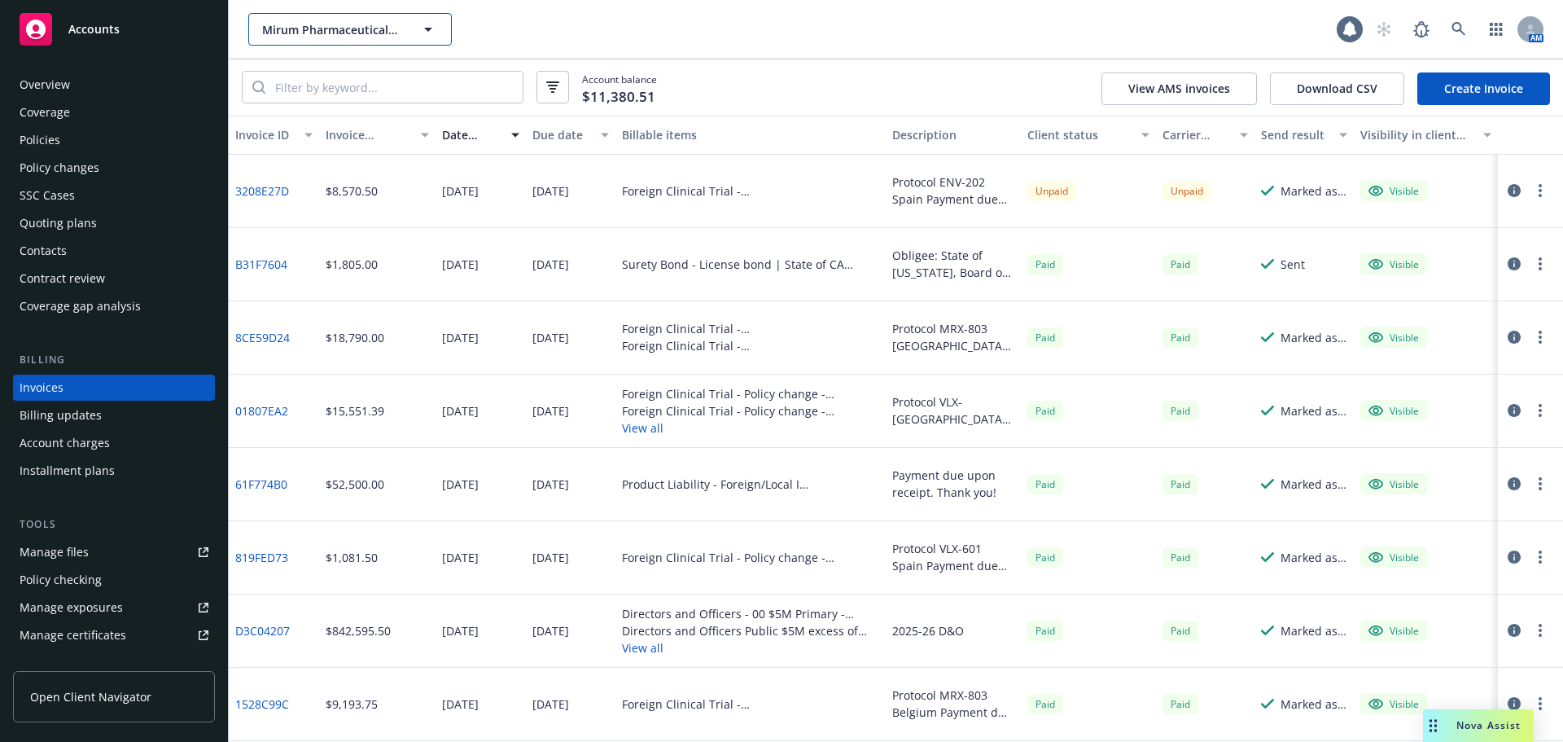
click at [346, 33] on span "Mirum Pharmaceuticals, Inc." at bounding box center [332, 29] width 141 height 17
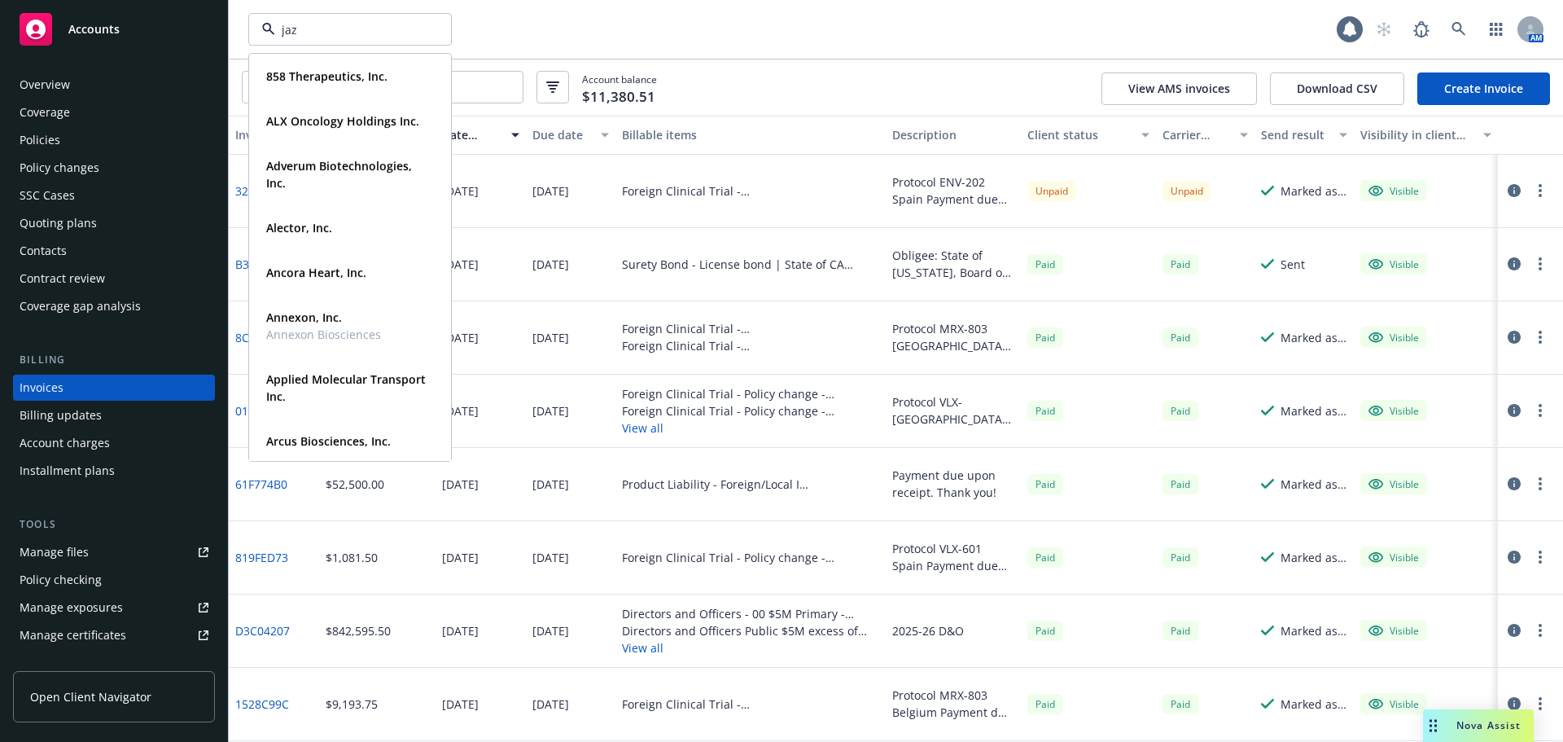
type input "jazz"
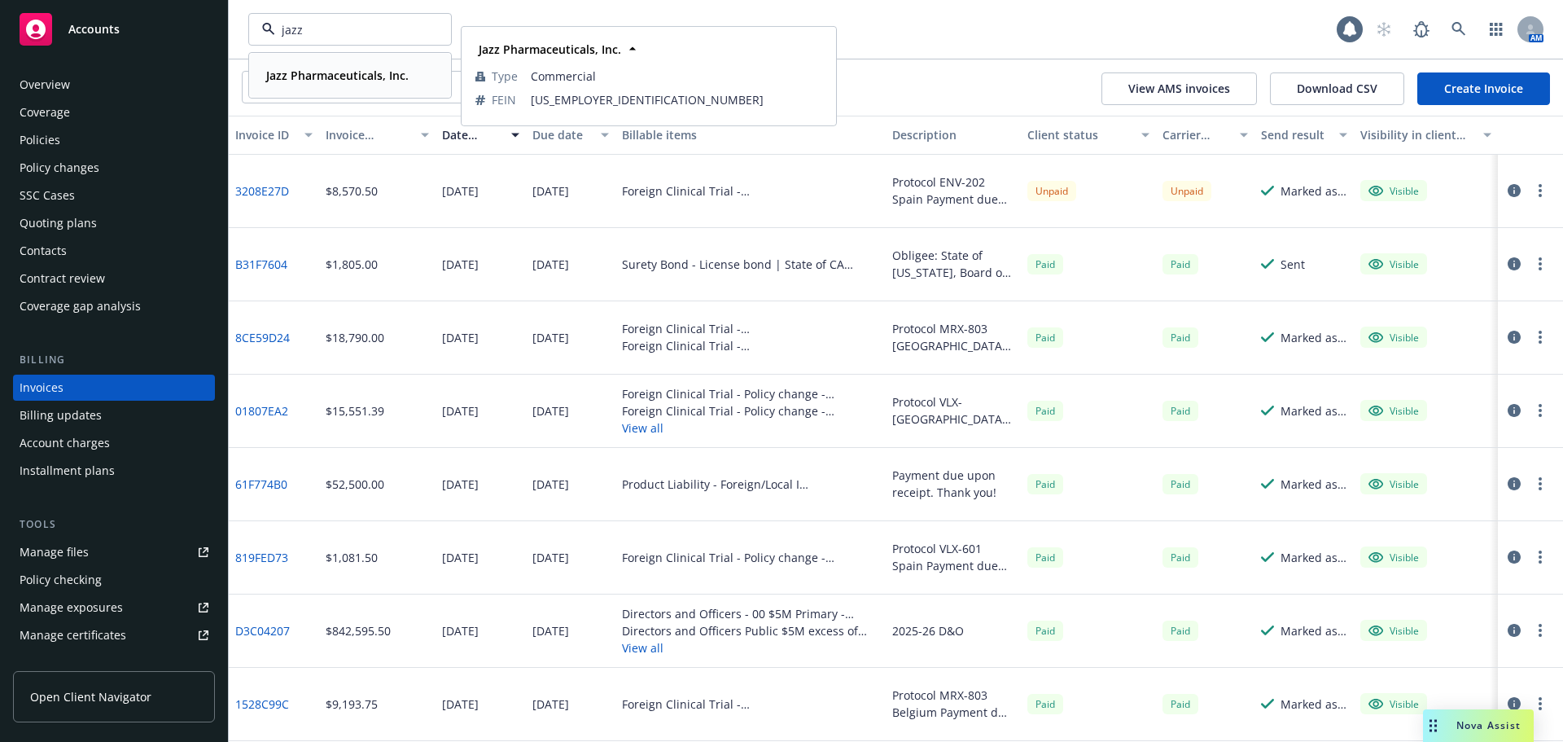
click at [342, 80] on strong "Jazz Pharmaceuticals, Inc." at bounding box center [337, 75] width 142 height 15
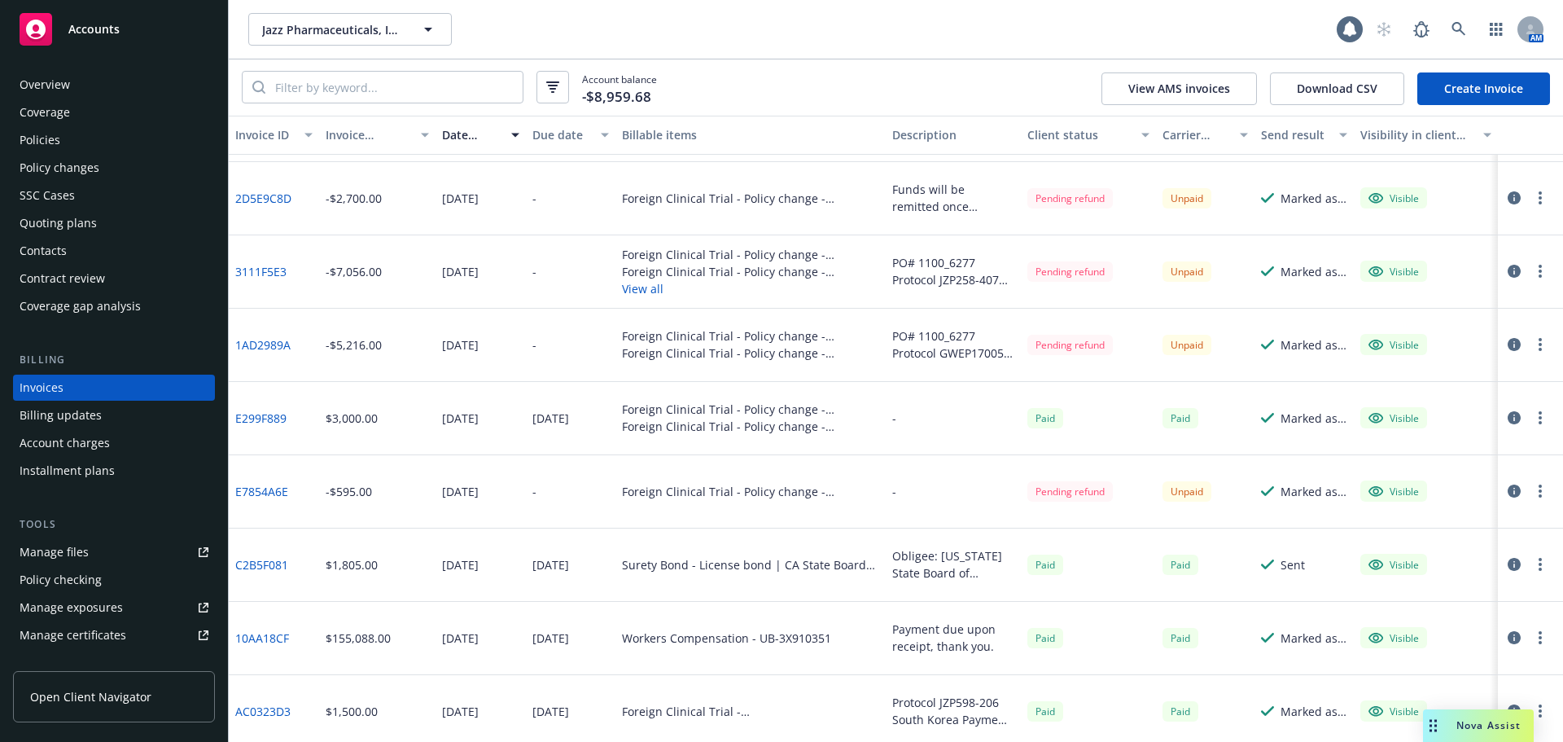
scroll to position [1140, 0]
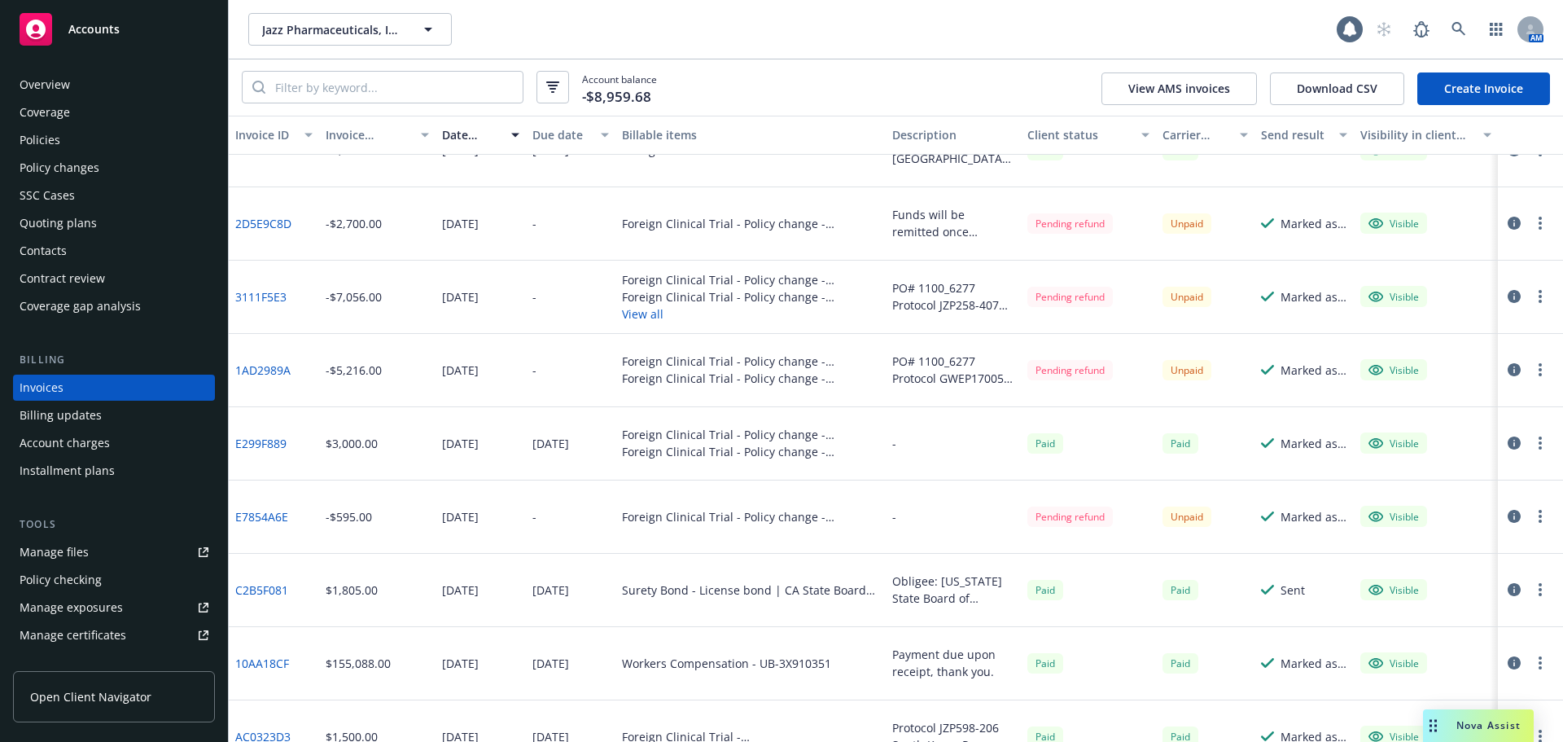
click at [274, 223] on link "2D5E9C8D" at bounding box center [263, 223] width 56 height 17
click at [261, 296] on link "3111F5E3" at bounding box center [260, 296] width 51 height 17
click at [274, 369] on link "1AD2989A" at bounding box center [262, 370] width 55 height 17
click at [270, 519] on link "E7854A6E" at bounding box center [261, 516] width 53 height 17
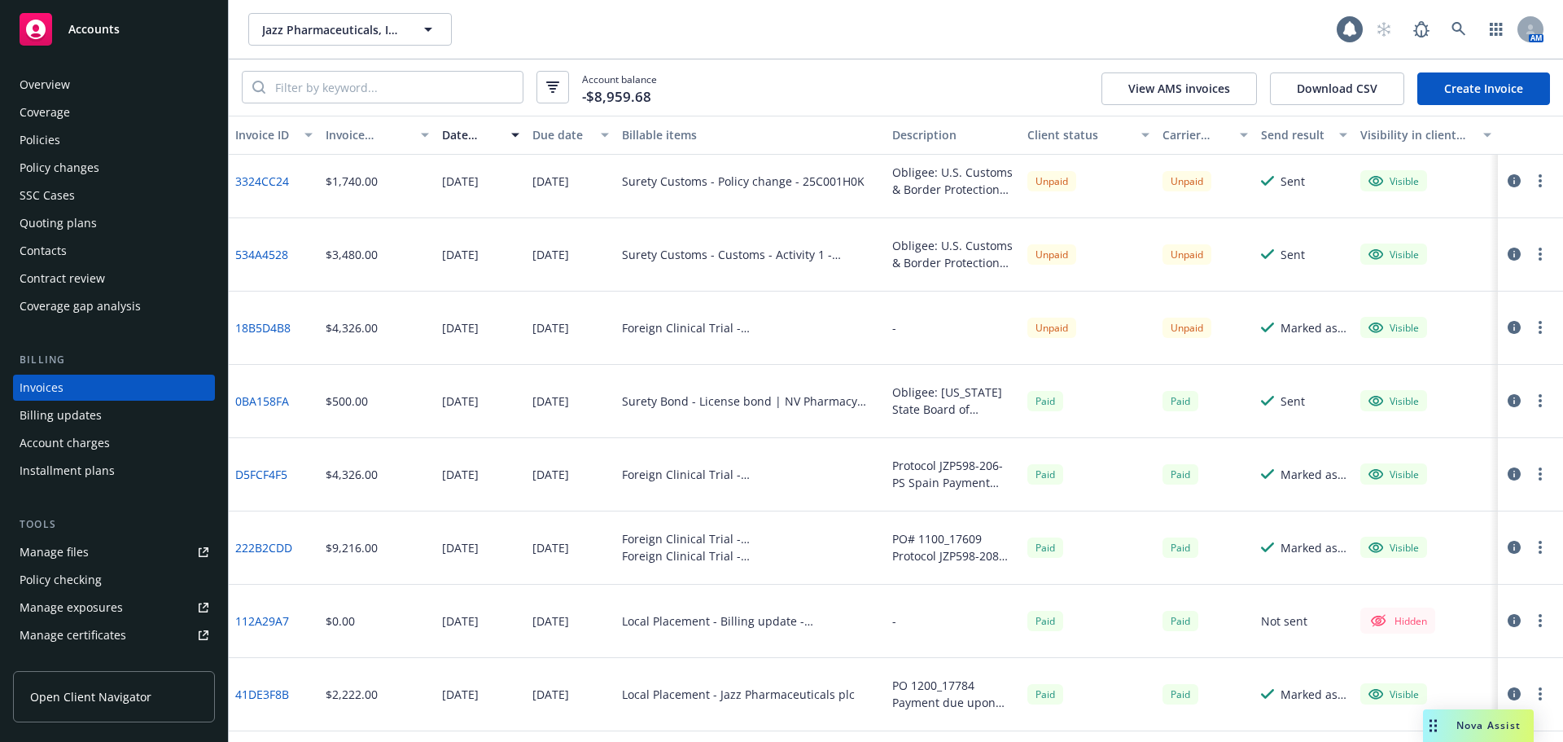
scroll to position [0, 0]
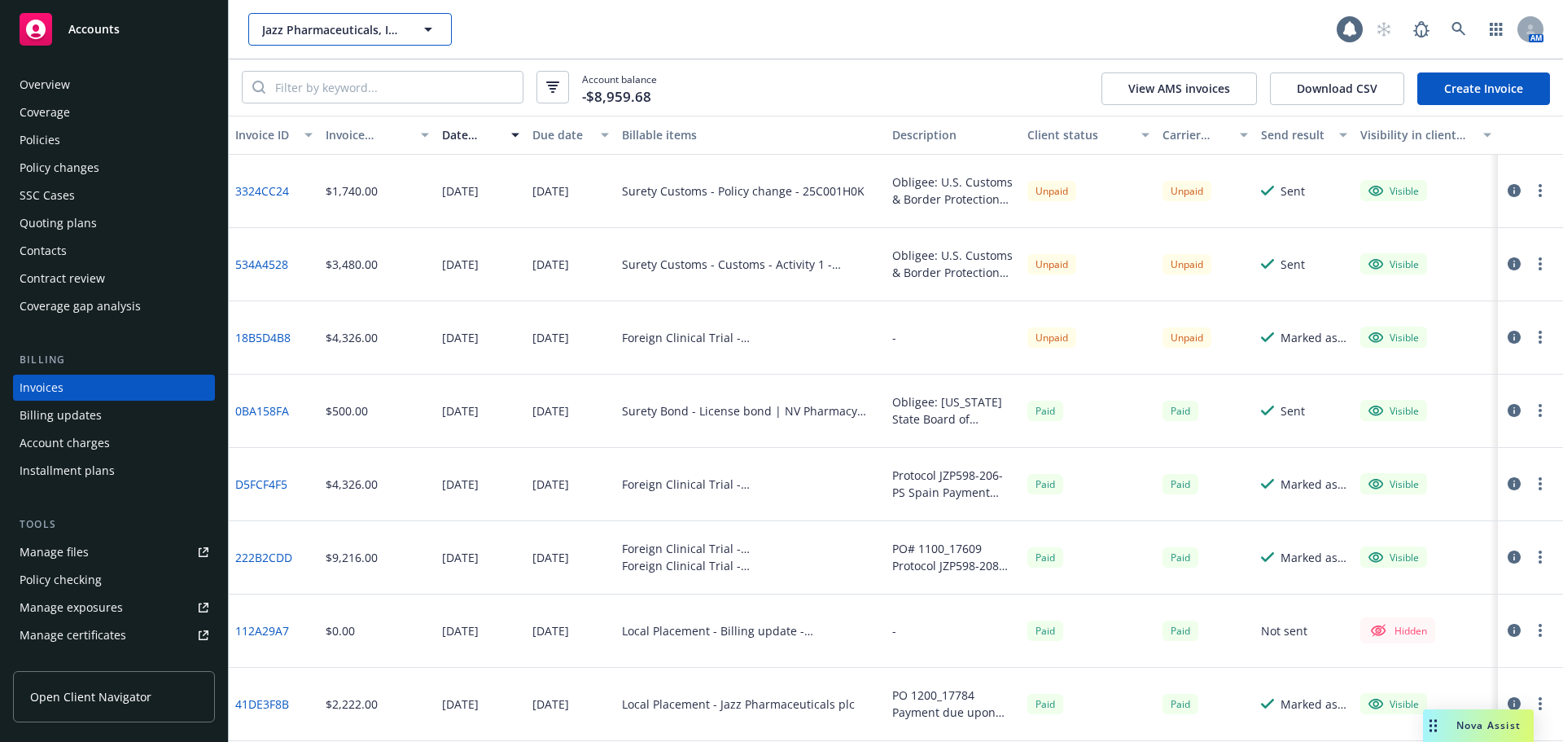
click at [304, 24] on span "Jazz Pharmaceuticals, Inc." at bounding box center [332, 29] width 141 height 17
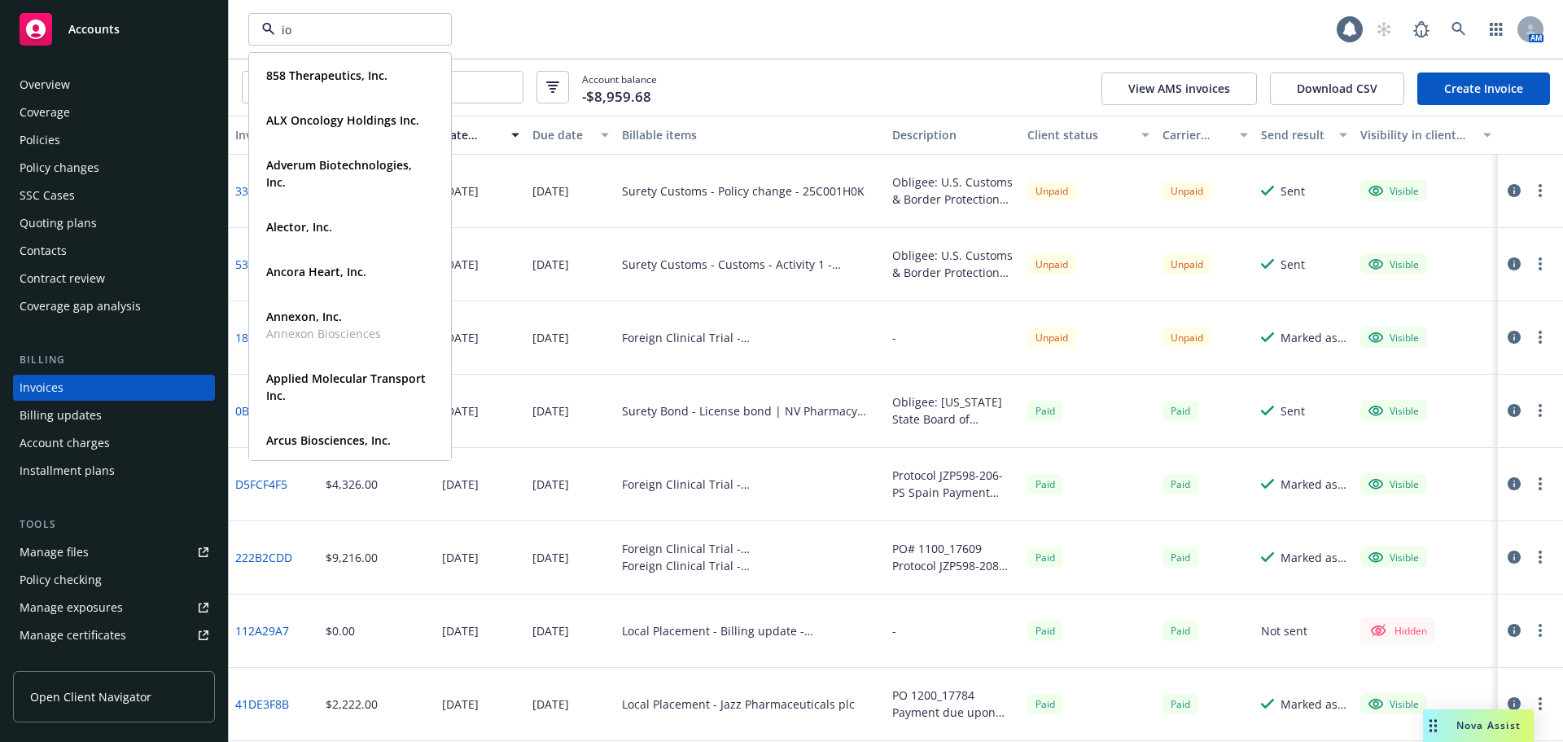
type input "iol"
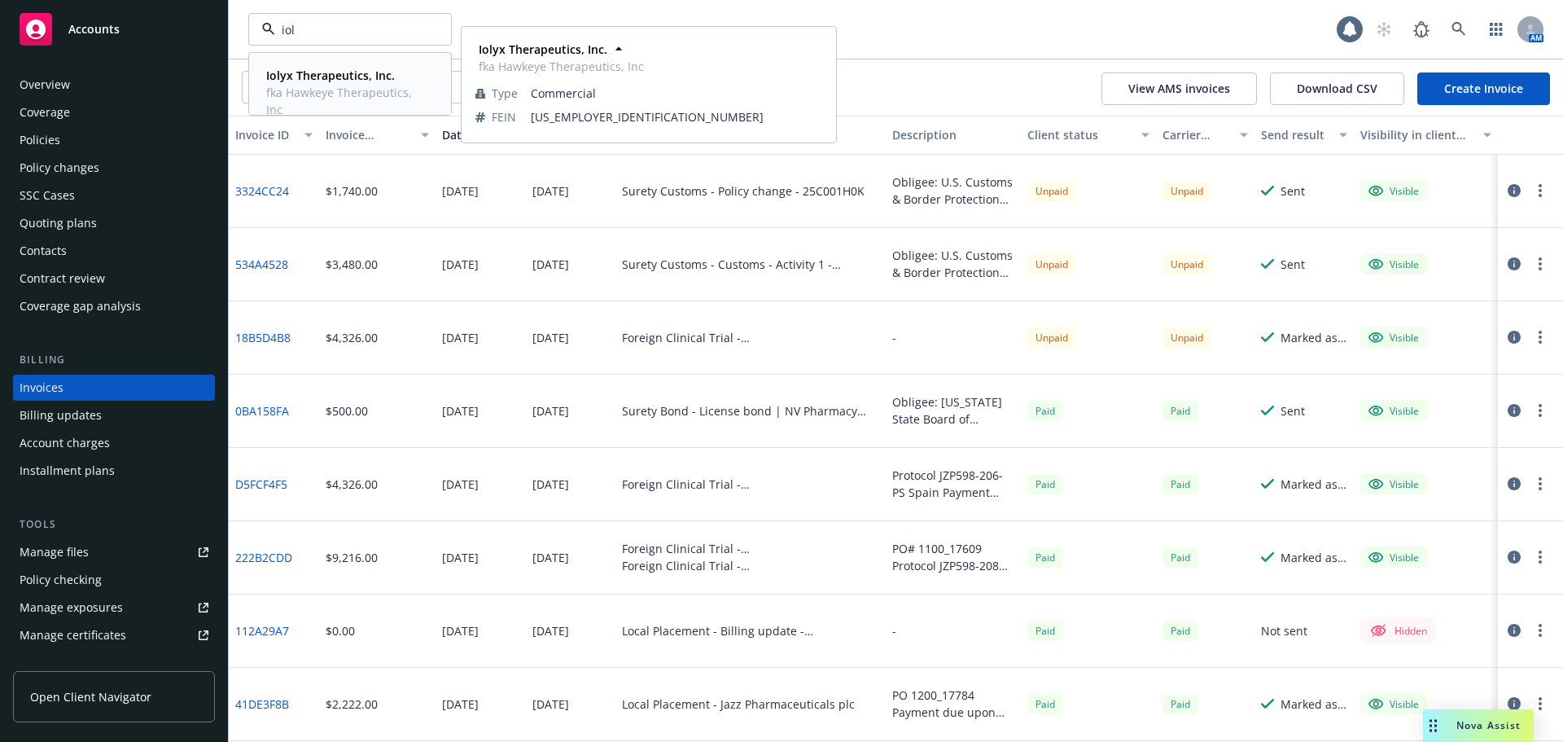
click at [322, 90] on span "fka Hawkeye Therapeutics, Inc" at bounding box center [348, 101] width 164 height 34
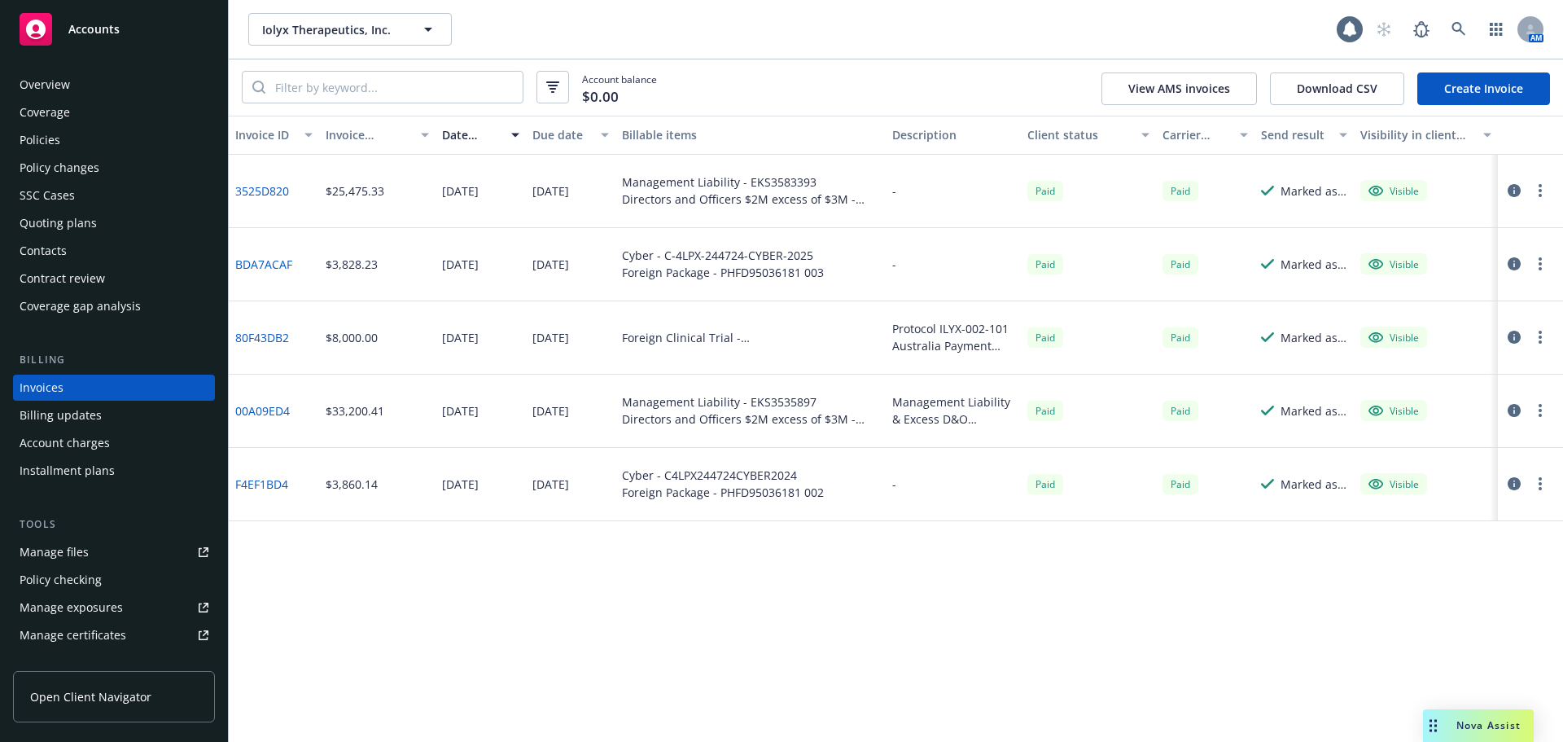
click at [54, 146] on div "Policies" at bounding box center [40, 140] width 41 height 26
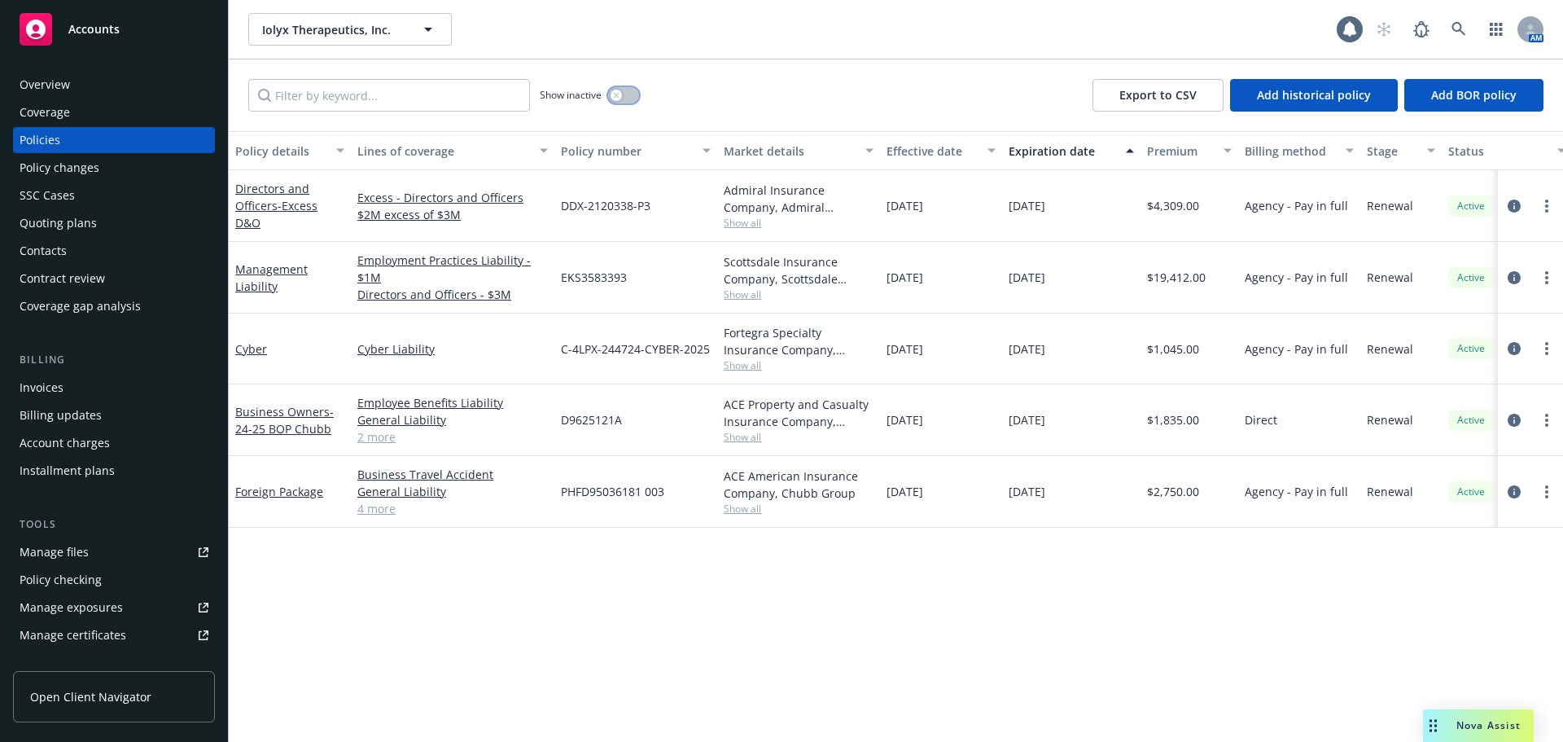
click at [628, 92] on button "button" at bounding box center [623, 95] width 31 height 16
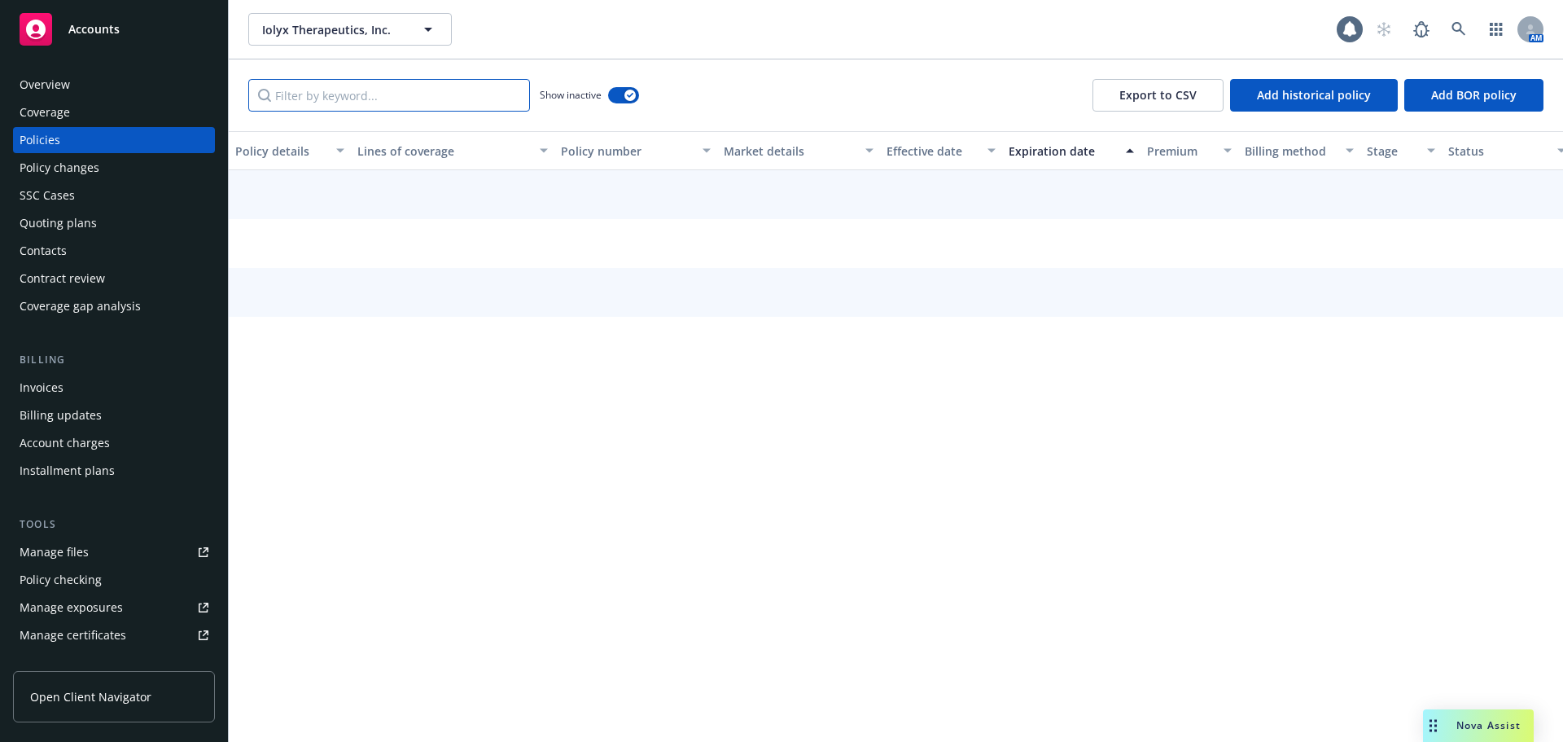
click at [367, 85] on input "Filter by keyword..." at bounding box center [389, 95] width 282 height 33
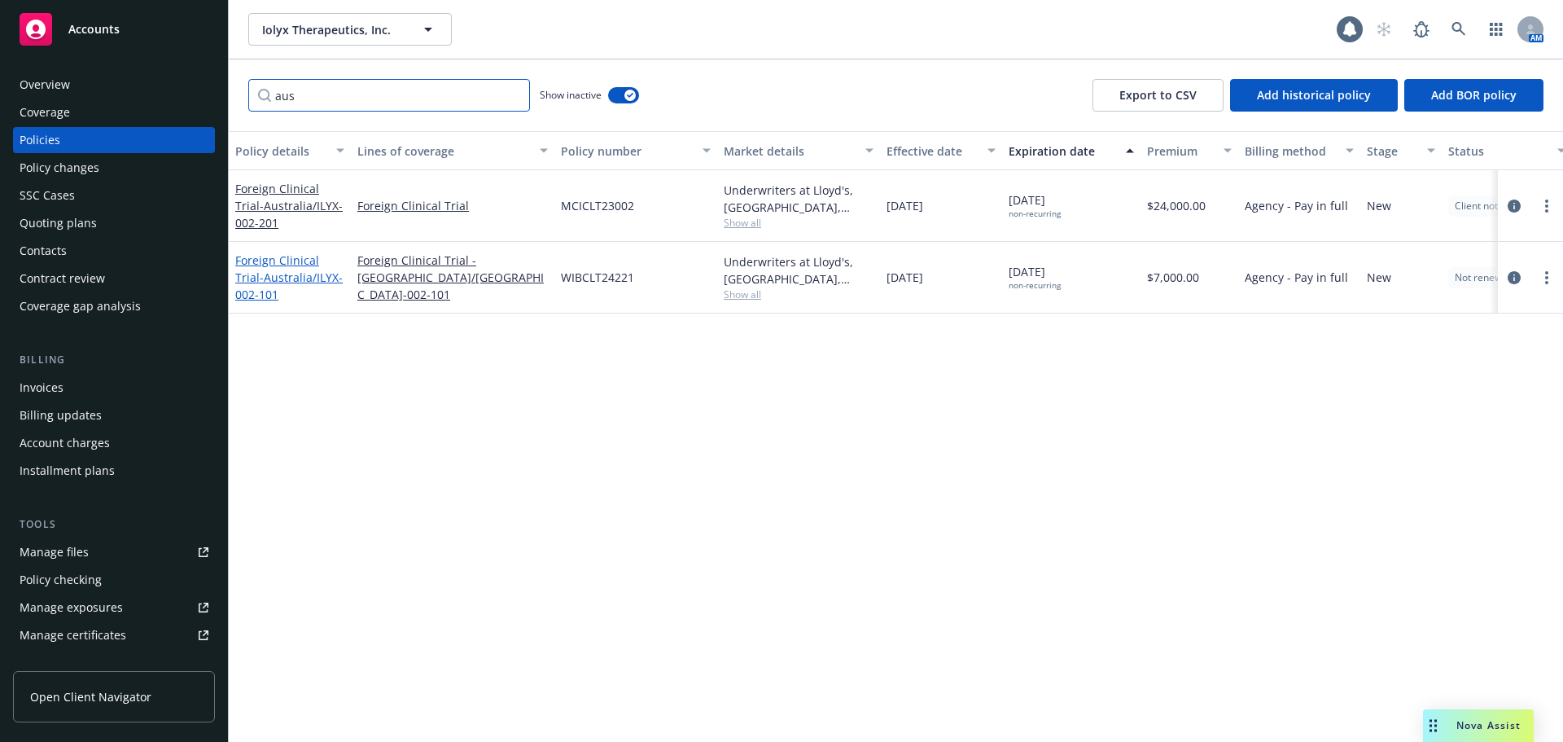
type input "aus"
click at [277, 273] on span "- Australia/ILYX-002-101" at bounding box center [288, 286] width 107 height 33
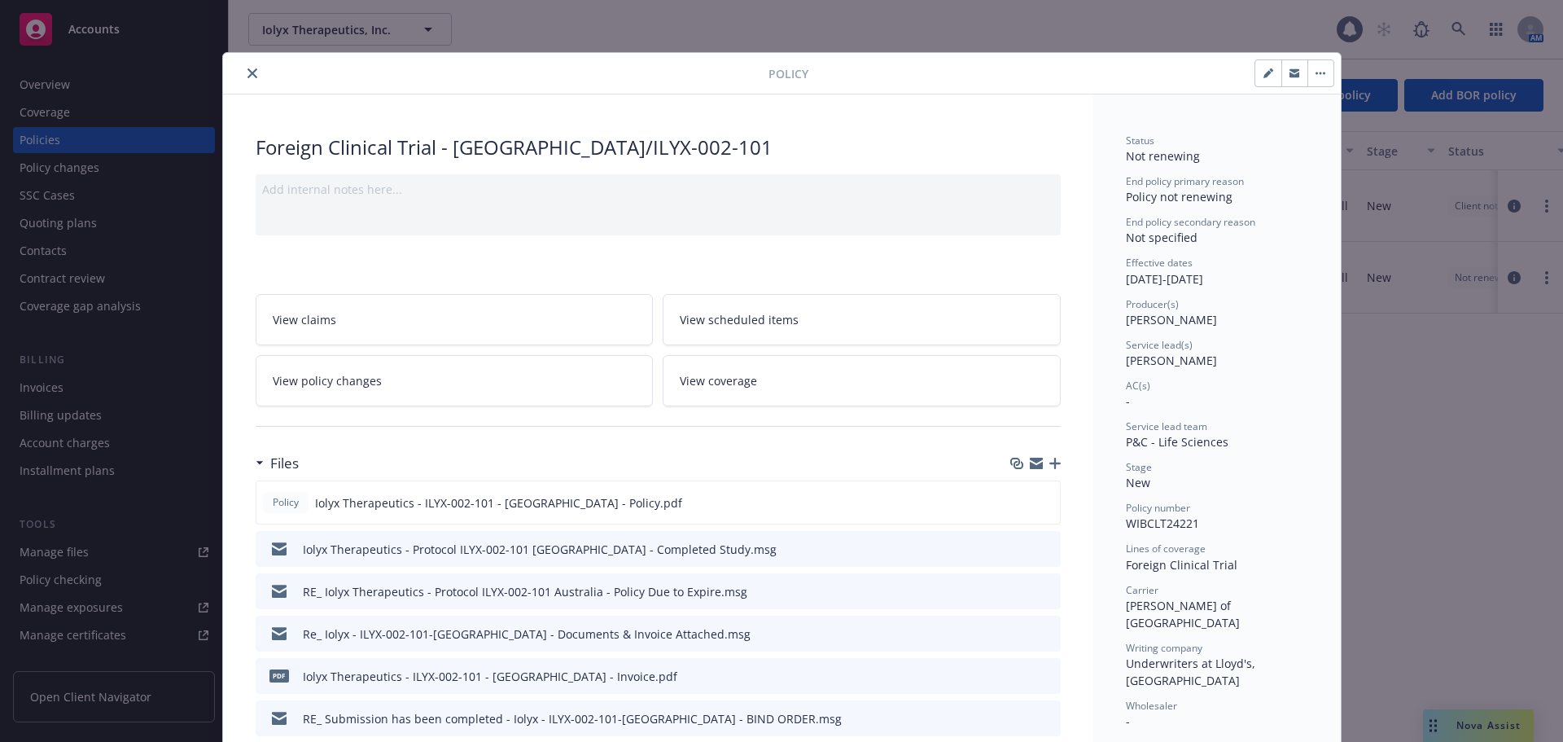
click at [1053, 464] on icon "button" at bounding box center [1055, 463] width 11 height 11
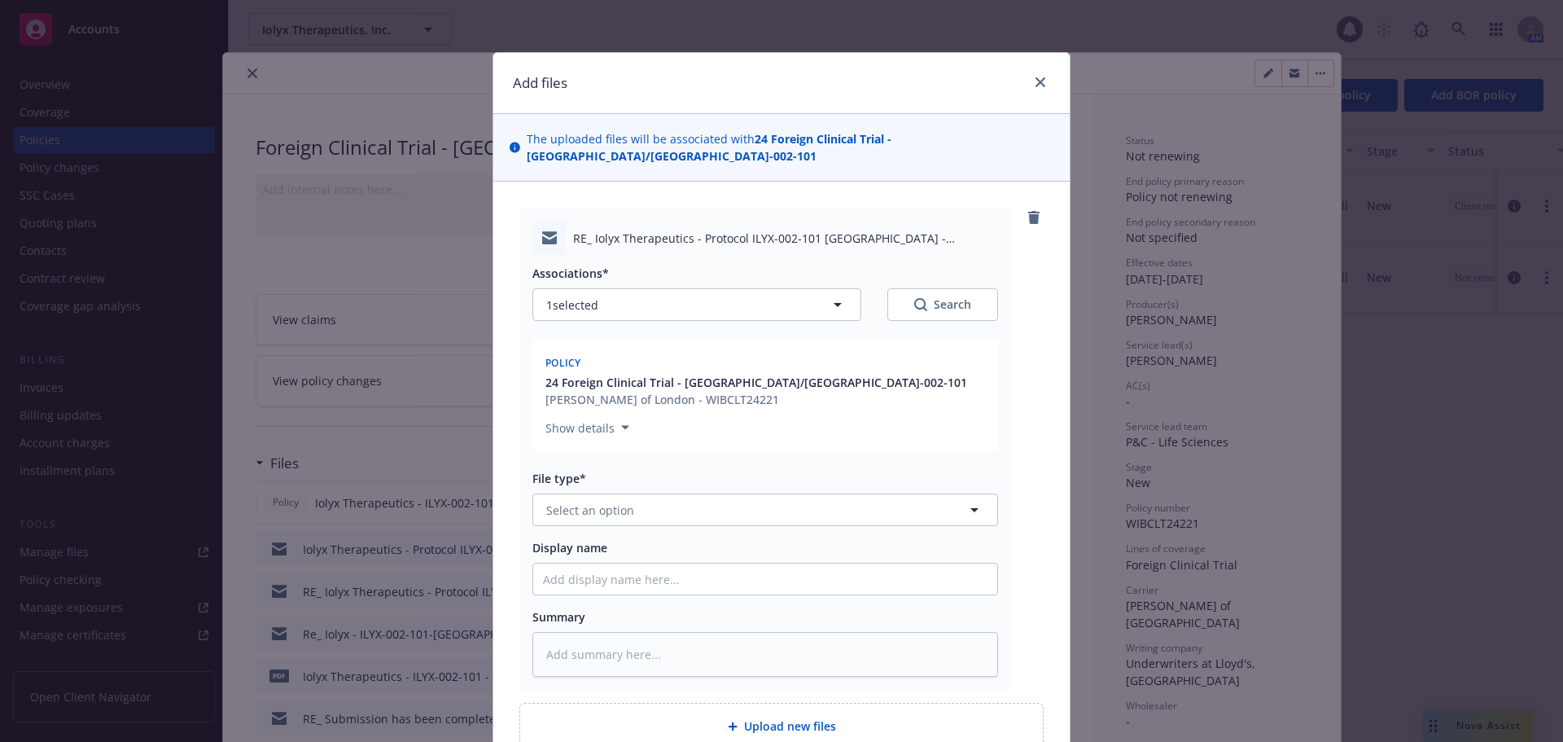
click at [629, 516] on div "Associations* 1 selected Search Policy 24 Foreign Clinical Trial - Australia/IL…" at bounding box center [766, 466] width 466 height 422
click at [627, 496] on button "Select an option" at bounding box center [766, 509] width 466 height 33
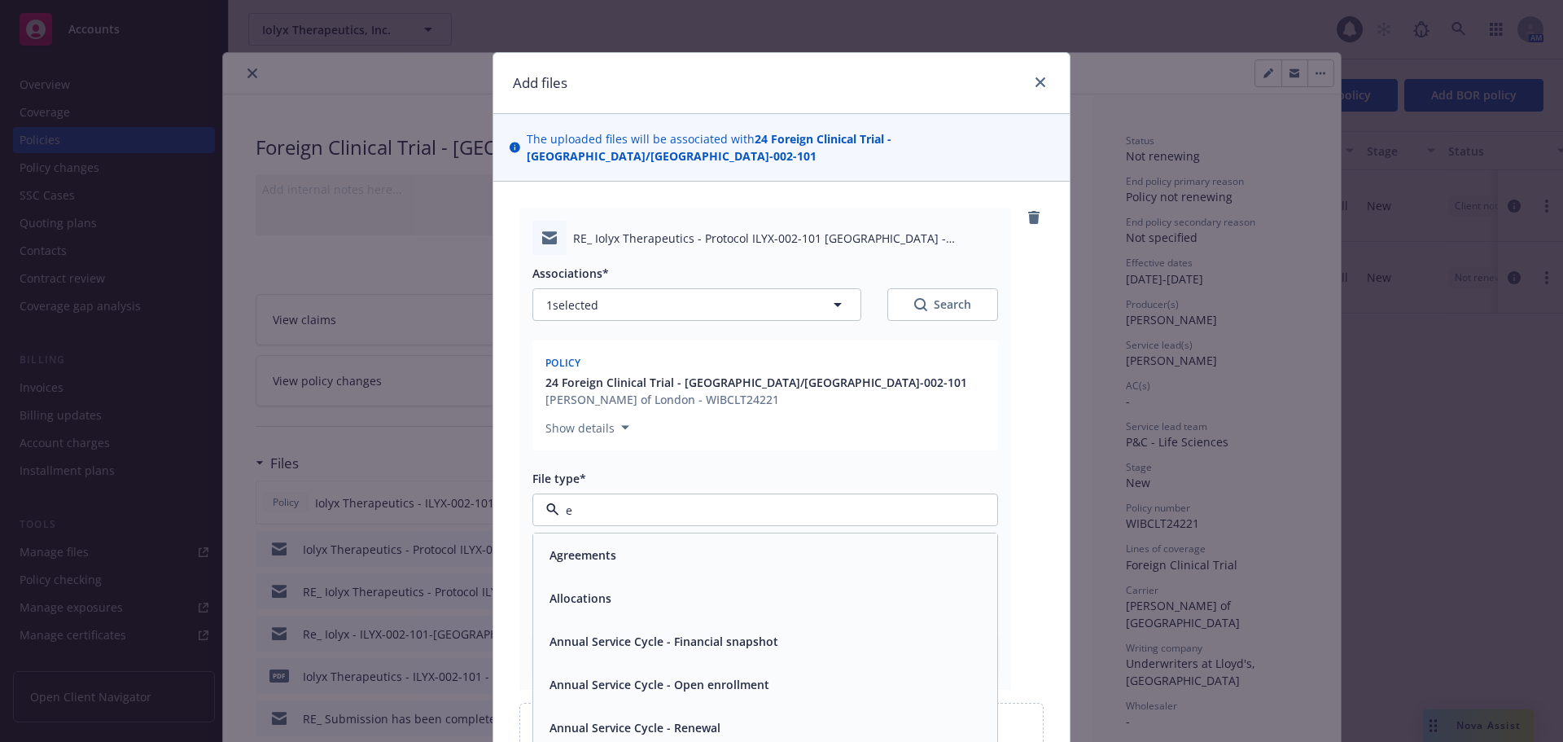
type input "em"
drag, startPoint x: 635, startPoint y: 579, endPoint x: 980, endPoint y: 546, distance: 346.0
click at [635, 586] on div "Email" at bounding box center [765, 598] width 445 height 24
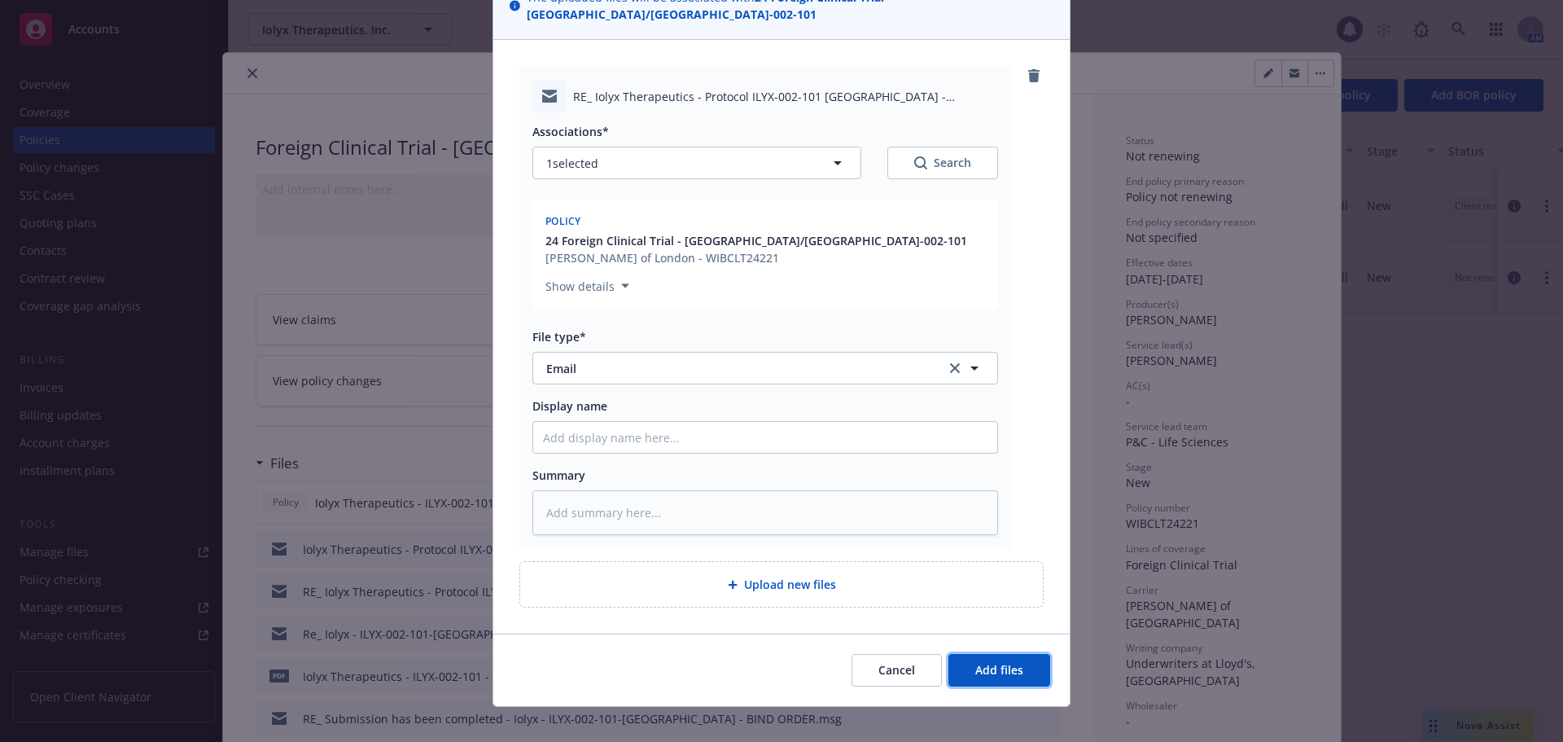
click at [1004, 654] on button "Add files" at bounding box center [1000, 670] width 102 height 33
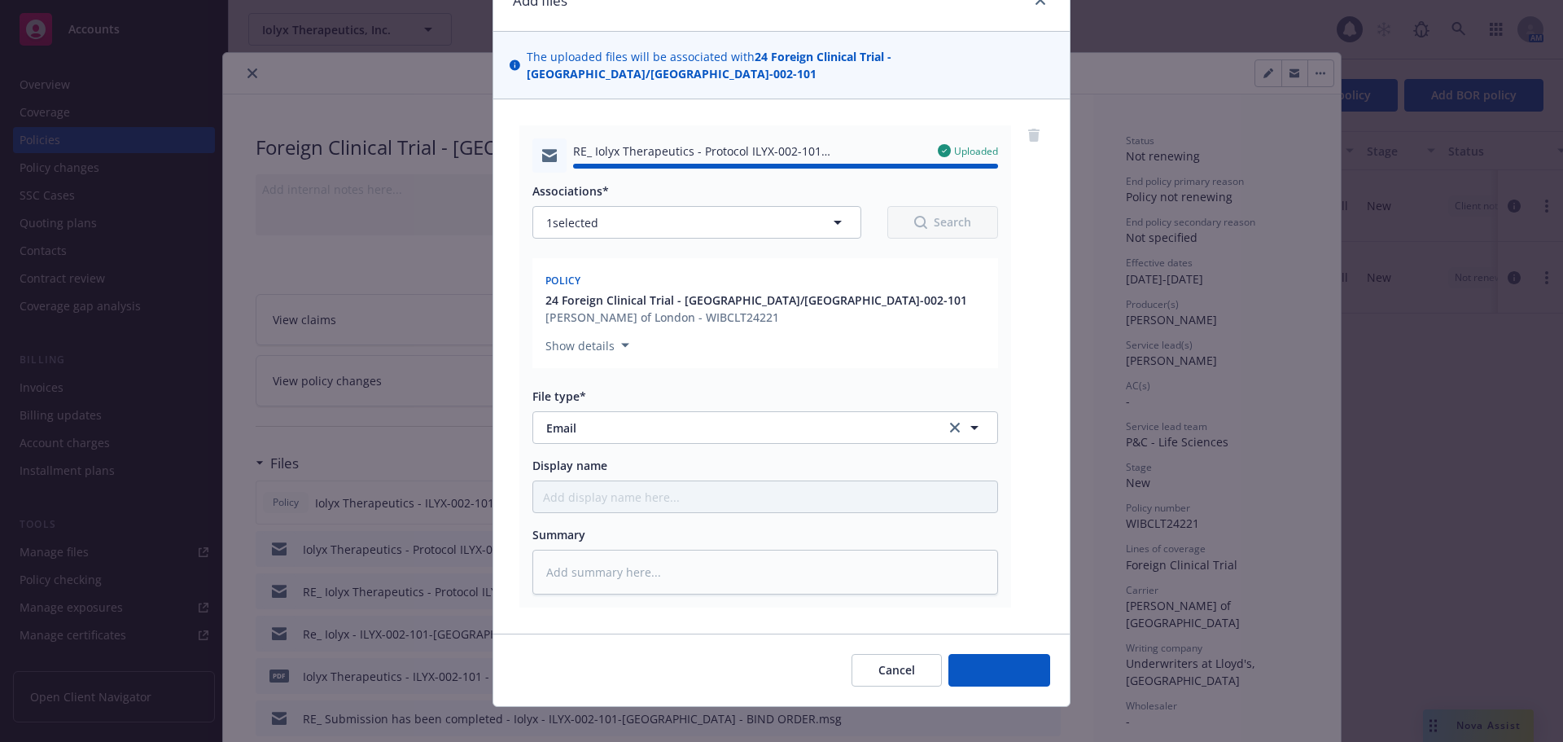
type textarea "x"
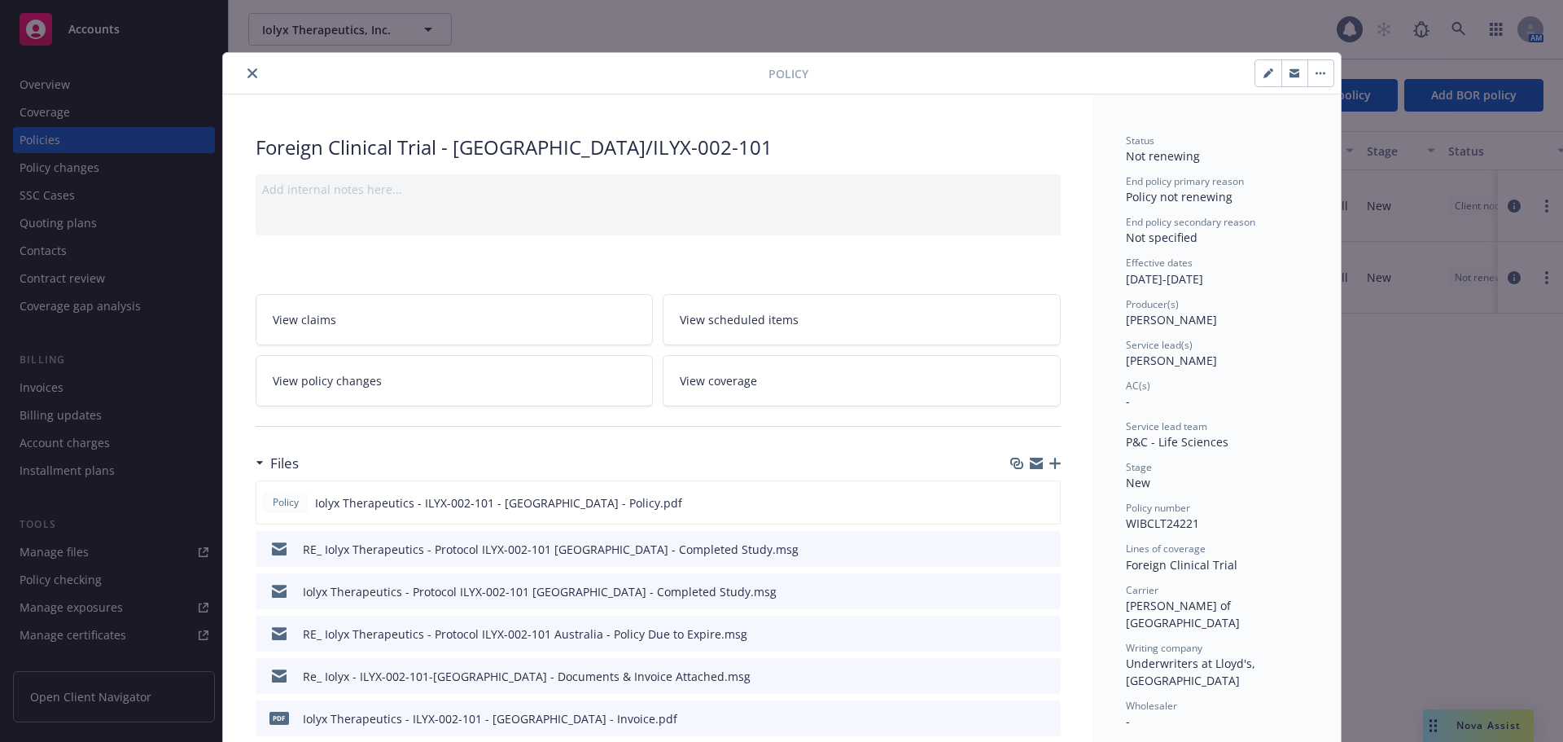
click at [251, 68] on button "close" at bounding box center [253, 74] width 20 height 20
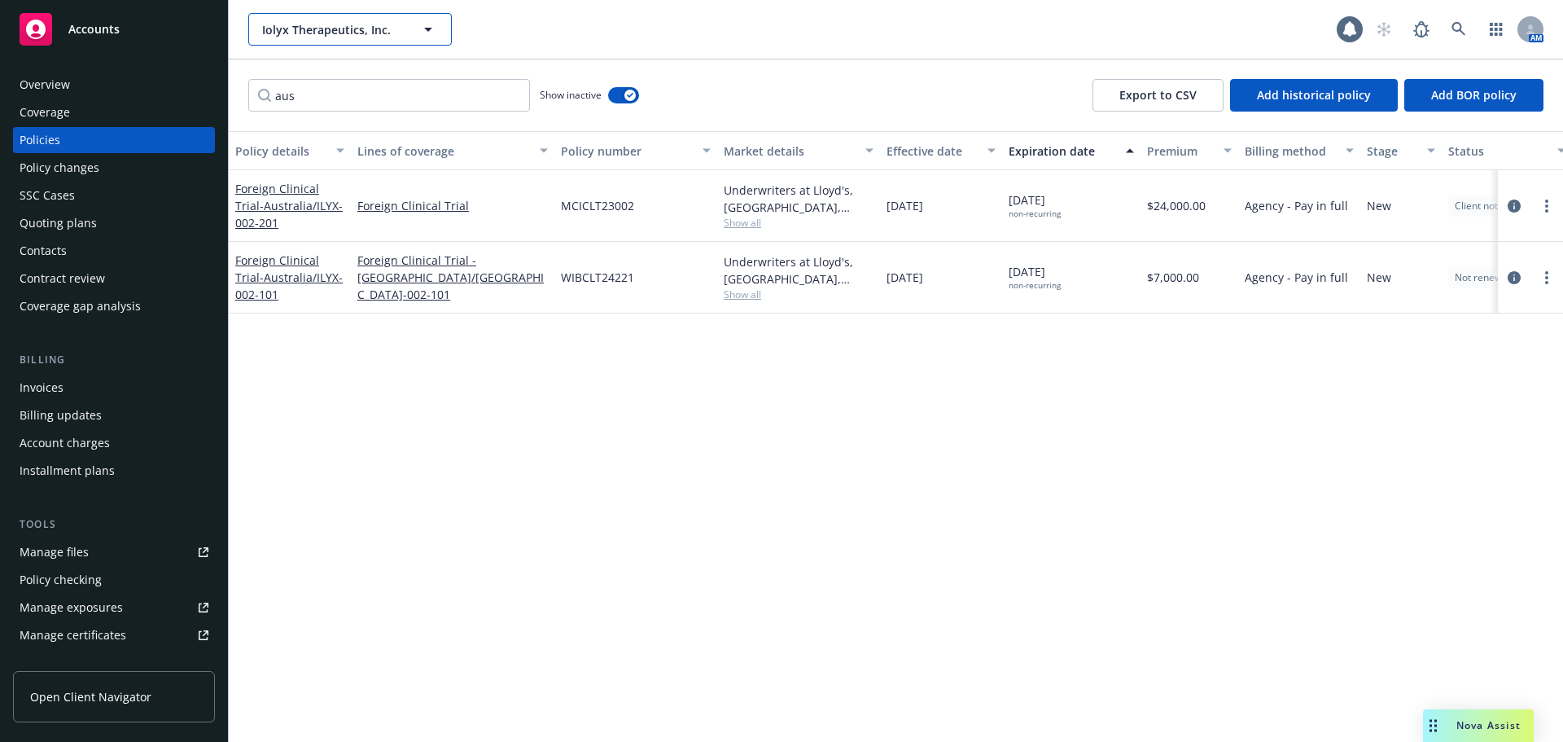
click at [360, 32] on span "Iolyx Therapeutics, Inc." at bounding box center [332, 29] width 141 height 17
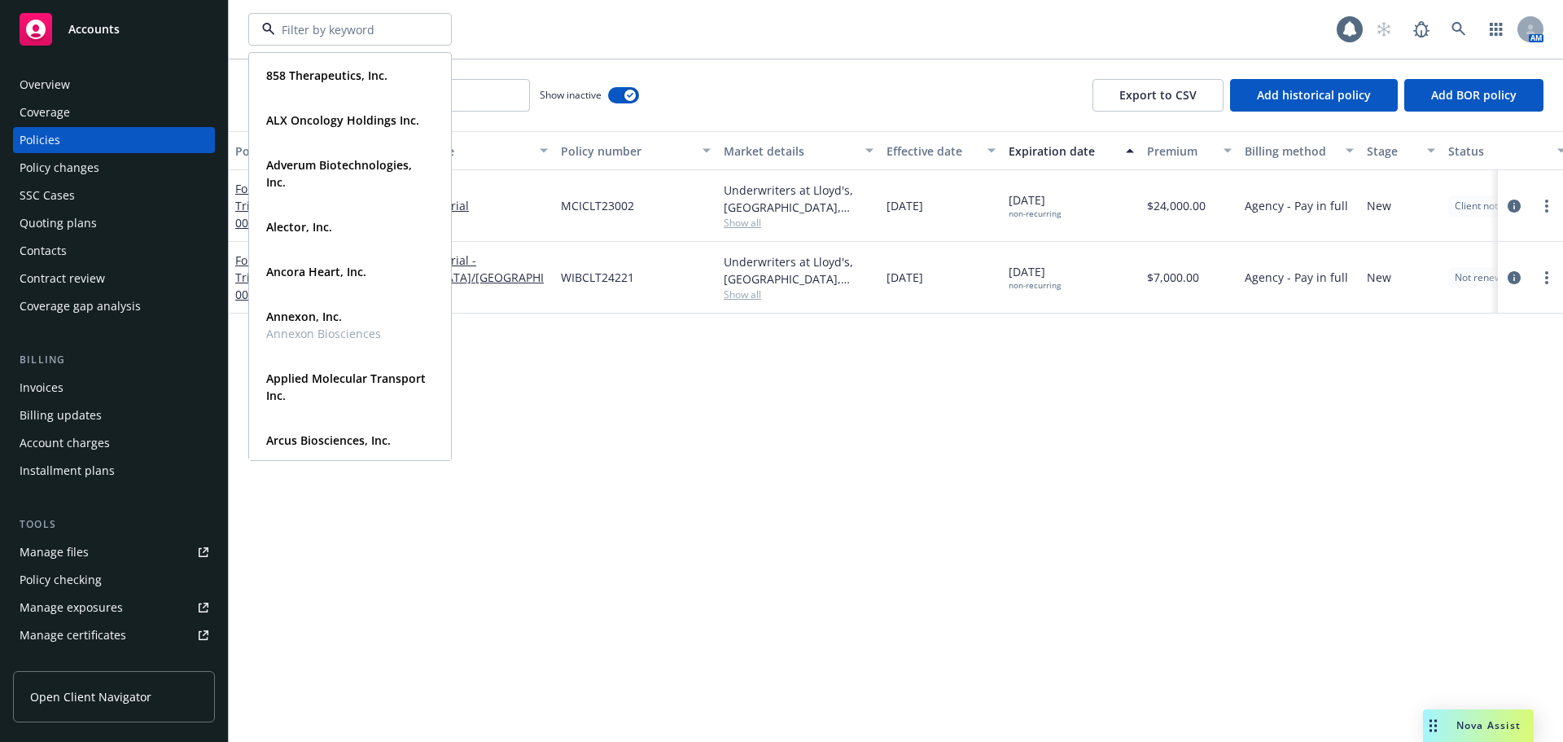
drag, startPoint x: 99, startPoint y: 225, endPoint x: 125, endPoint y: 222, distance: 27.0
click at [99, 225] on div "Quoting plans" at bounding box center [114, 223] width 189 height 26
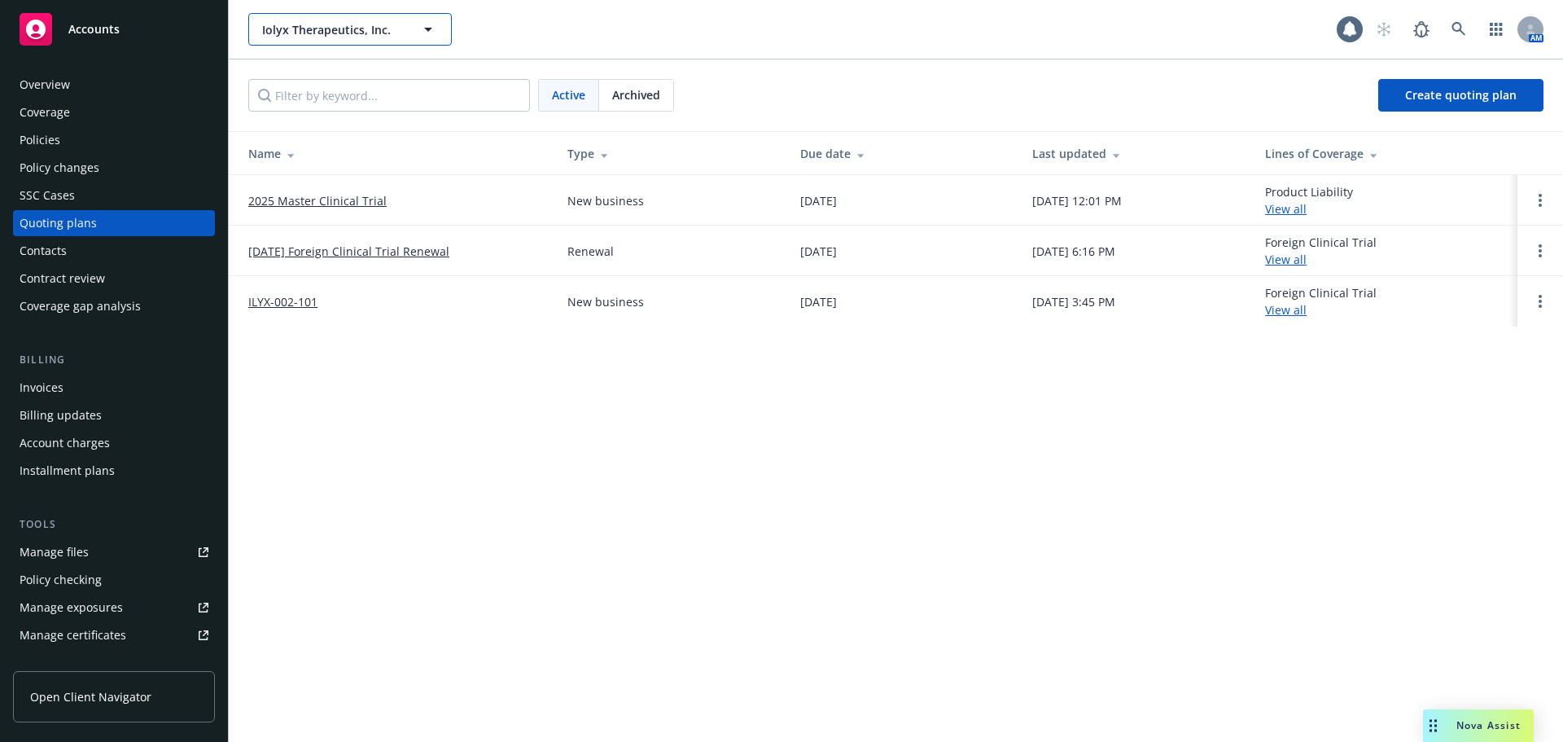
click at [327, 37] on span "Iolyx Therapeutics, Inc." at bounding box center [332, 29] width 141 height 17
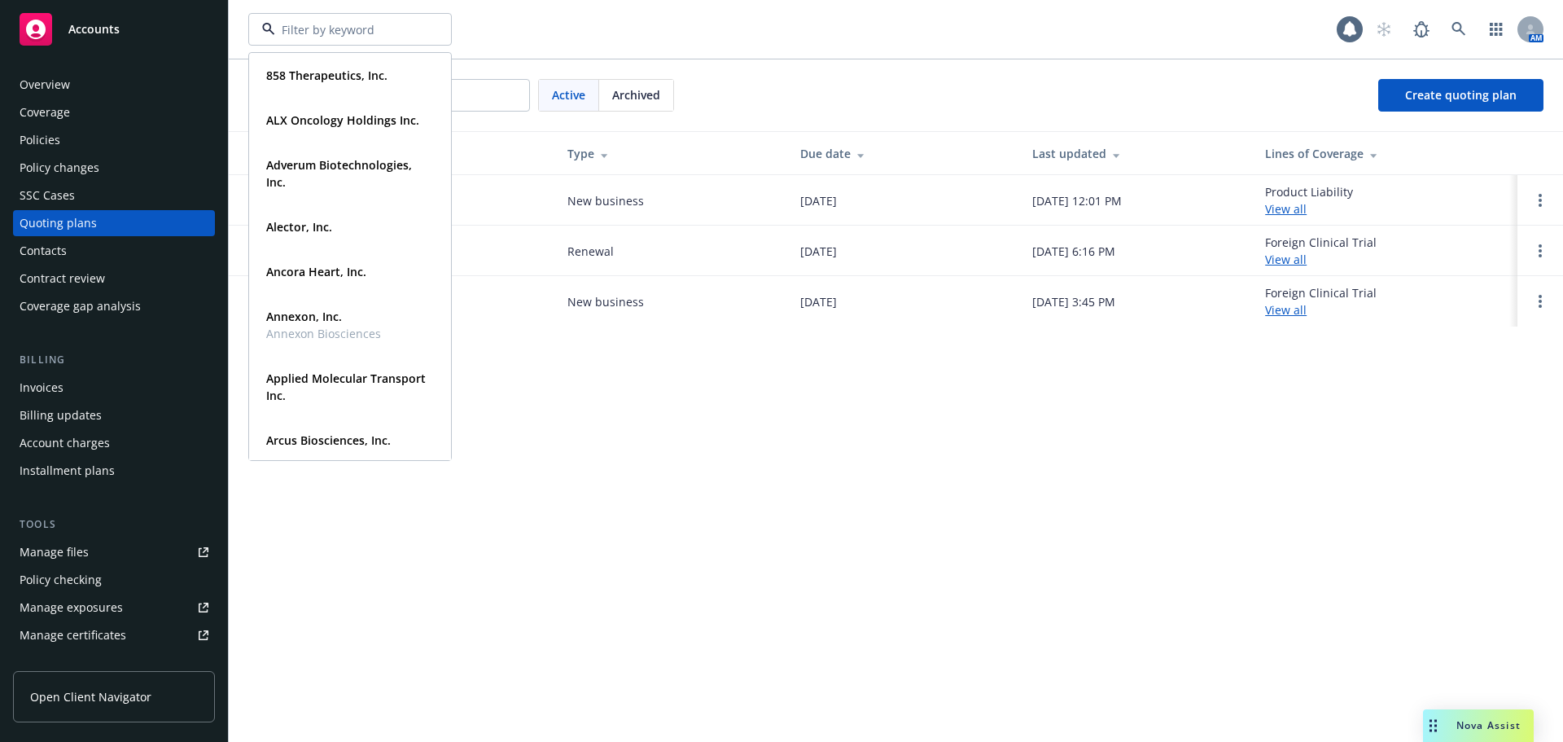
type input "c"
type input "scleroderma"
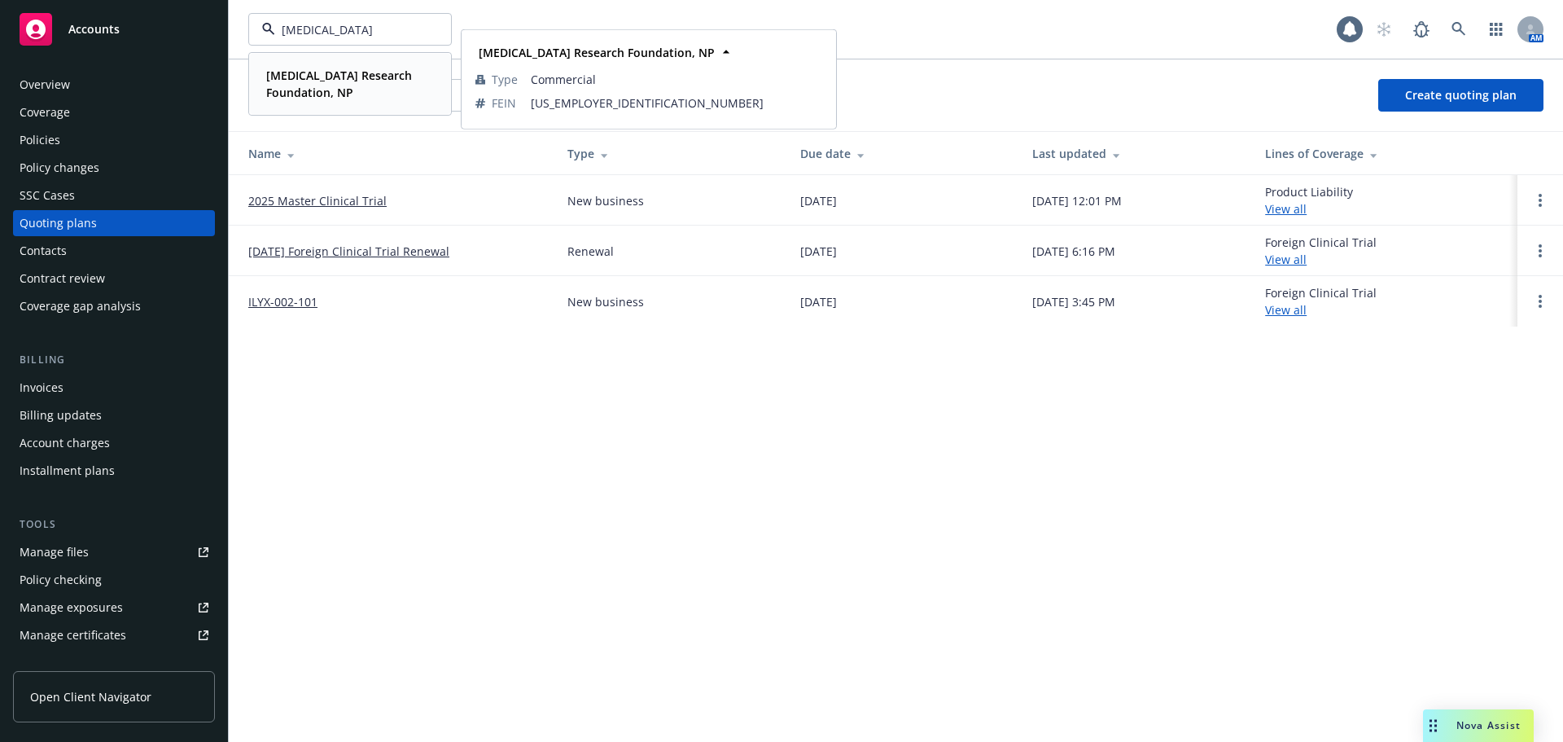
click at [341, 84] on span "[MEDICAL_DATA] Research Foundation, NP" at bounding box center [348, 84] width 164 height 34
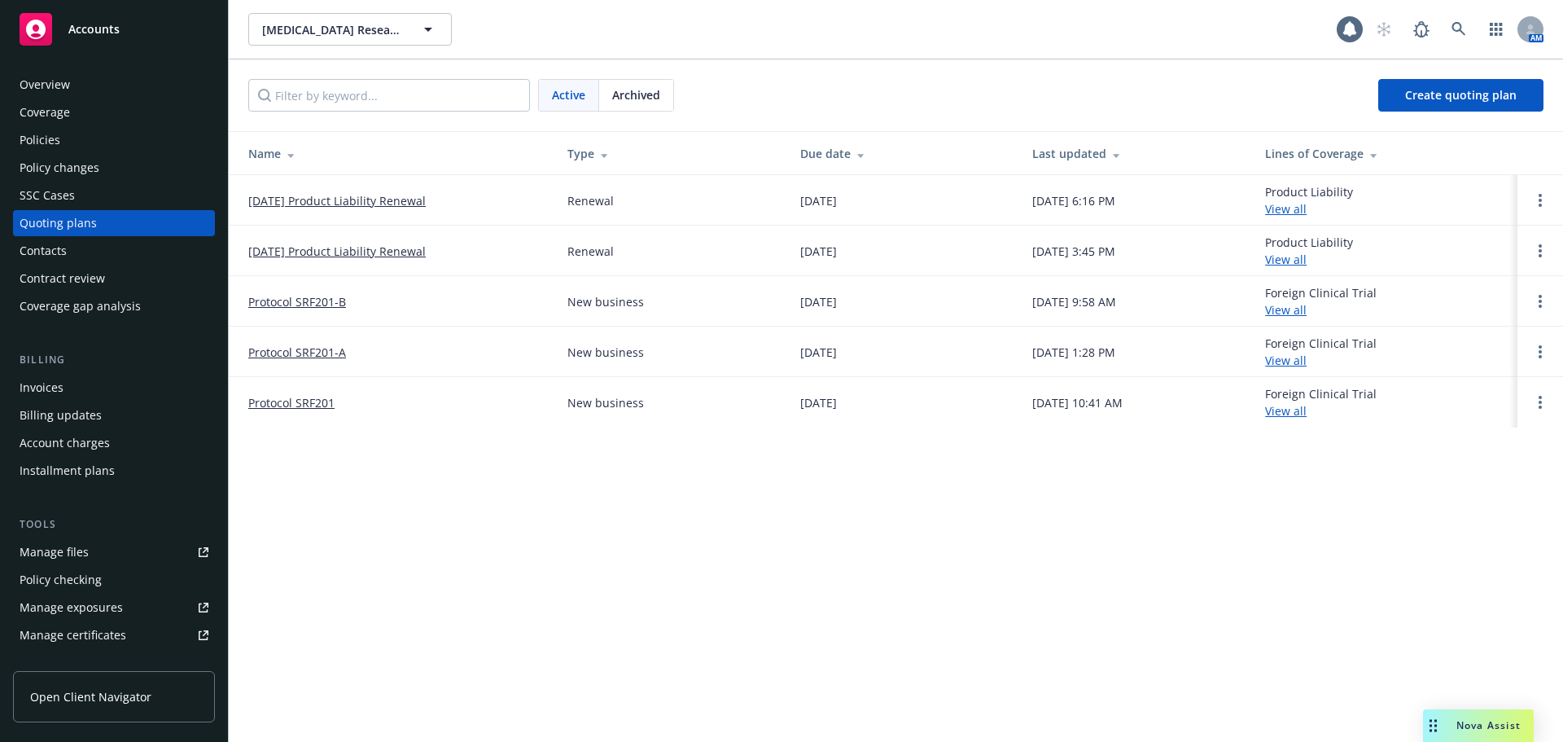
click at [366, 262] on td "10/31/24 Product Liability Renewal" at bounding box center [392, 251] width 326 height 50
click at [364, 249] on link "10/31/24 Product Liability Renewal" at bounding box center [337, 251] width 178 height 17
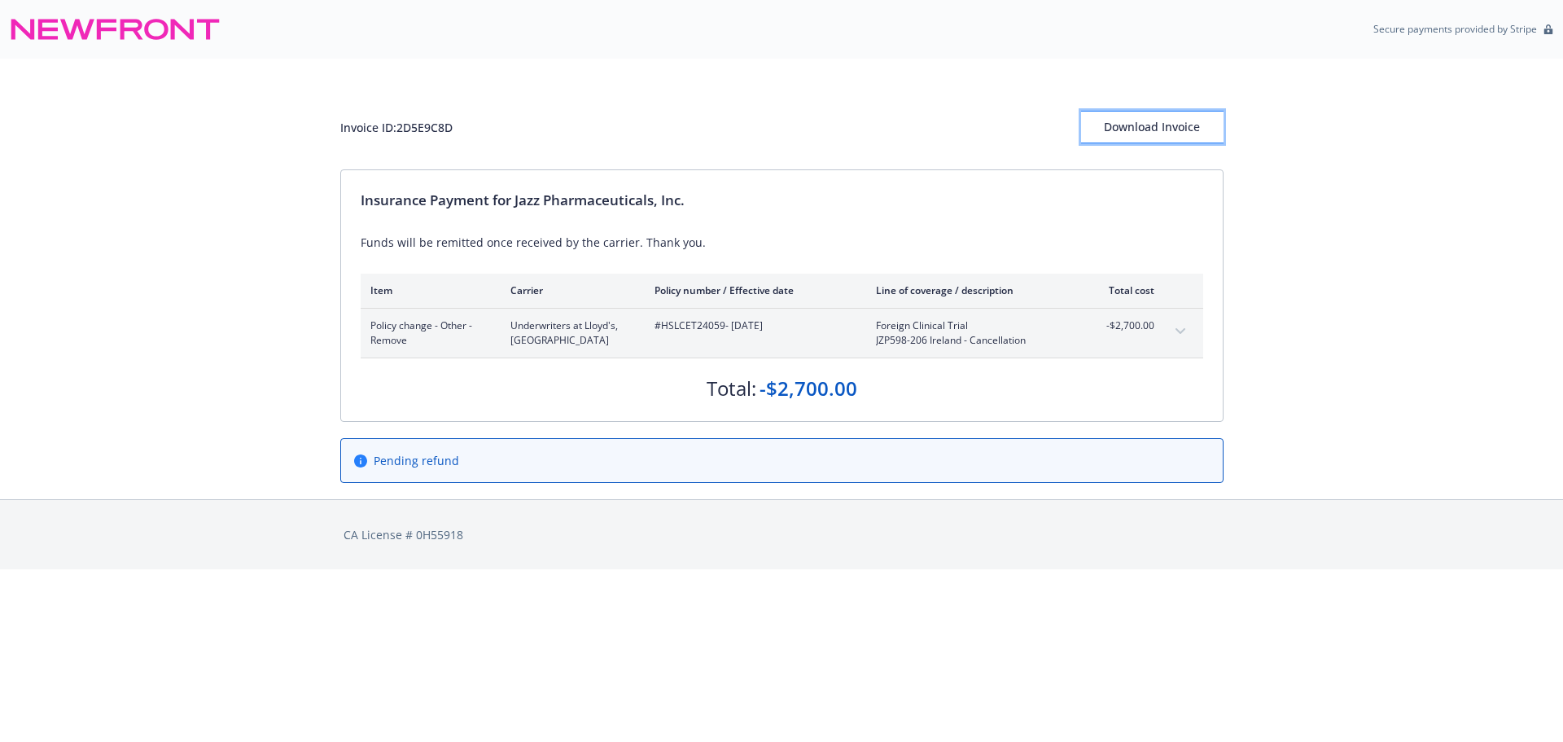
click at [1135, 132] on div "Download Invoice" at bounding box center [1152, 127] width 142 height 31
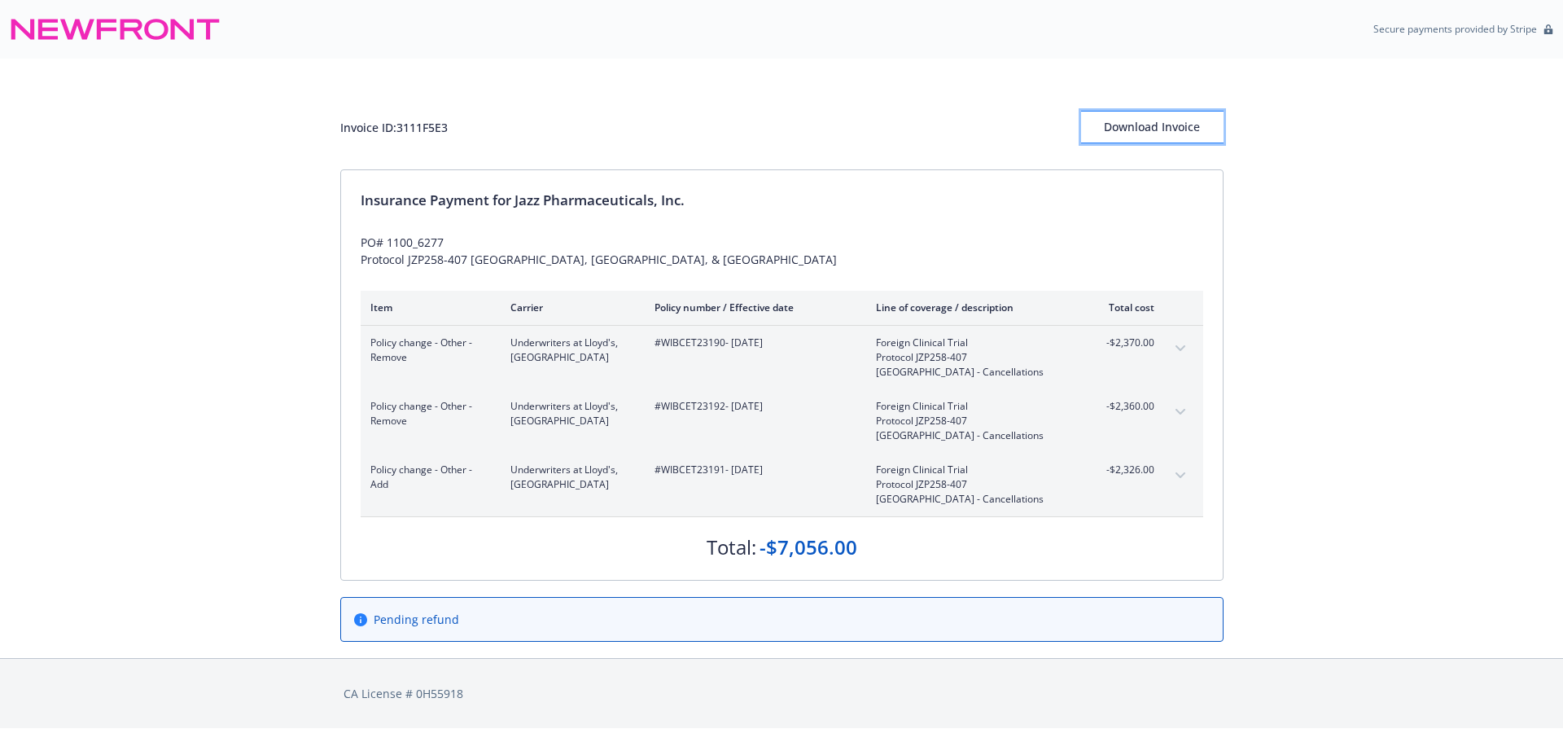
click at [1175, 130] on div "Download Invoice" at bounding box center [1152, 127] width 142 height 31
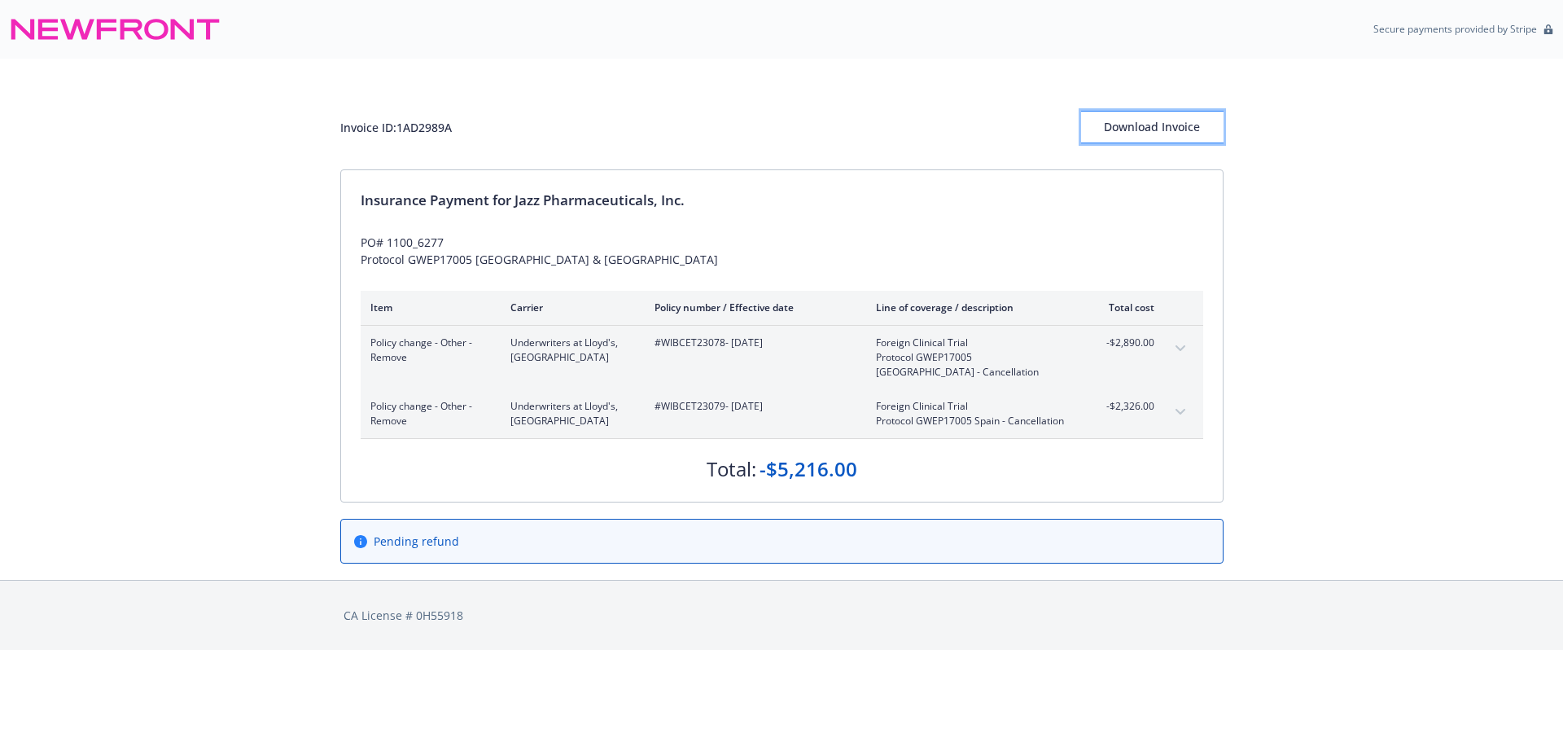
click at [1170, 122] on div "Download Invoice" at bounding box center [1152, 127] width 142 height 31
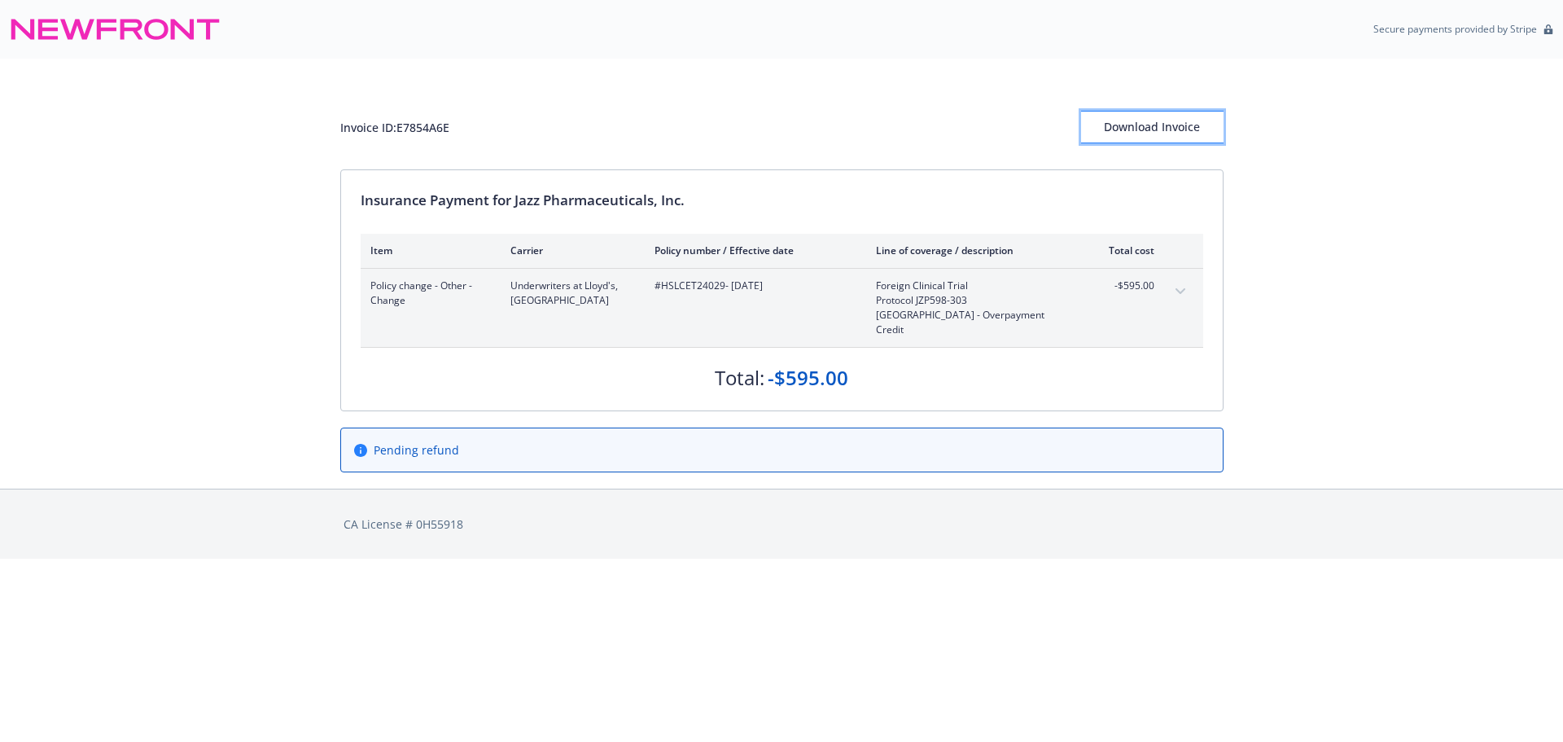
click at [1161, 122] on div "Download Invoice" at bounding box center [1152, 127] width 142 height 31
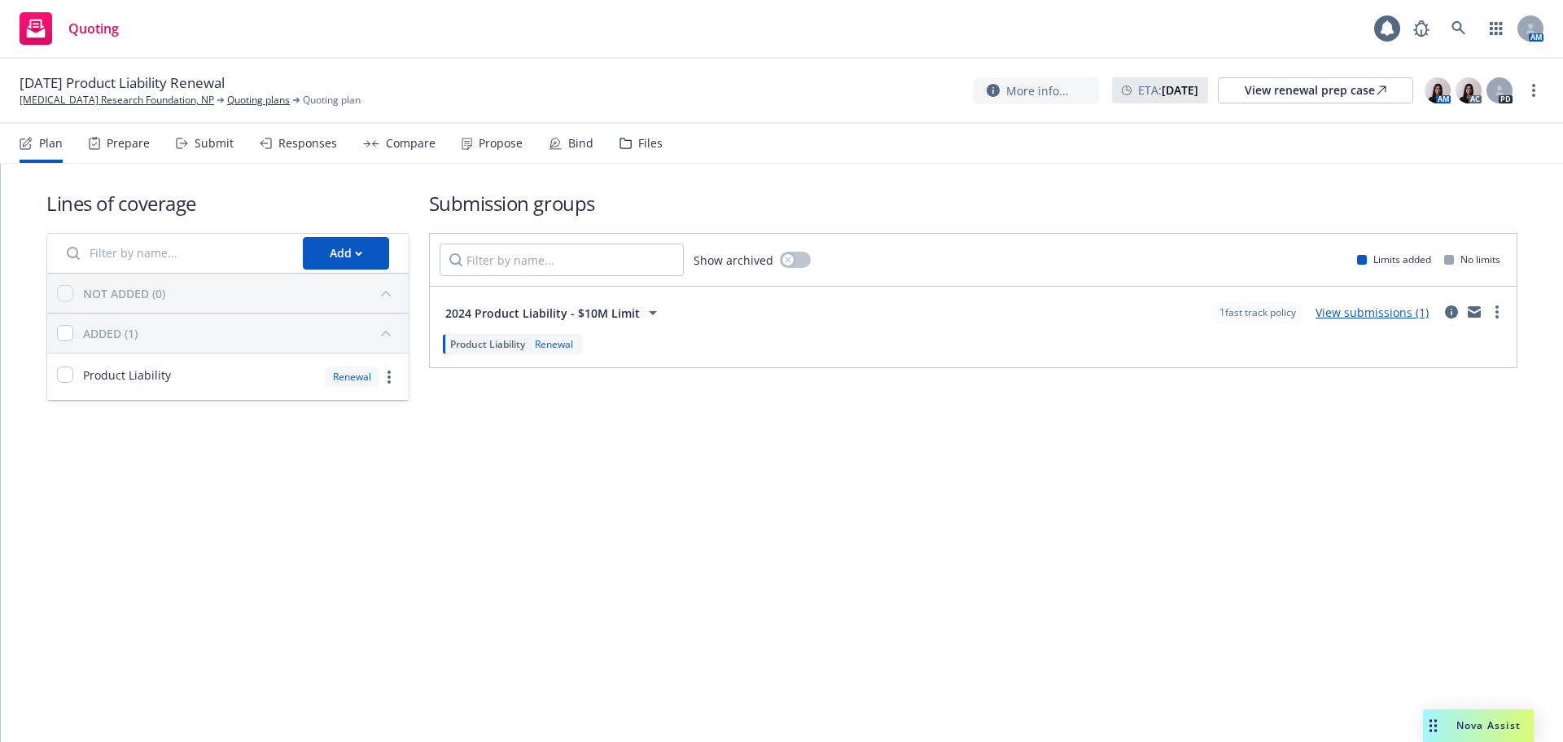
click at [638, 147] on div "Files" at bounding box center [650, 143] width 24 height 13
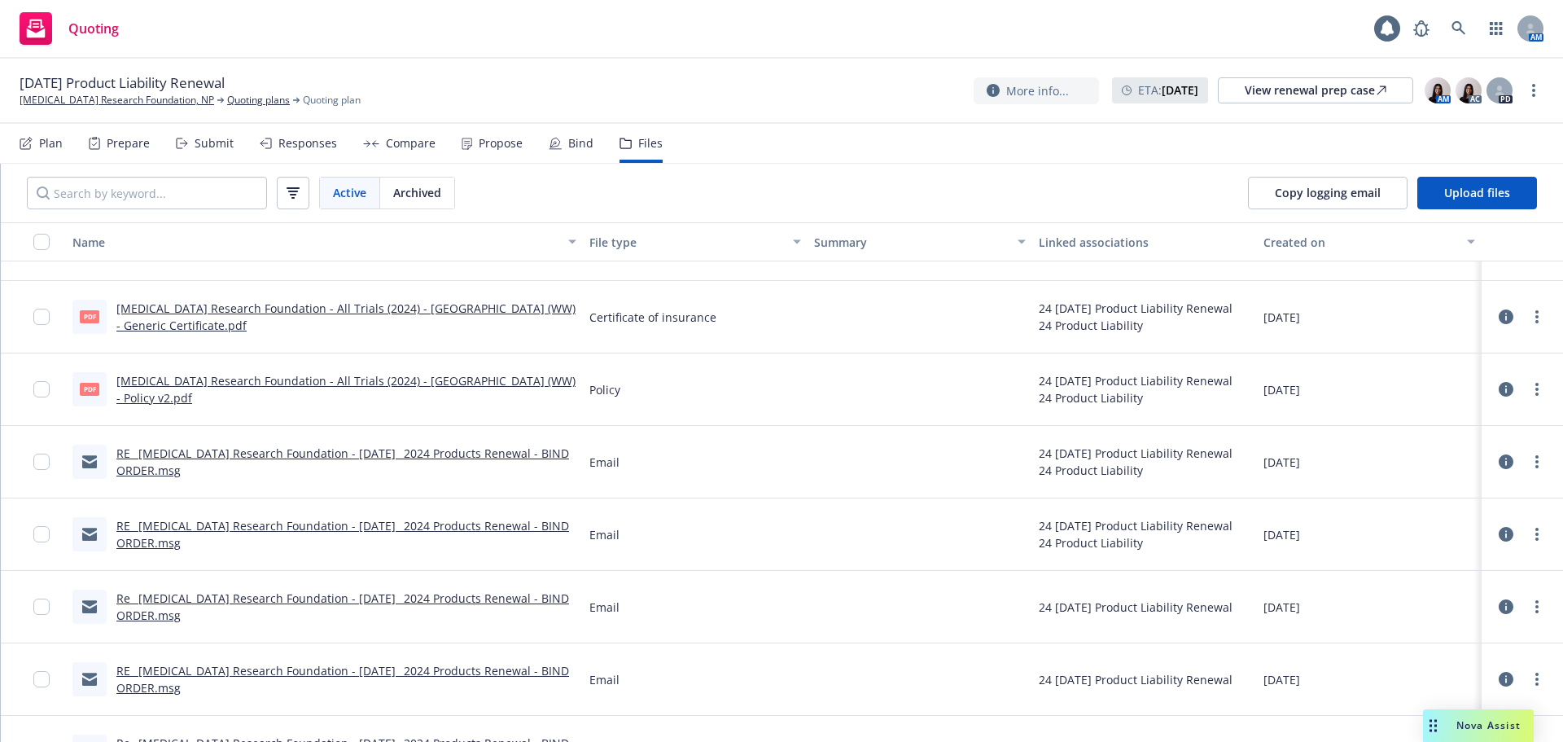
scroll to position [81, 0]
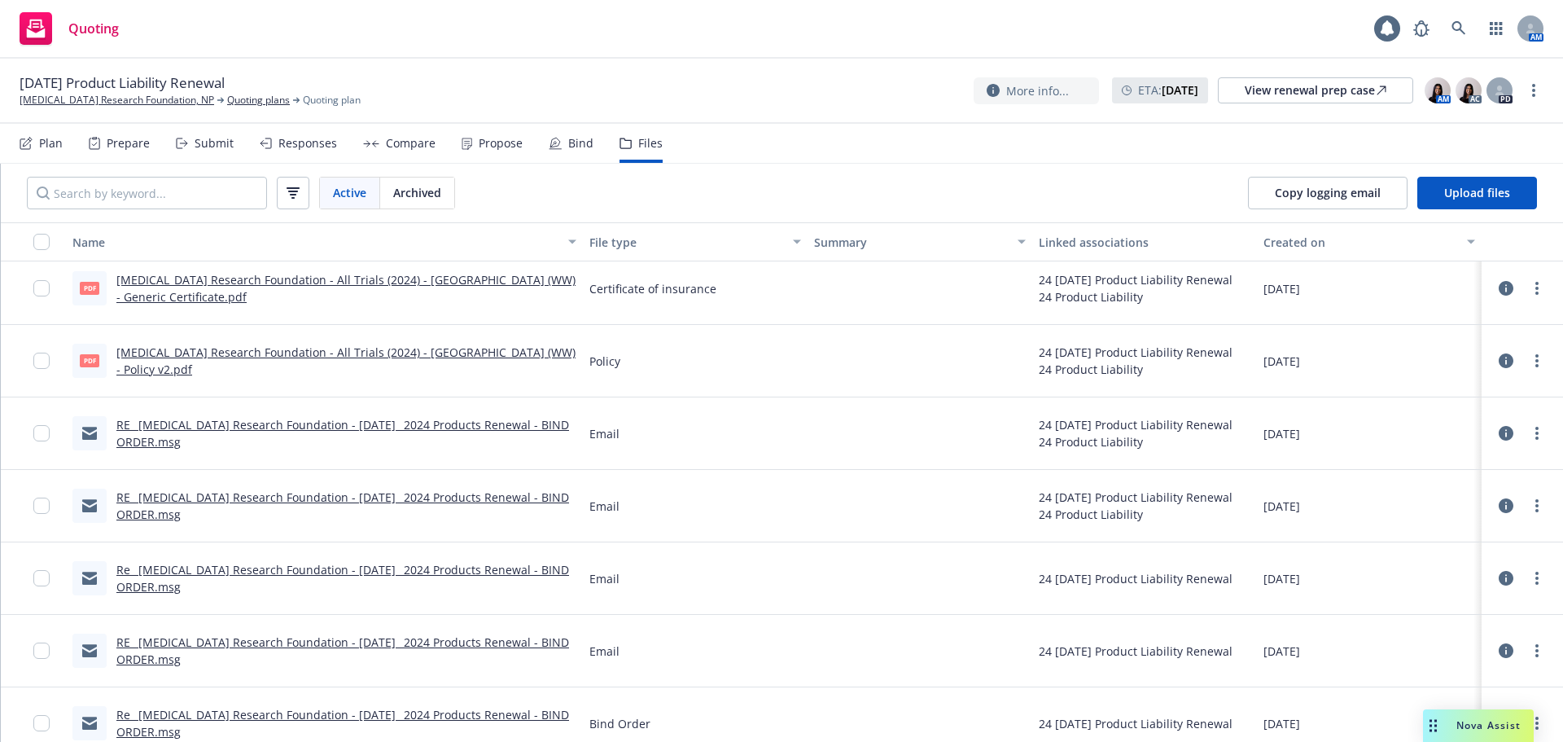
click at [293, 427] on link "RE_ Scleroderma Research Foundation - October 31_ 2024 Products Renewal - BIND …" at bounding box center [342, 433] width 453 height 33
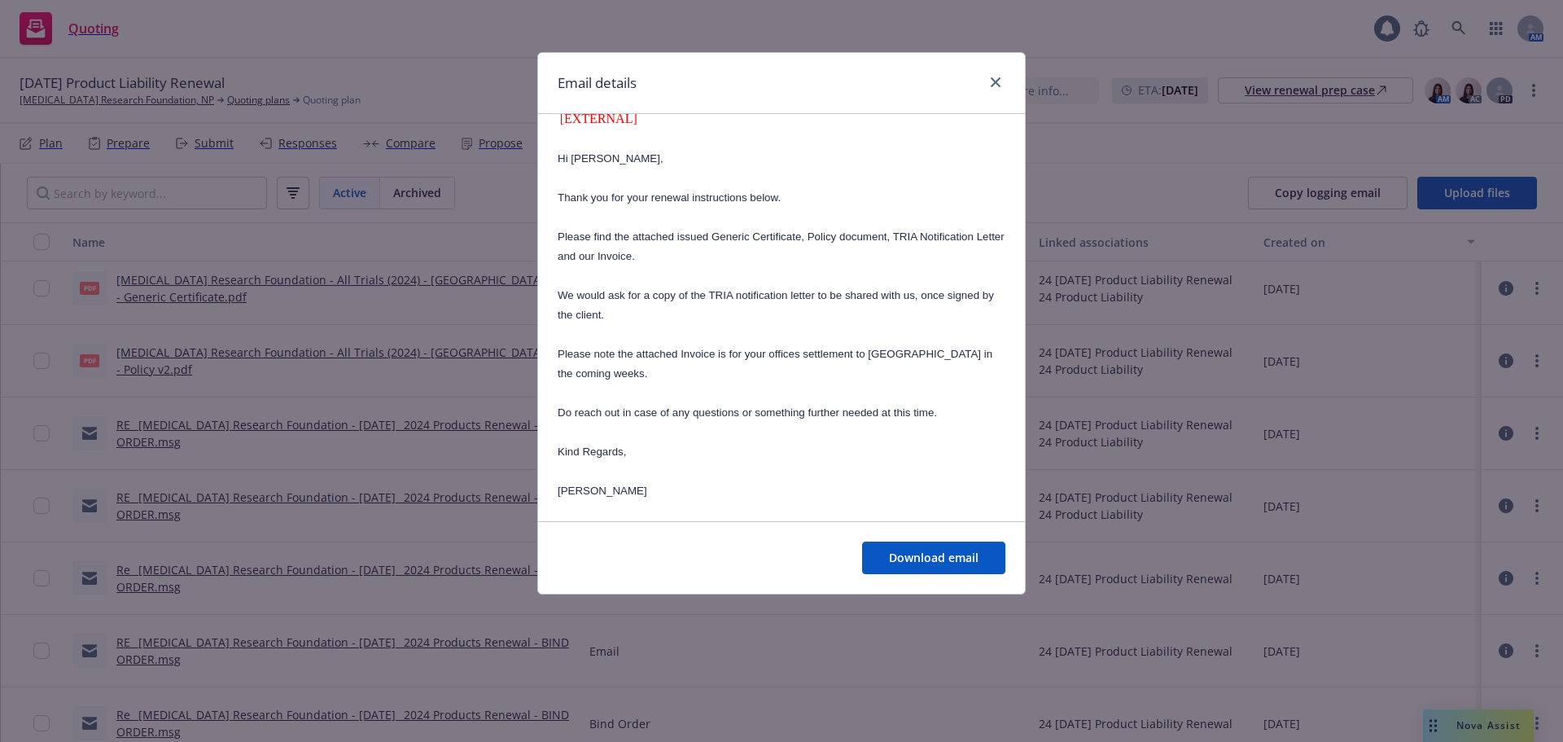
scroll to position [163, 0]
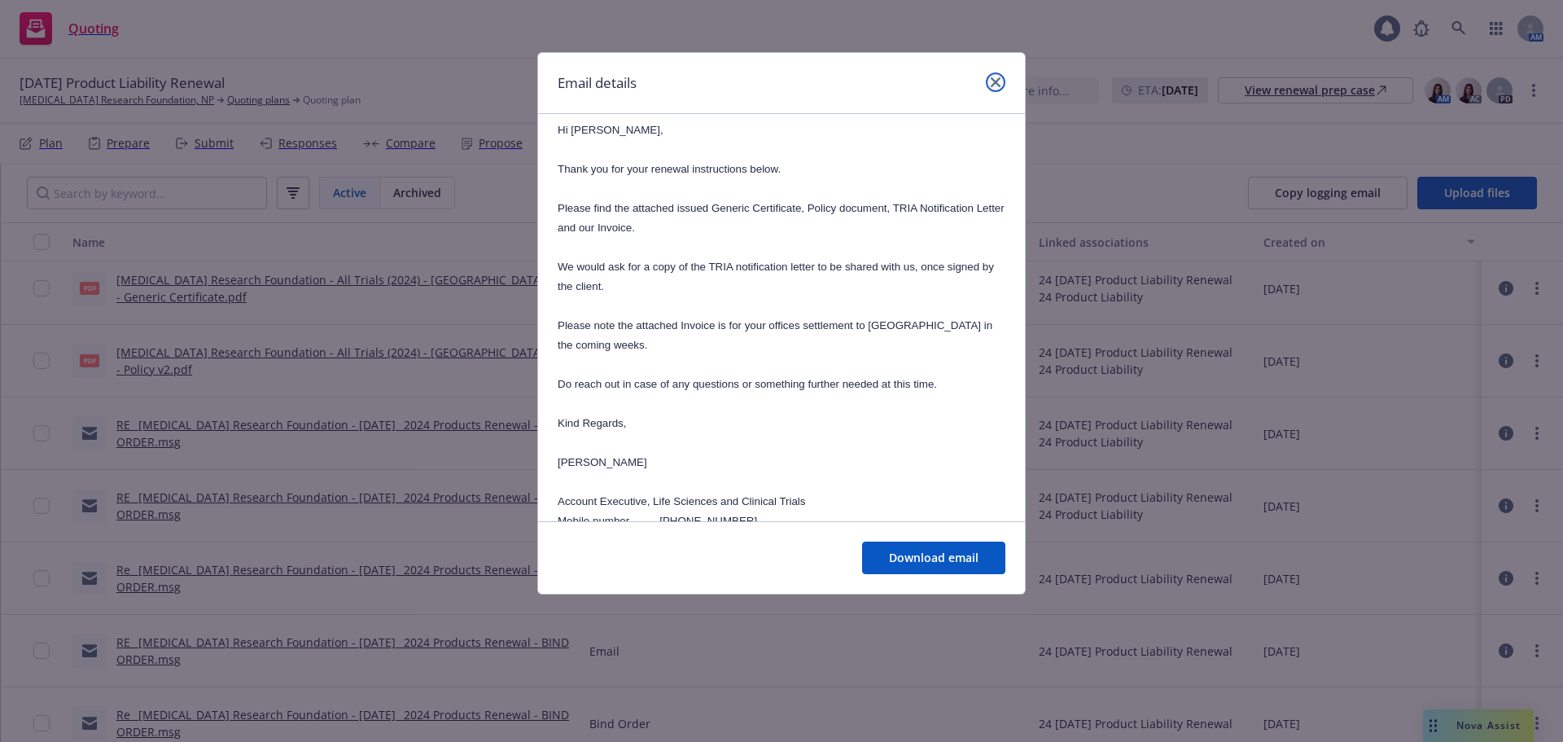
click at [999, 81] on icon "close" at bounding box center [996, 82] width 10 height 10
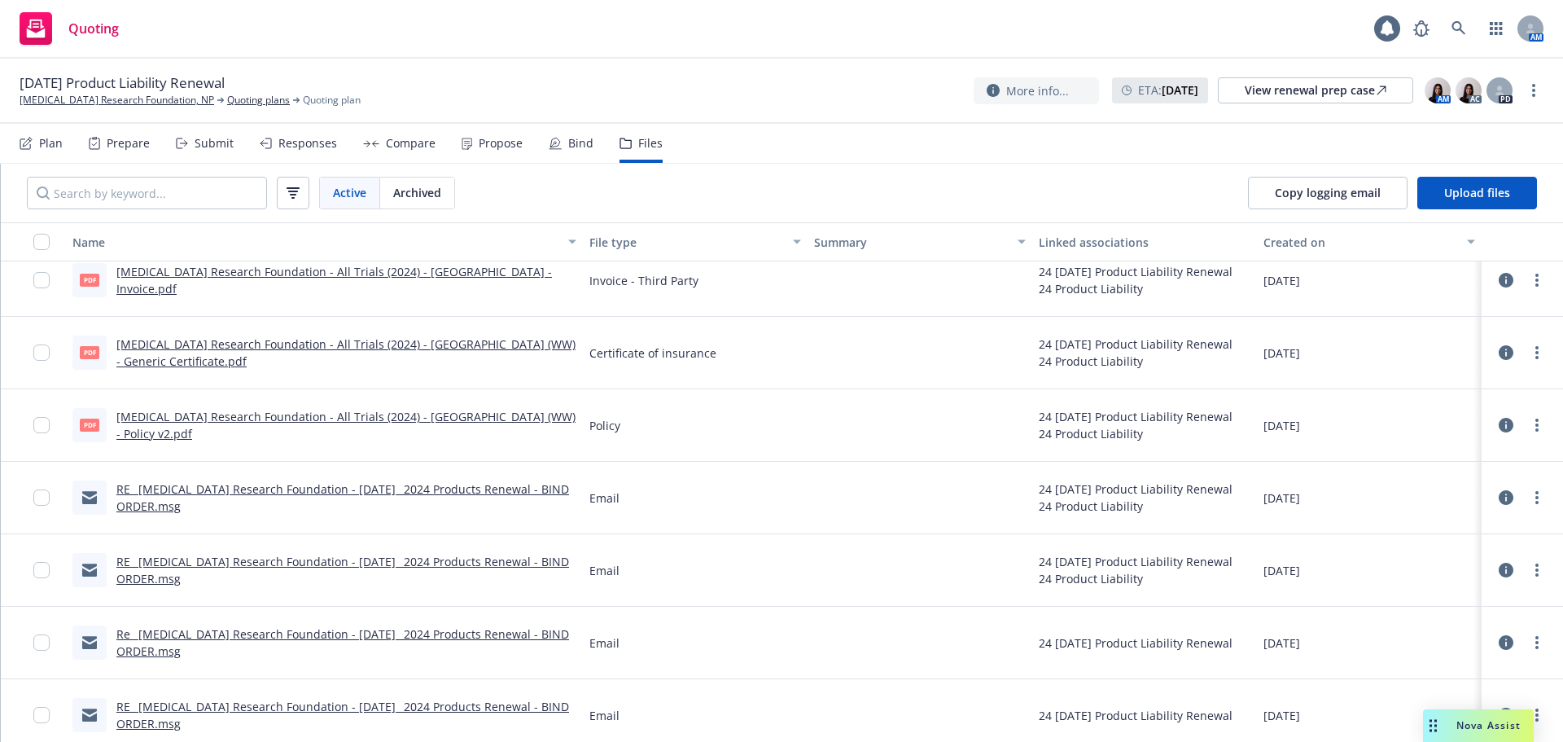
scroll to position [0, 0]
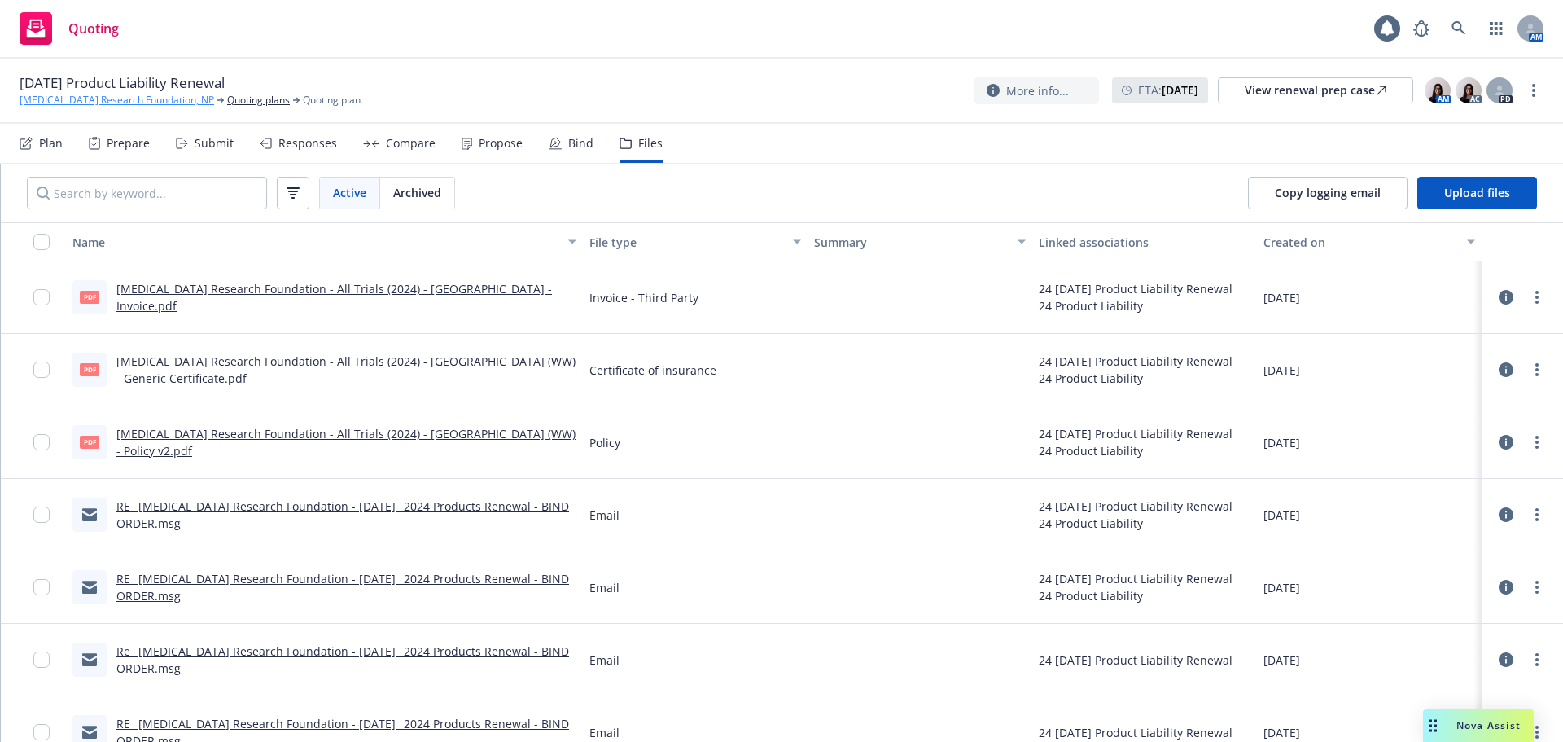
click at [146, 101] on link "Scleroderma Research Foundation, NP" at bounding box center [117, 100] width 195 height 15
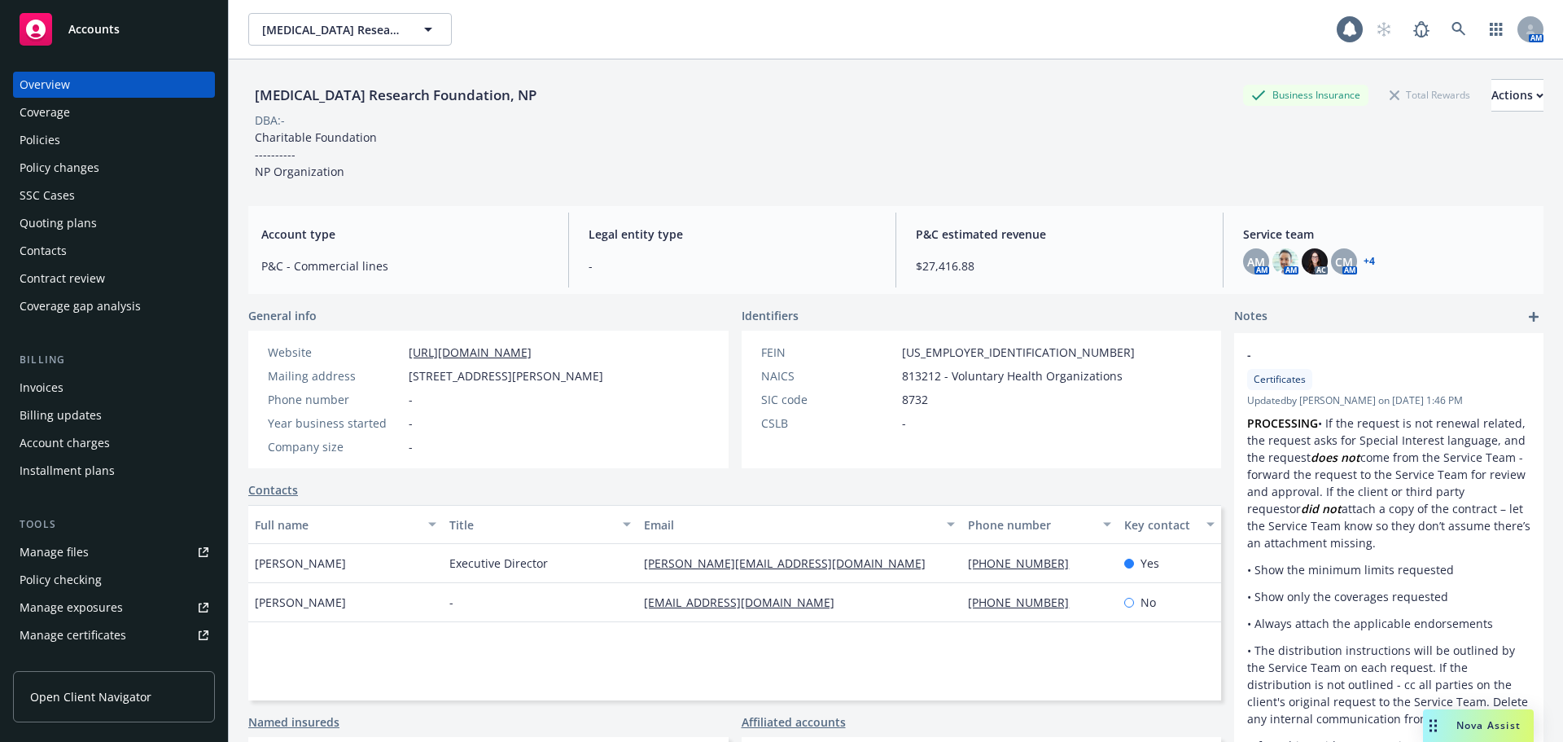
click at [61, 146] on div "Policies" at bounding box center [114, 140] width 189 height 26
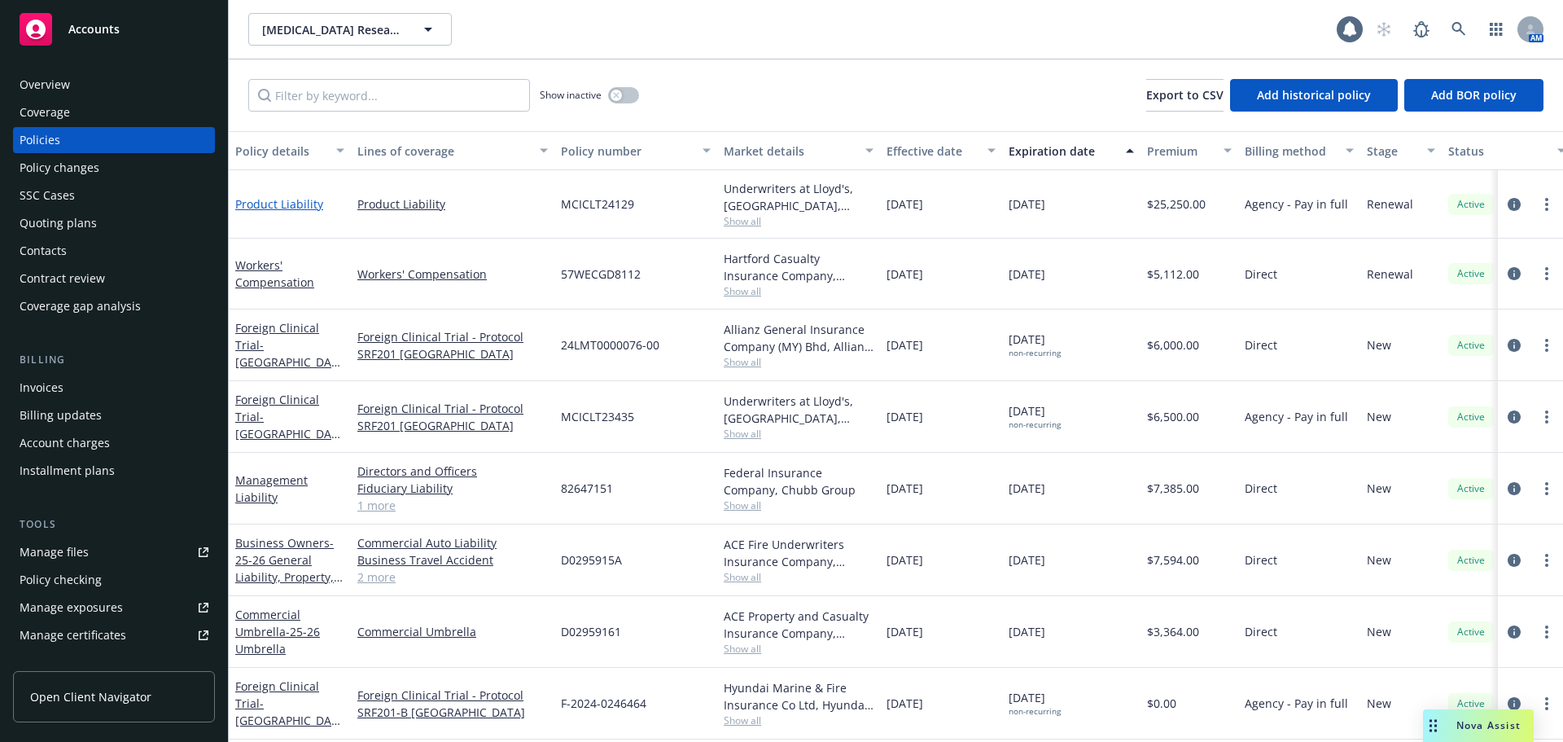
click at [287, 203] on link "Product Liability" at bounding box center [279, 203] width 88 height 15
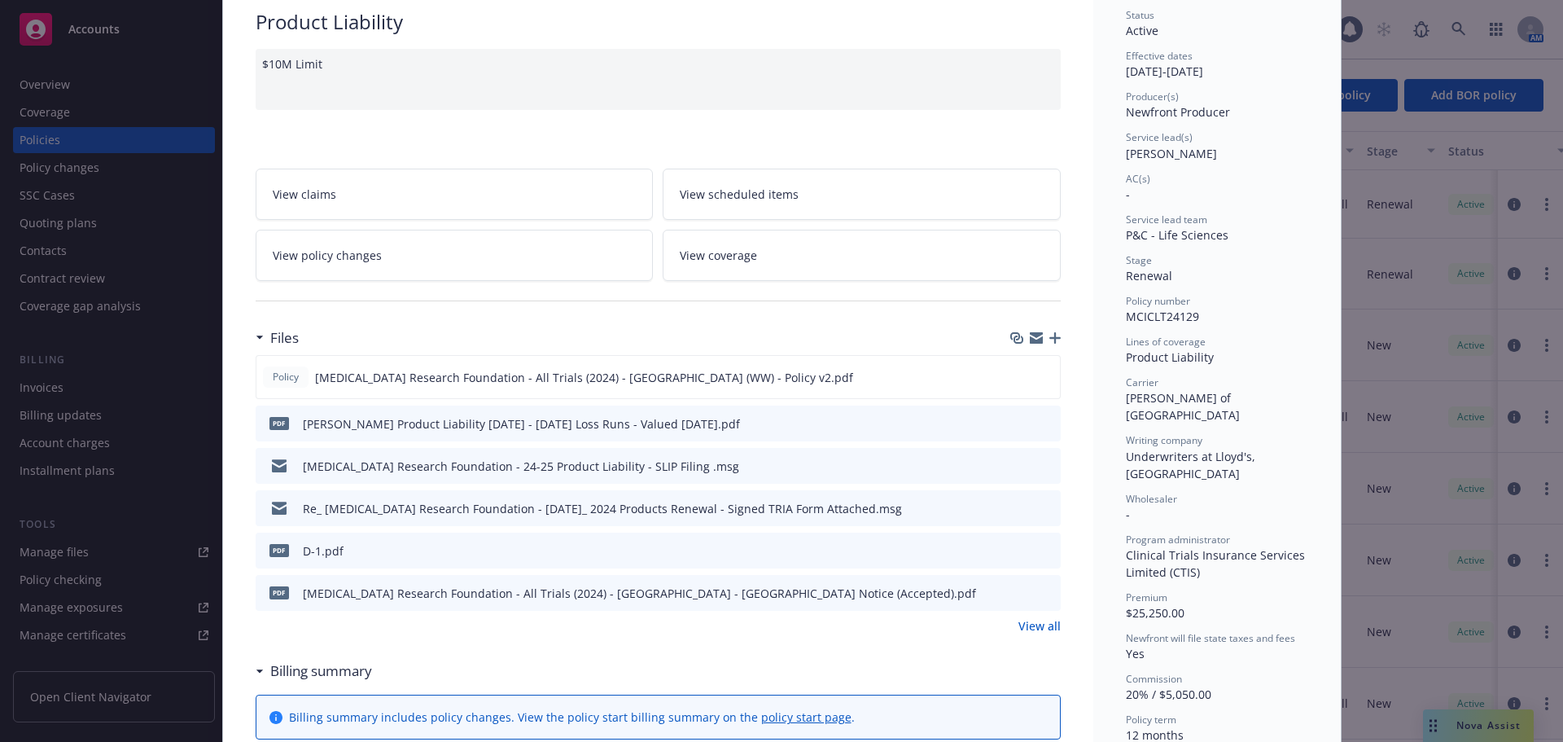
scroll to position [326, 0]
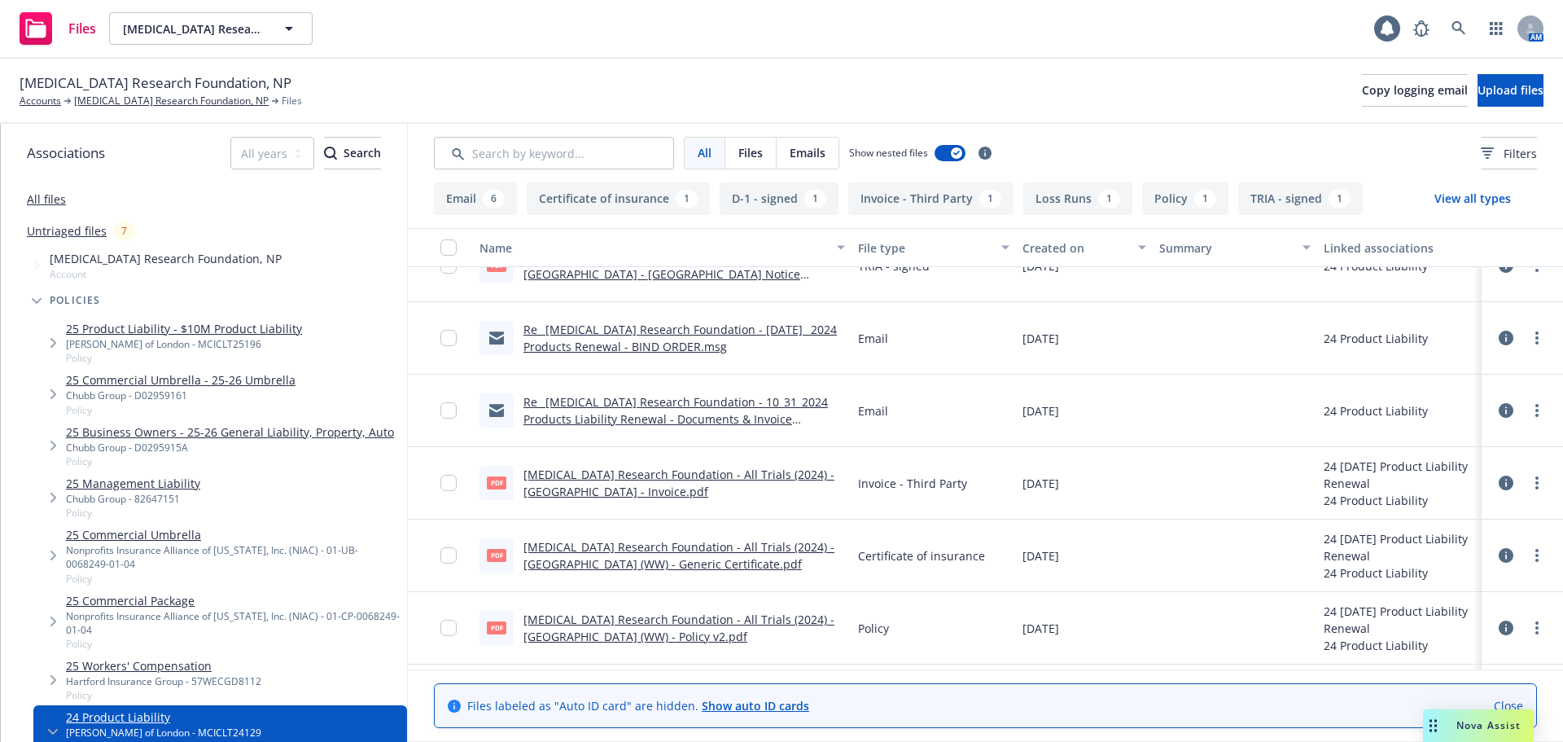
scroll to position [244, 0]
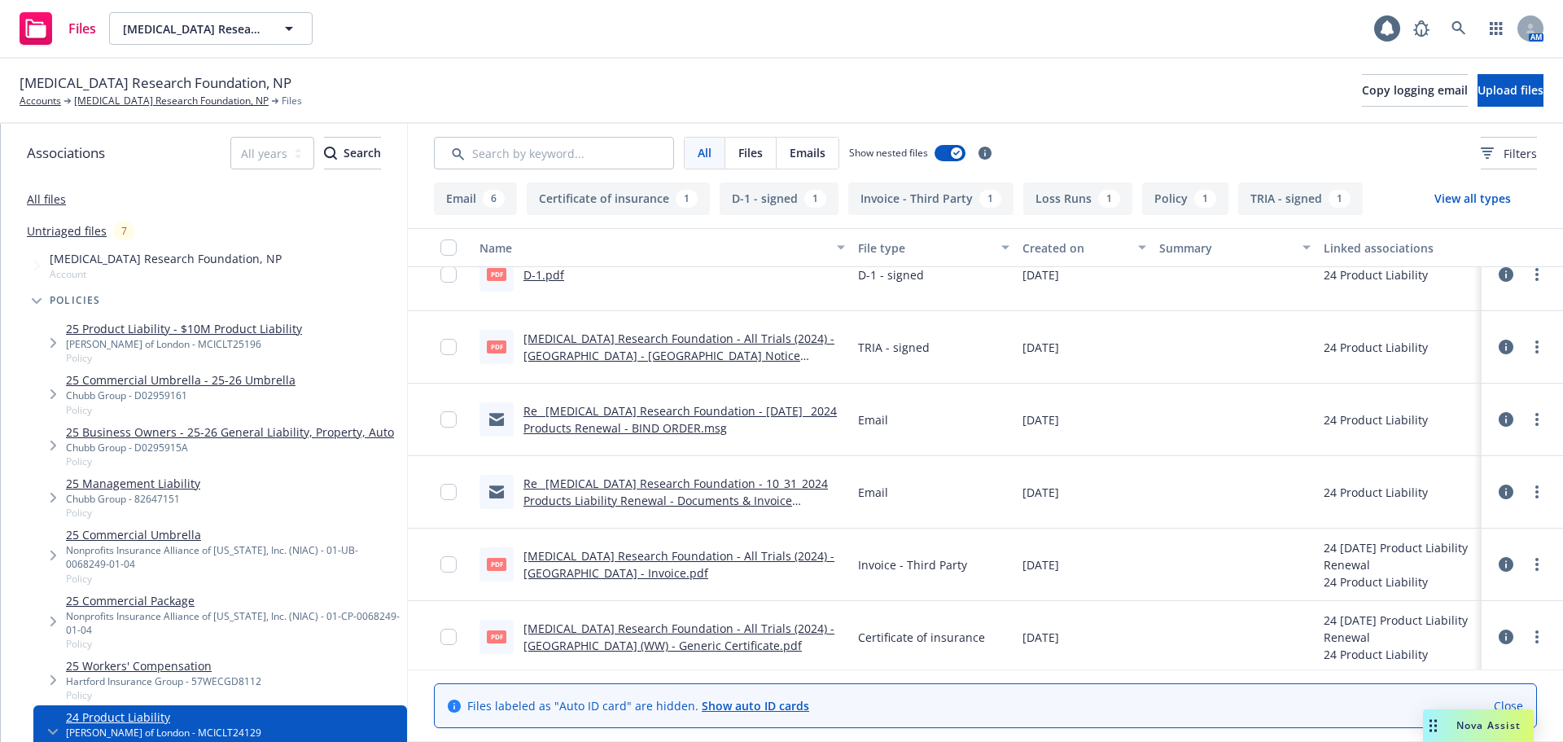
click at [687, 505] on link "Re_ [MEDICAL_DATA] Research Foundation - 10_31_2024 Products Liability Renewal …" at bounding box center [676, 501] width 305 height 50
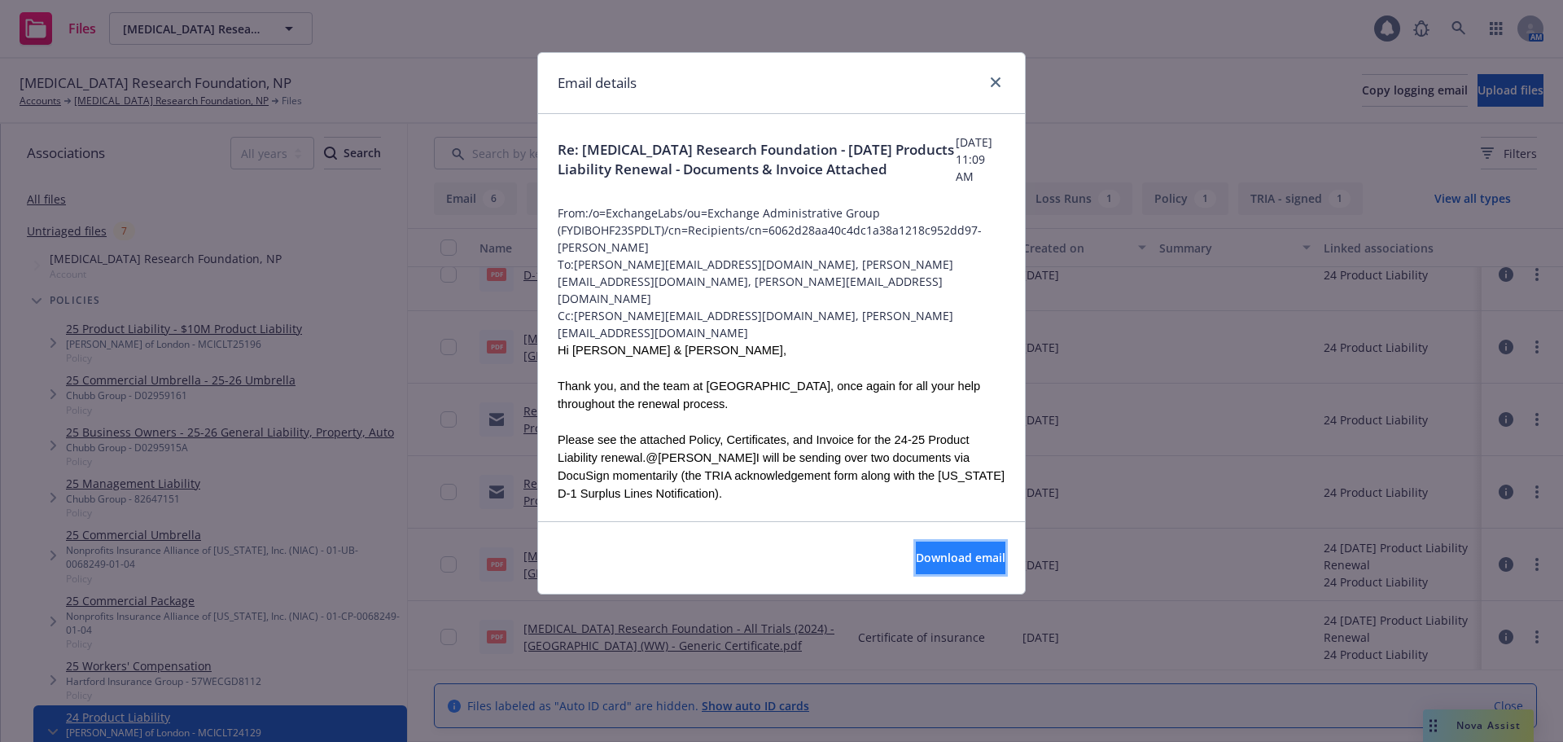
click at [959, 561] on span "Download email" at bounding box center [961, 557] width 90 height 15
click at [993, 83] on icon "close" at bounding box center [996, 82] width 10 height 10
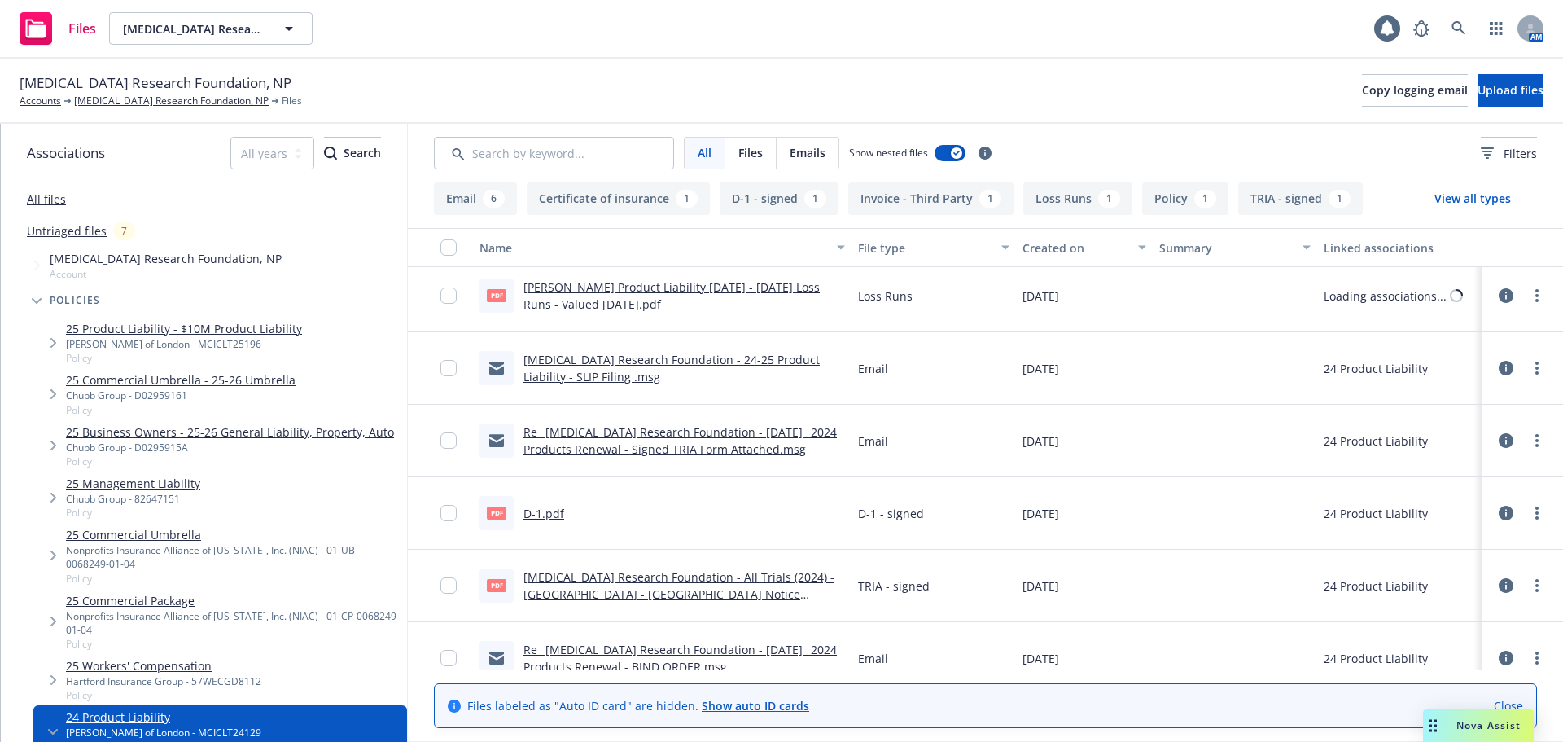
scroll to position [0, 0]
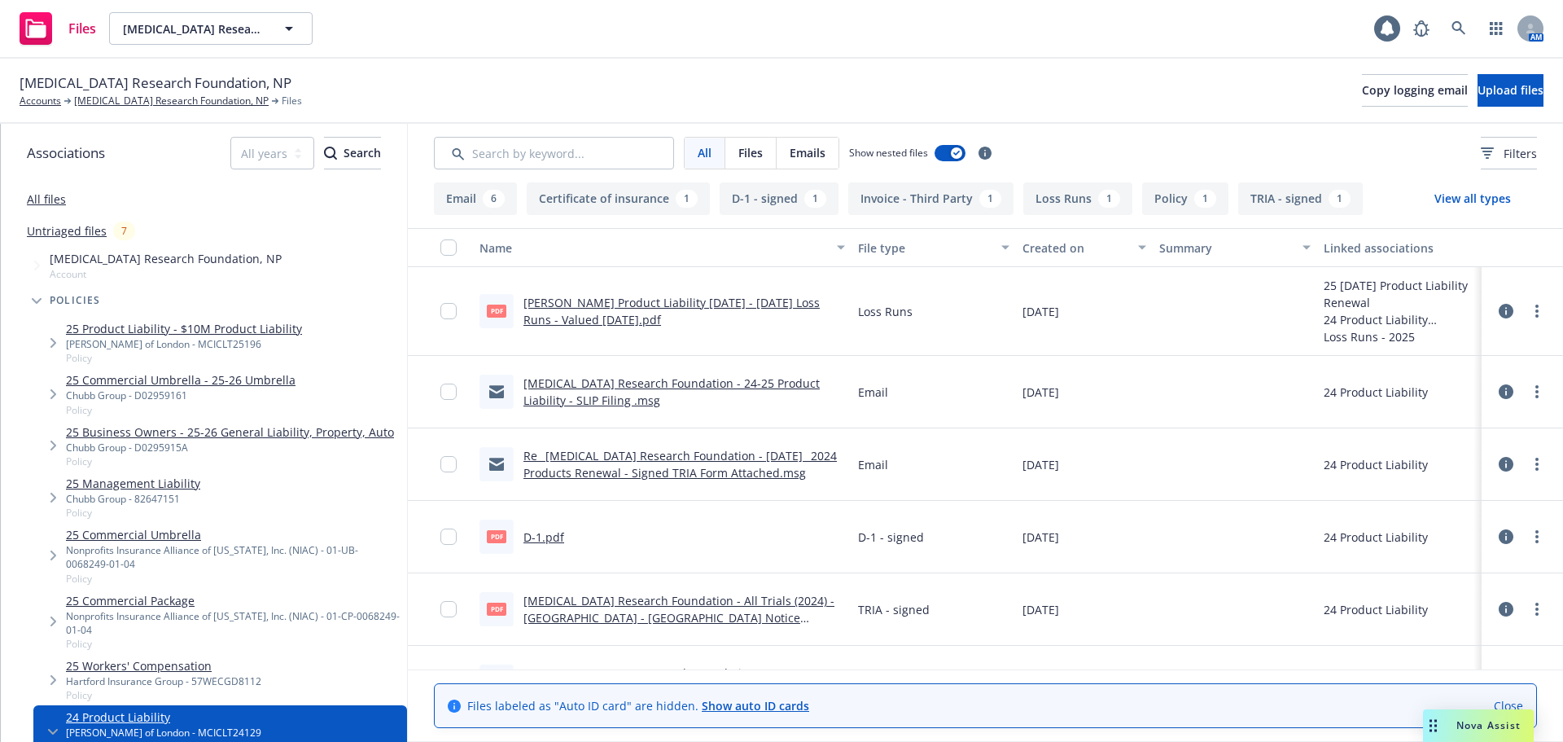
click at [671, 384] on link "[MEDICAL_DATA] Research Foundation - 24-25 Product Liability - SLIP Filing .msg" at bounding box center [672, 391] width 296 height 33
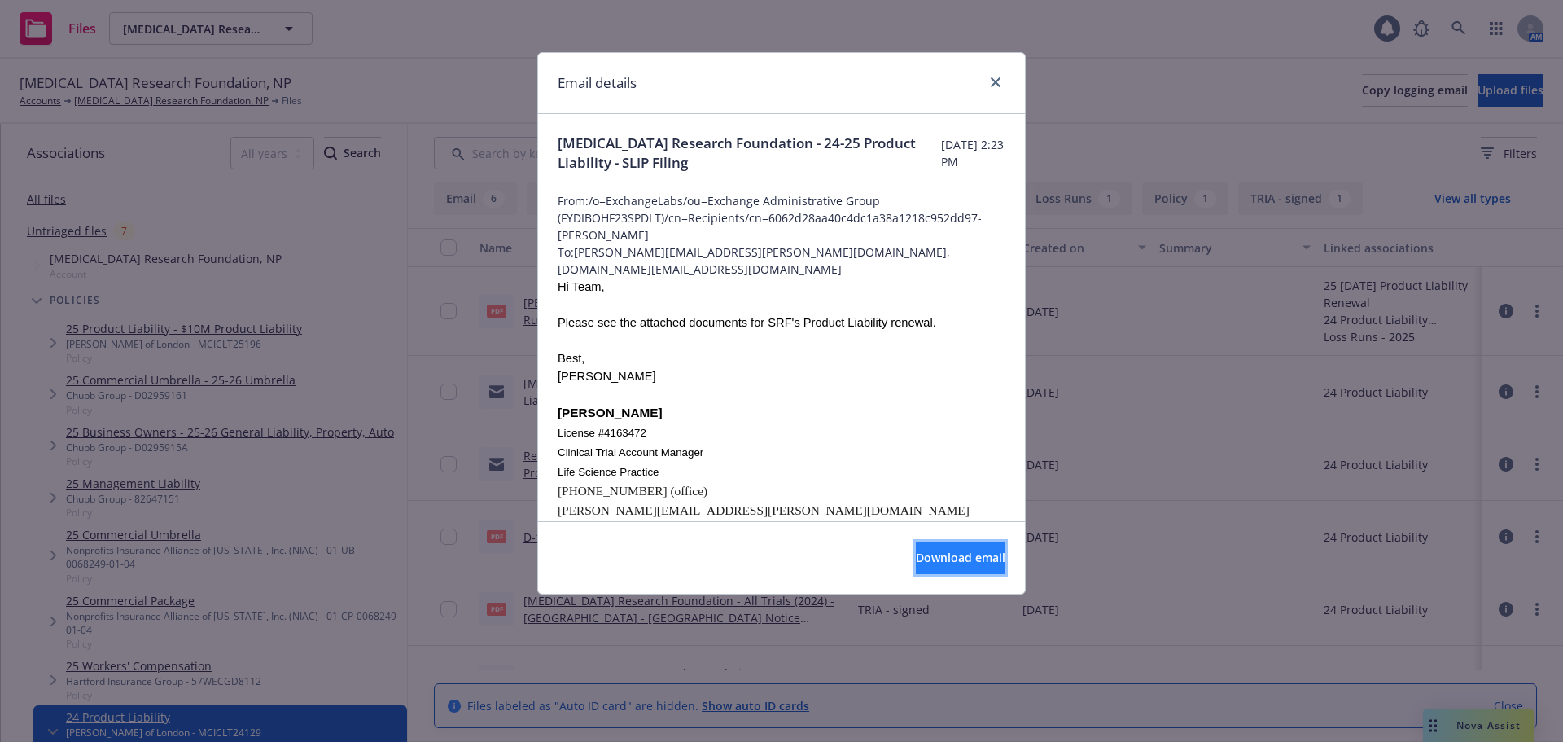
click at [916, 551] on span "Download email" at bounding box center [961, 557] width 90 height 15
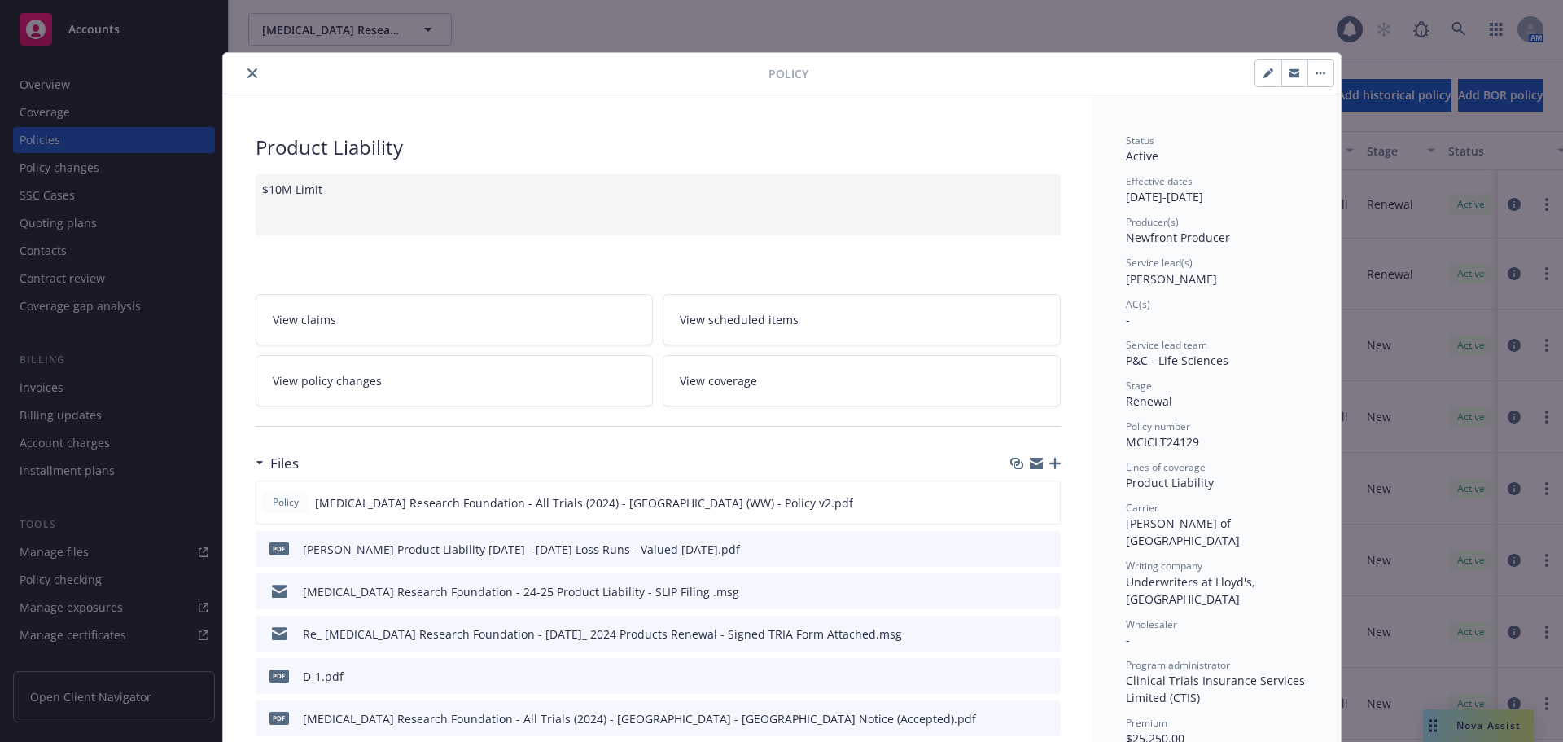
click at [248, 72] on icon "close" at bounding box center [253, 73] width 10 height 10
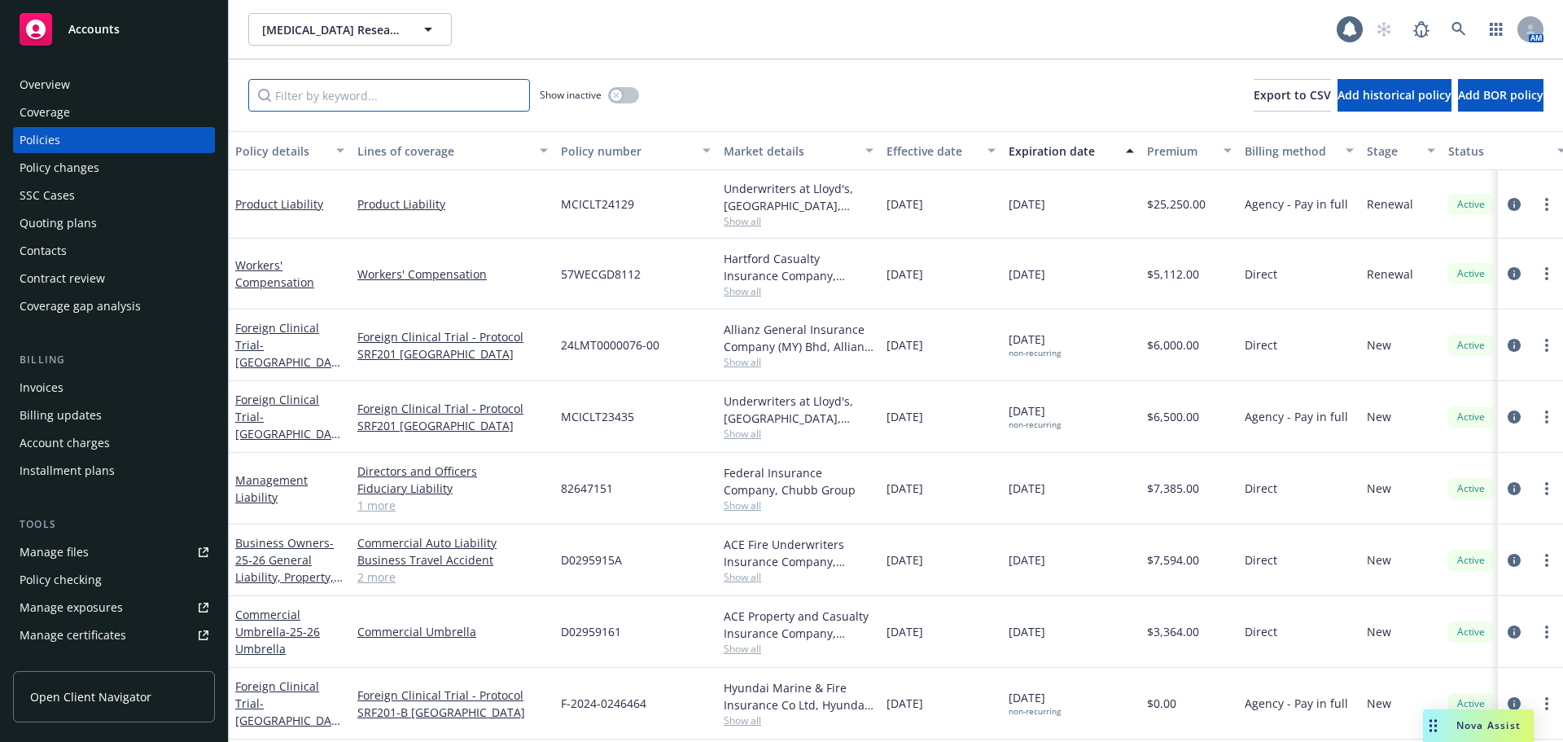
click at [433, 97] on input "Filter by keyword..." at bounding box center [389, 95] width 282 height 33
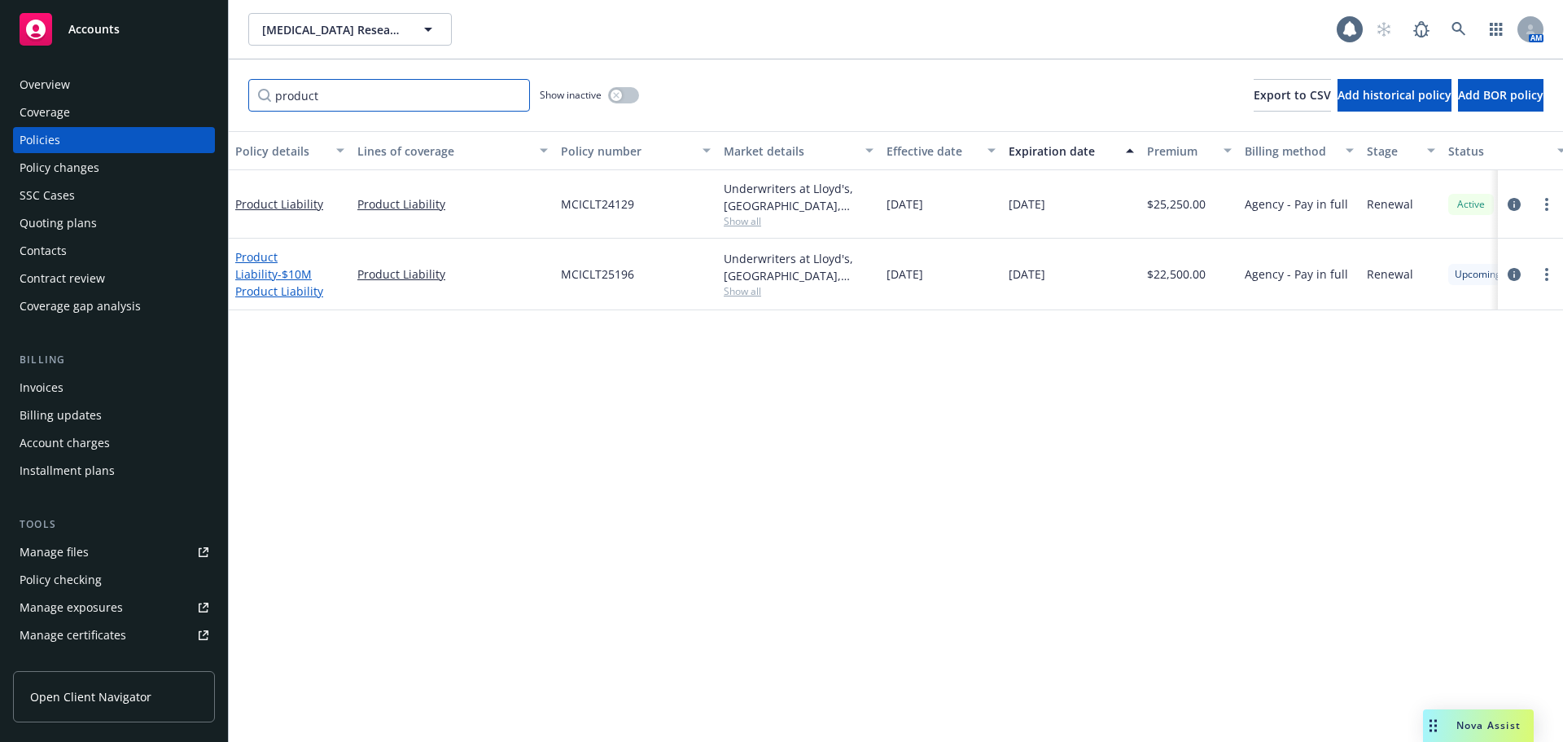
type input "product"
click at [271, 276] on span "- $10M Product Liability" at bounding box center [279, 282] width 88 height 33
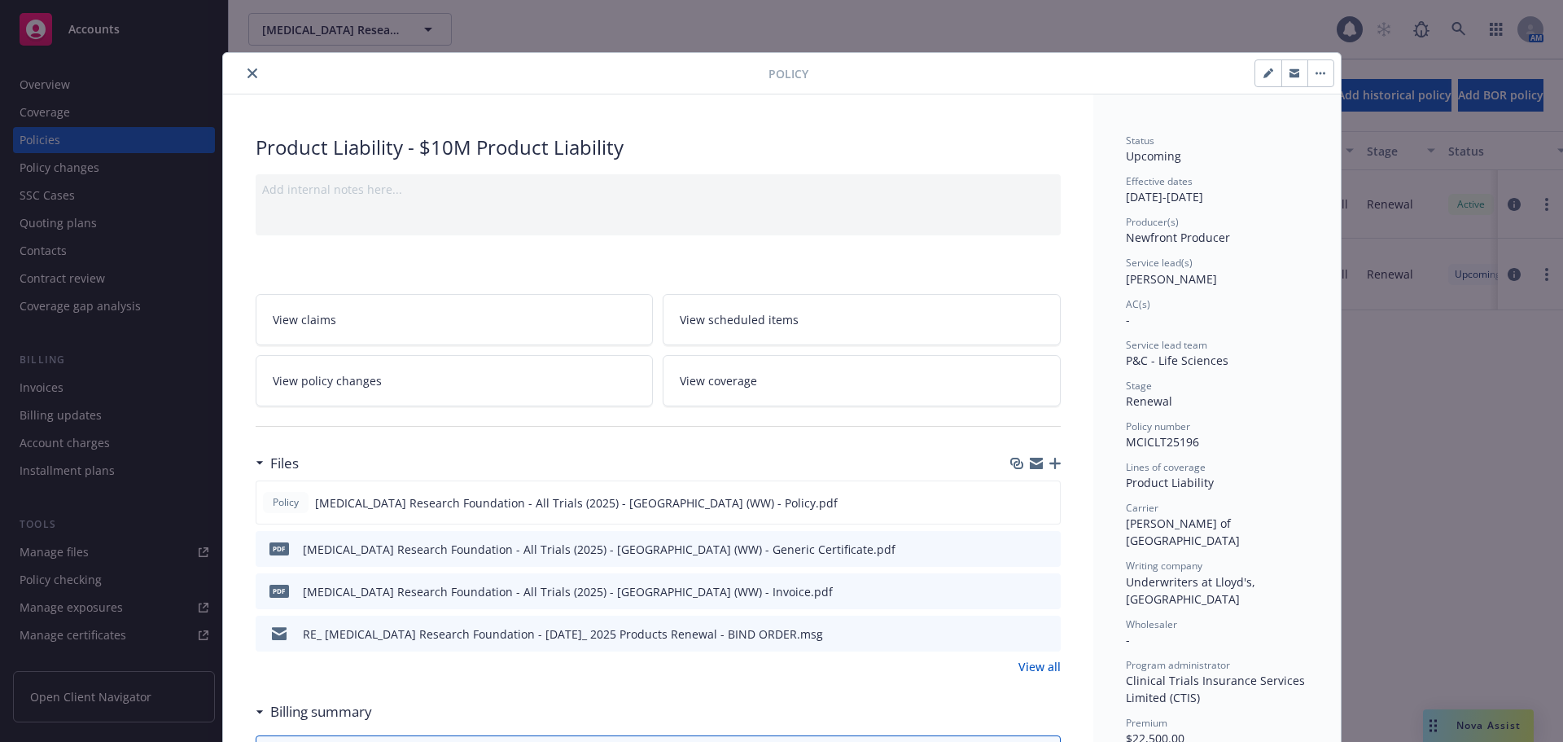
click at [1050, 462] on icon "button" at bounding box center [1055, 463] width 11 height 11
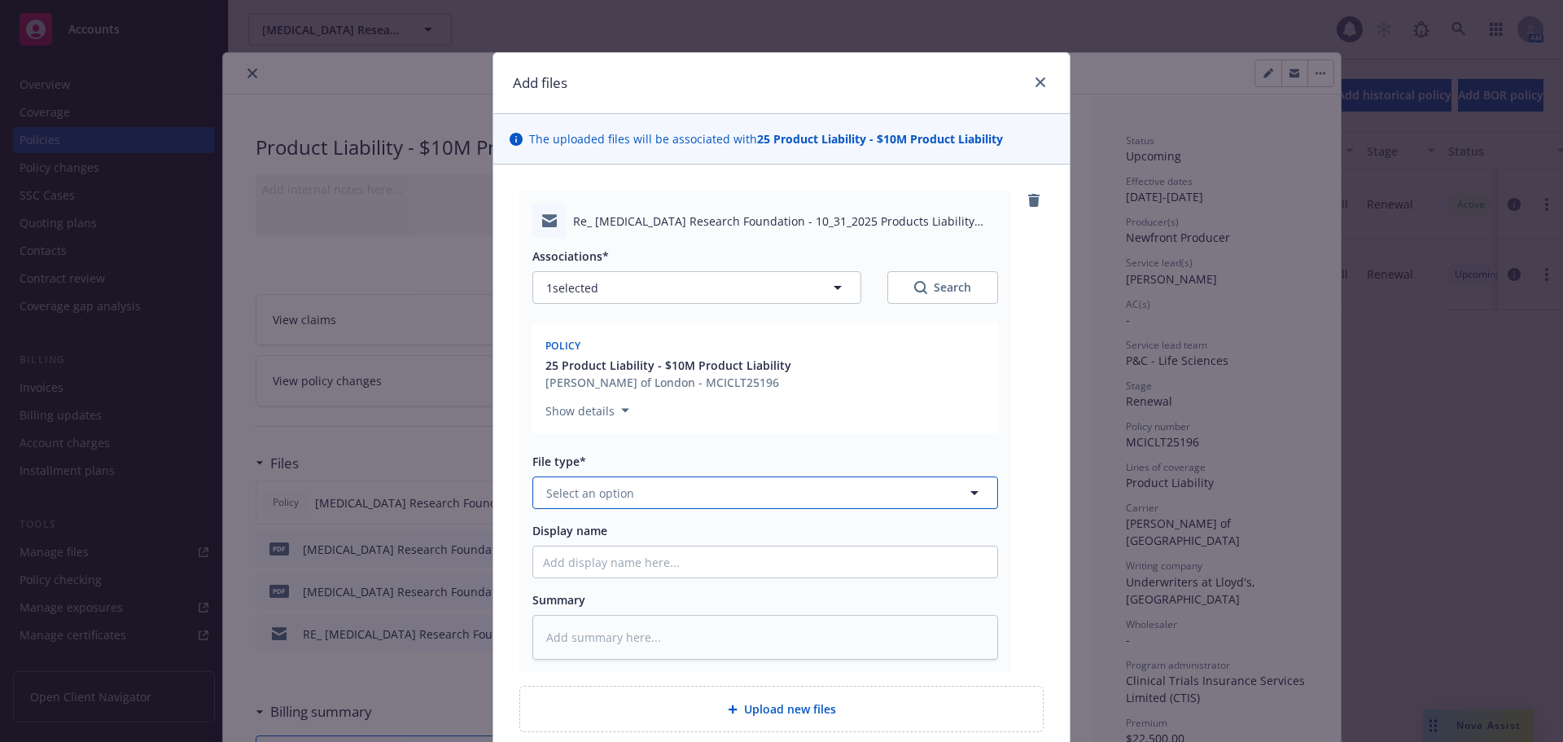
click at [684, 502] on button "Select an option" at bounding box center [766, 492] width 466 height 33
type input "em"
click at [695, 581] on div "Email" at bounding box center [765, 581] width 445 height 24
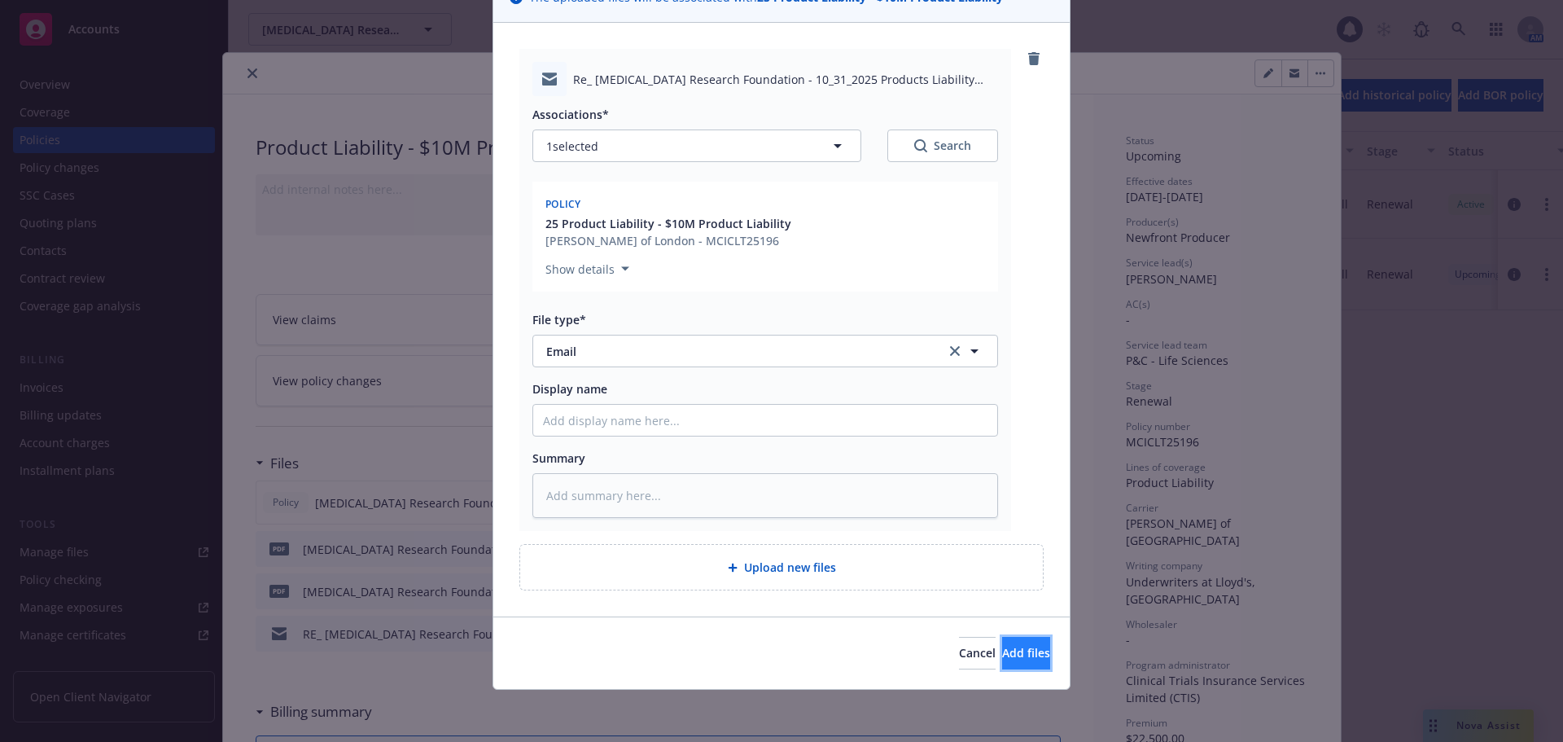
click at [1002, 649] on span "Add files" at bounding box center [1026, 652] width 48 height 15
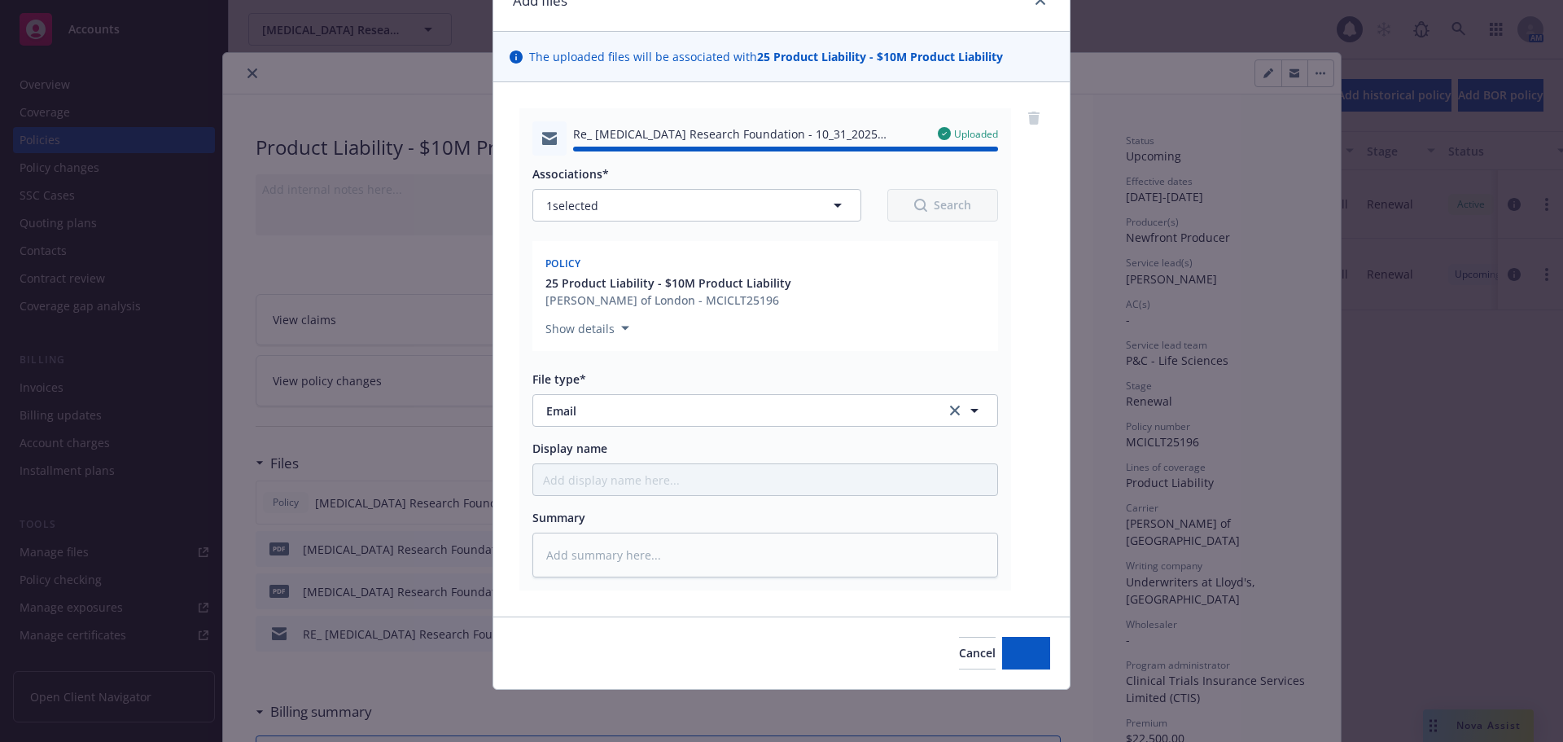
type textarea "x"
